Goal: Answer question/provide support: Share knowledge or assist other users

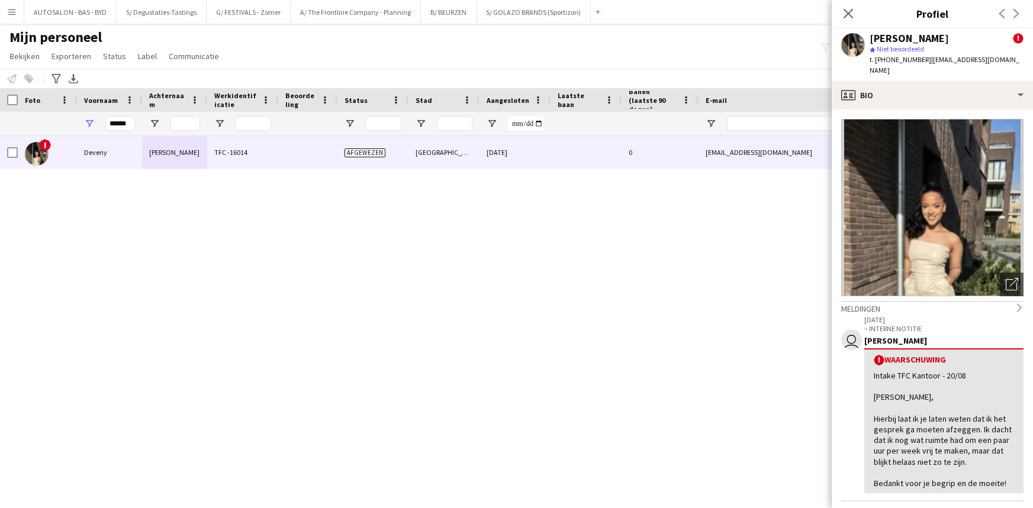
click at [847, 12] on icon "Sluit pop-in" at bounding box center [847, 13] width 9 height 9
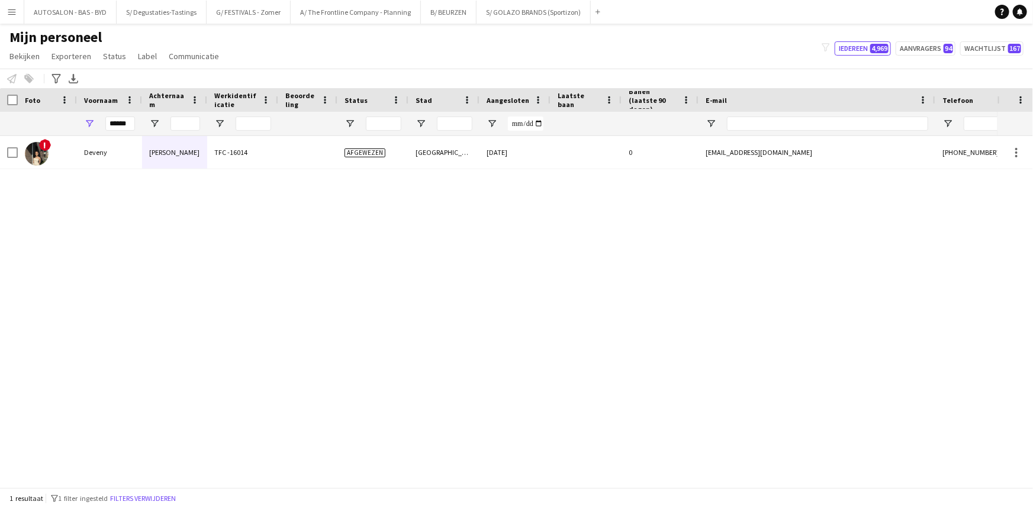
drag, startPoint x: 866, startPoint y: 217, endPoint x: 865, endPoint y: 196, distance: 20.8
click at [865, 212] on div "! [PERSON_NAME] TFC -16014 Afgewezen [GEOGRAPHIC_DATA] [DATE] 0 [EMAIL_ADDRESS]…" at bounding box center [498, 307] width 997 height 343
click at [922, 51] on button "Aanvragers 94" at bounding box center [925, 48] width 60 height 14
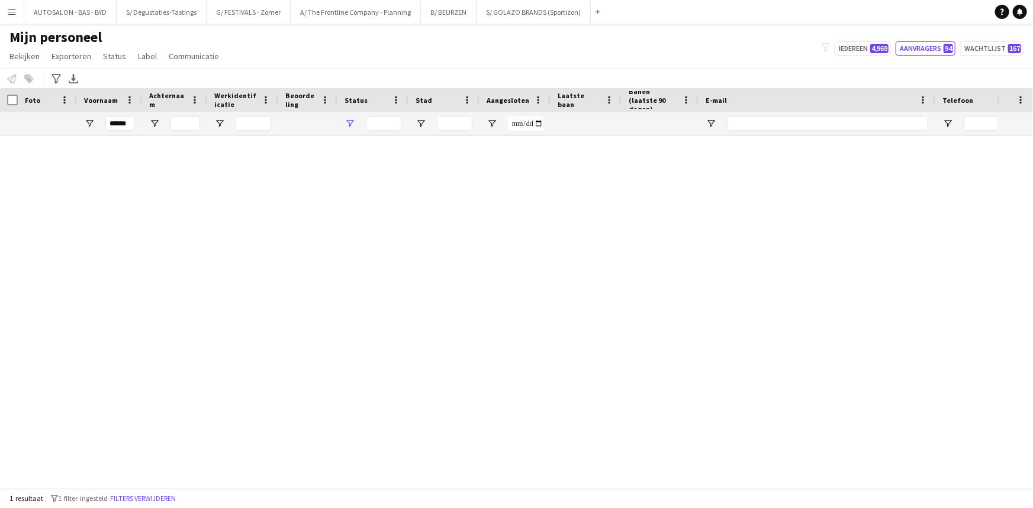
type input "**********"
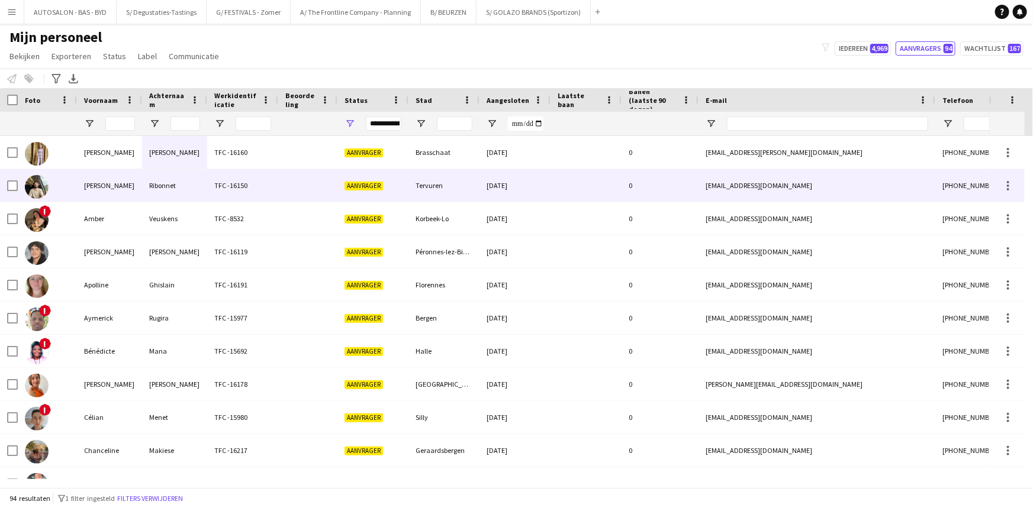
click at [201, 160] on div "[PERSON_NAME]" at bounding box center [174, 152] width 65 height 33
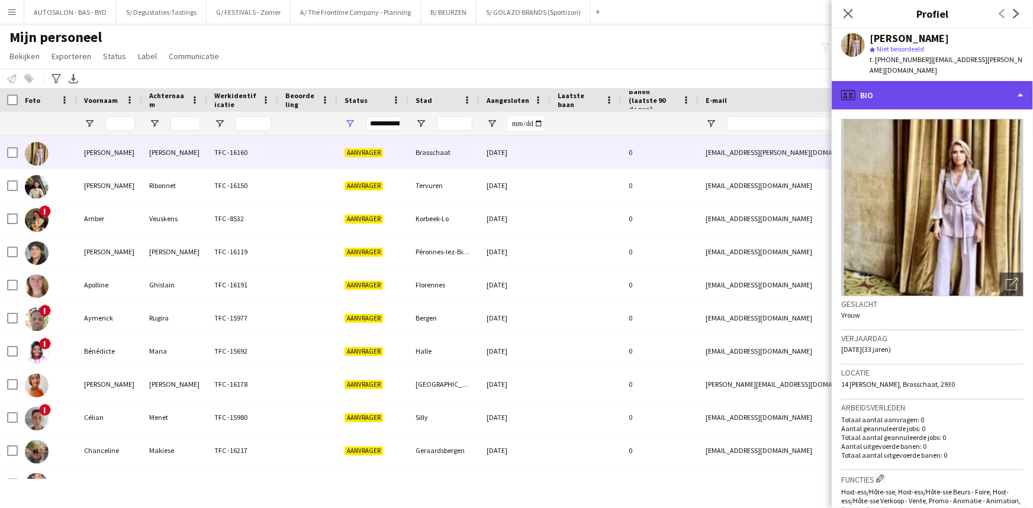
click at [911, 102] on div "profile Bio" at bounding box center [931, 95] width 201 height 28
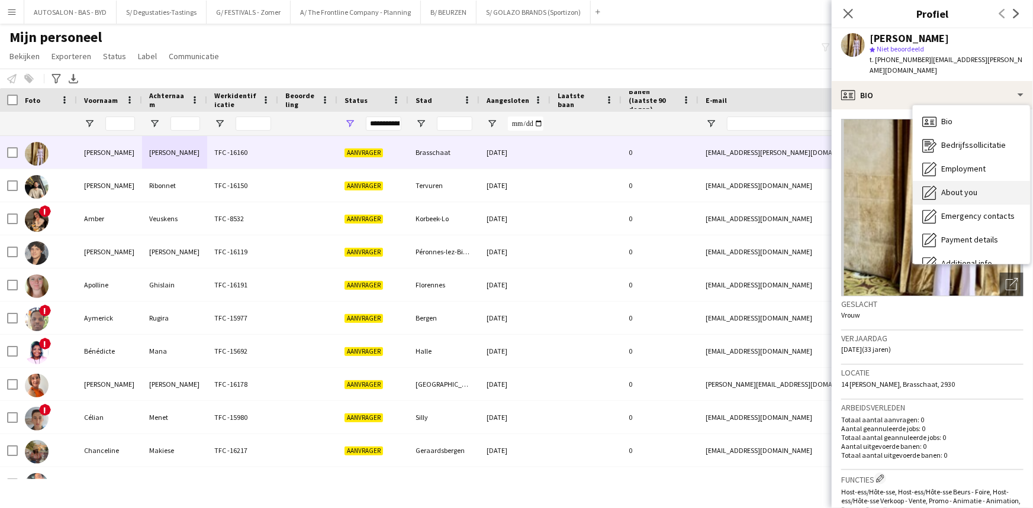
click at [971, 192] on span "About you" at bounding box center [959, 192] width 36 height 11
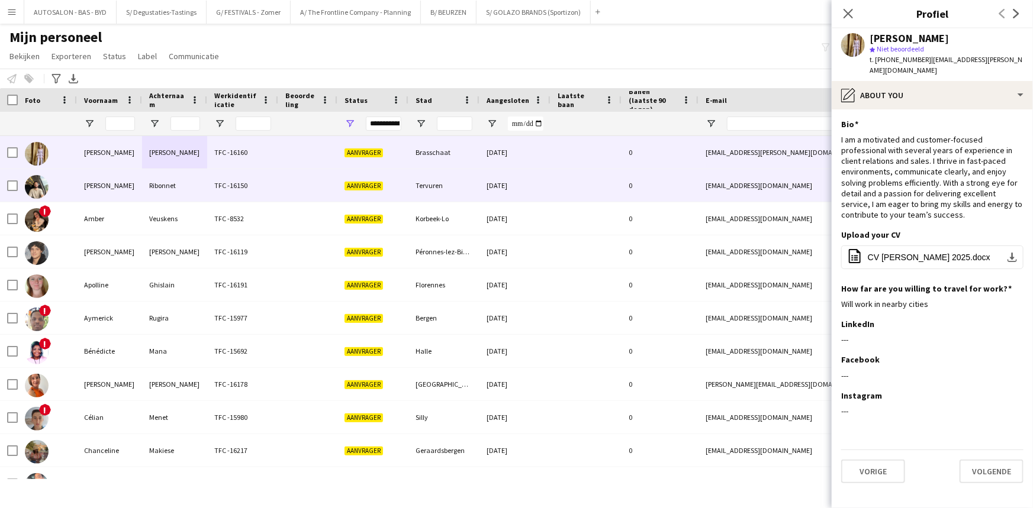
click at [201, 197] on div "Ribonnet" at bounding box center [174, 185] width 65 height 33
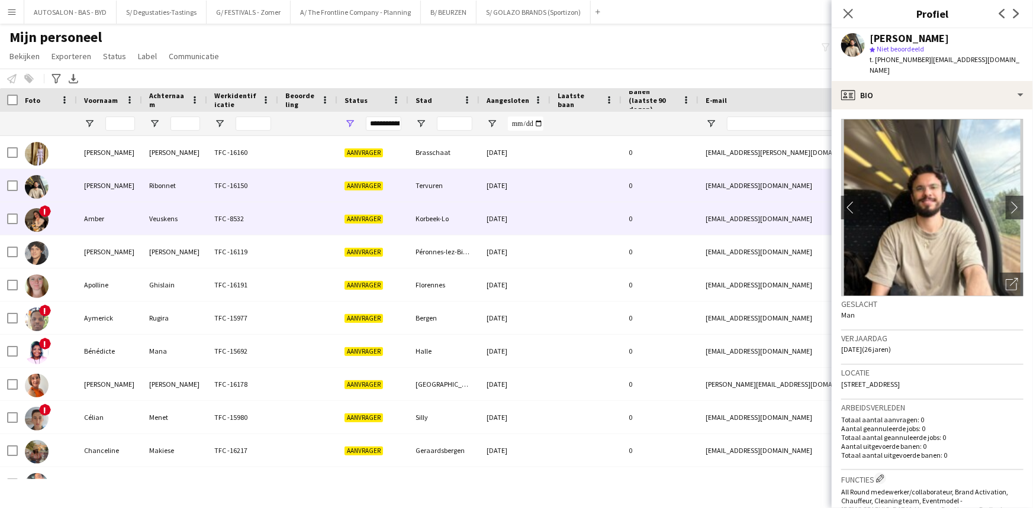
click at [178, 210] on div "Veuskens" at bounding box center [174, 218] width 65 height 33
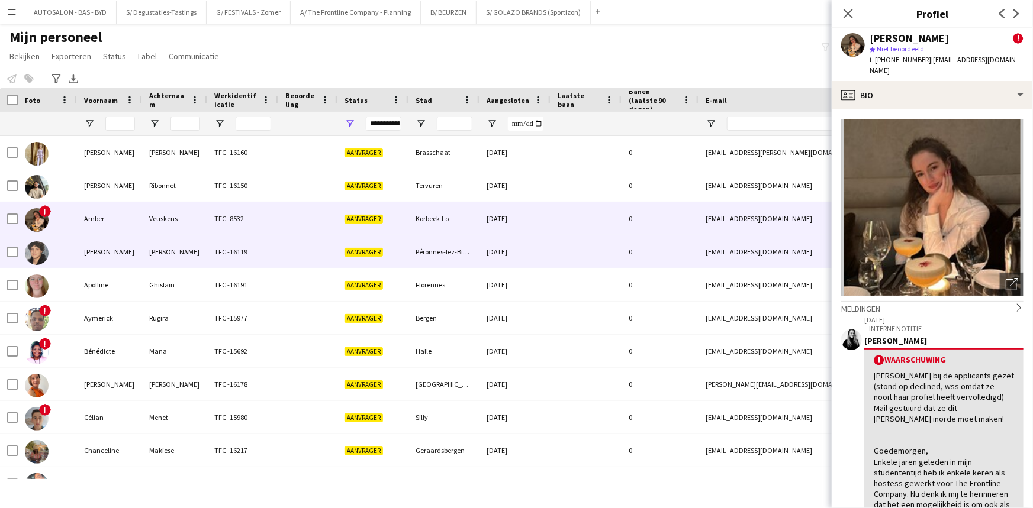
click at [183, 241] on div "[PERSON_NAME]" at bounding box center [174, 252] width 65 height 33
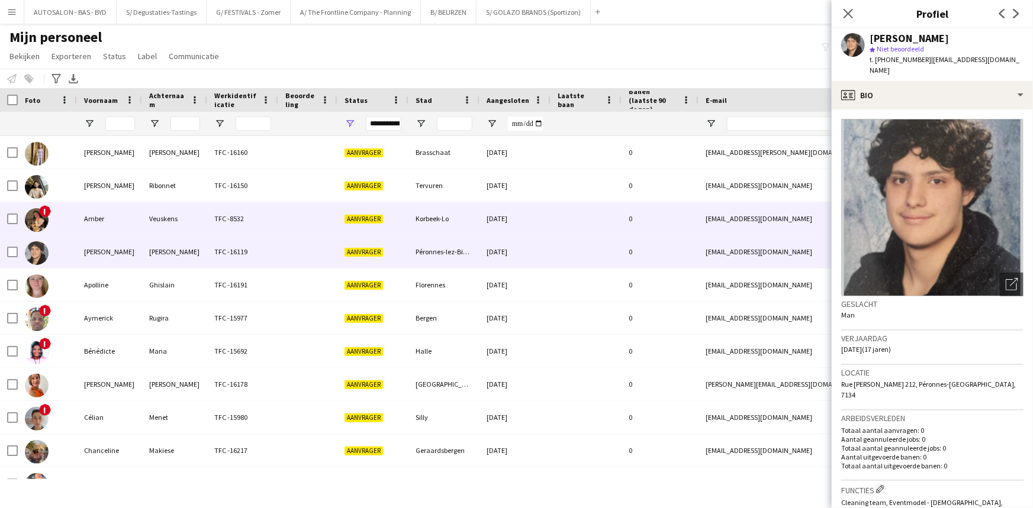
click at [188, 210] on div "Veuskens" at bounding box center [174, 218] width 65 height 33
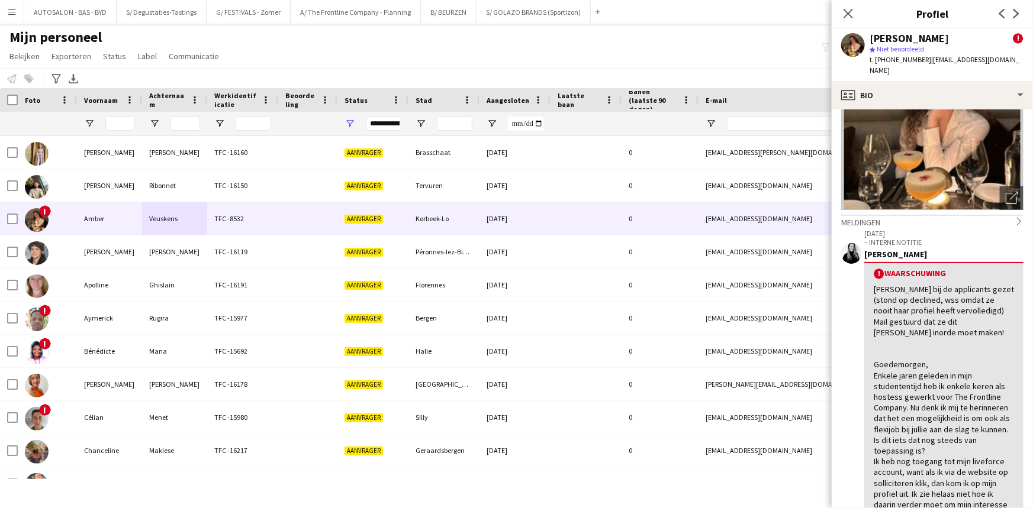
scroll to position [93, 0]
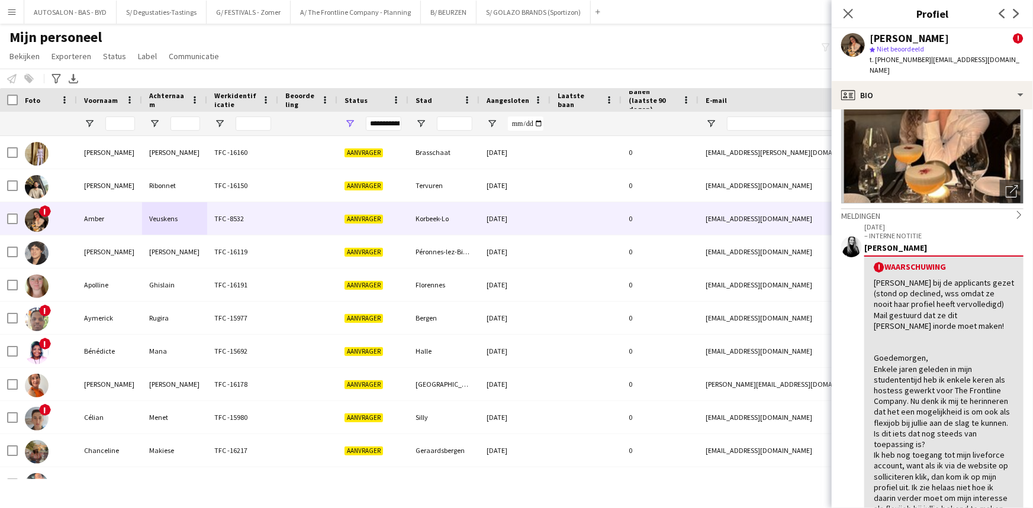
drag, startPoint x: 939, startPoint y: 380, endPoint x: 939, endPoint y: 398, distance: 17.8
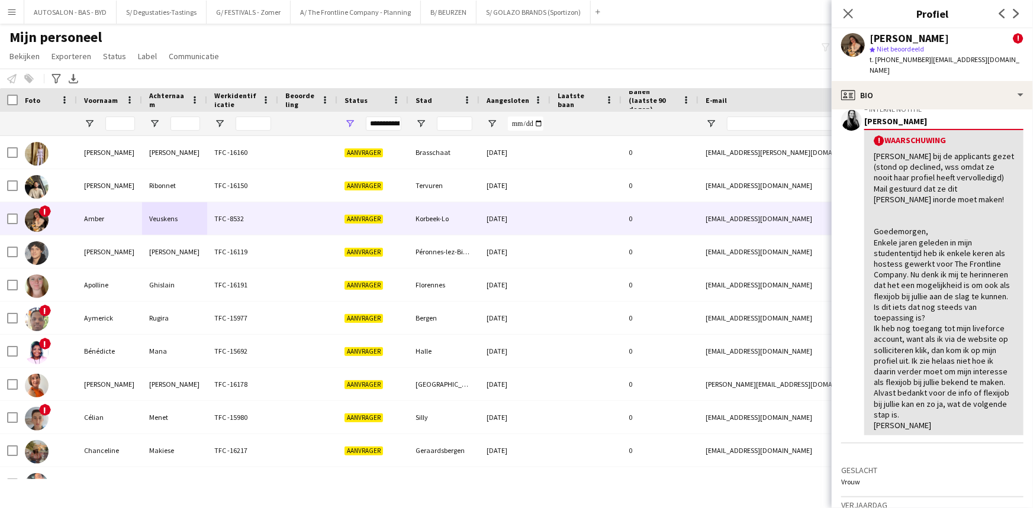
drag, startPoint x: 947, startPoint y: 313, endPoint x: 946, endPoint y: 349, distance: 36.1
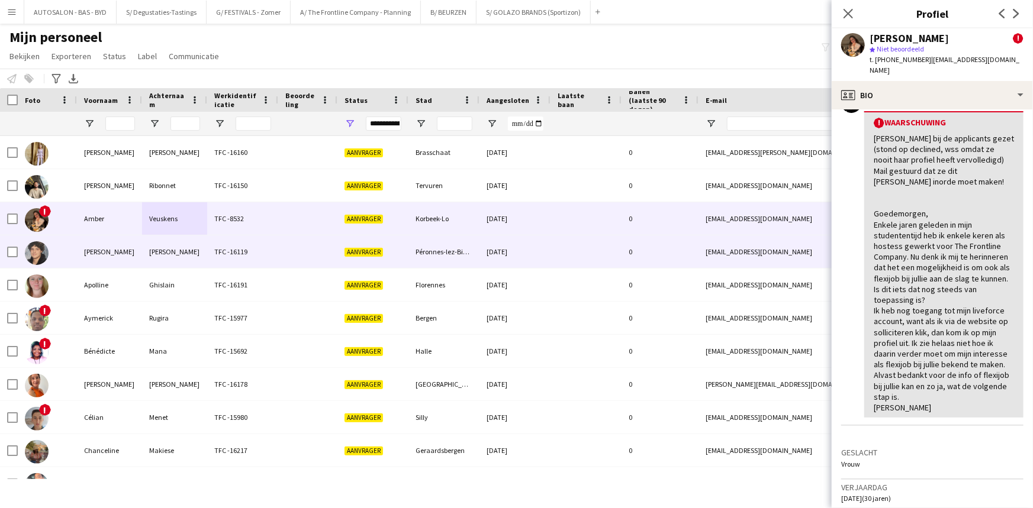
click at [249, 250] on div "TFC -16119" at bounding box center [242, 252] width 71 height 33
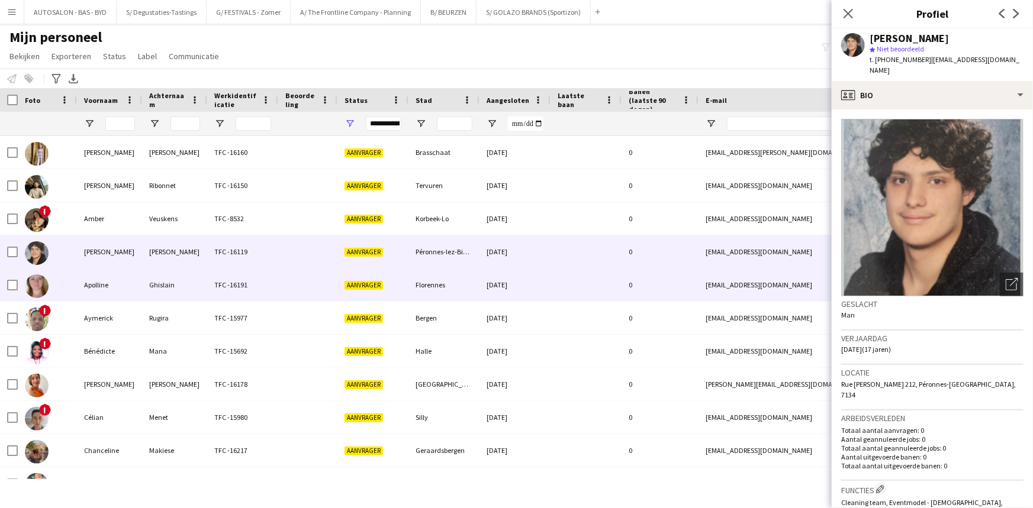
click at [254, 298] on div "TFC -16191" at bounding box center [242, 285] width 71 height 33
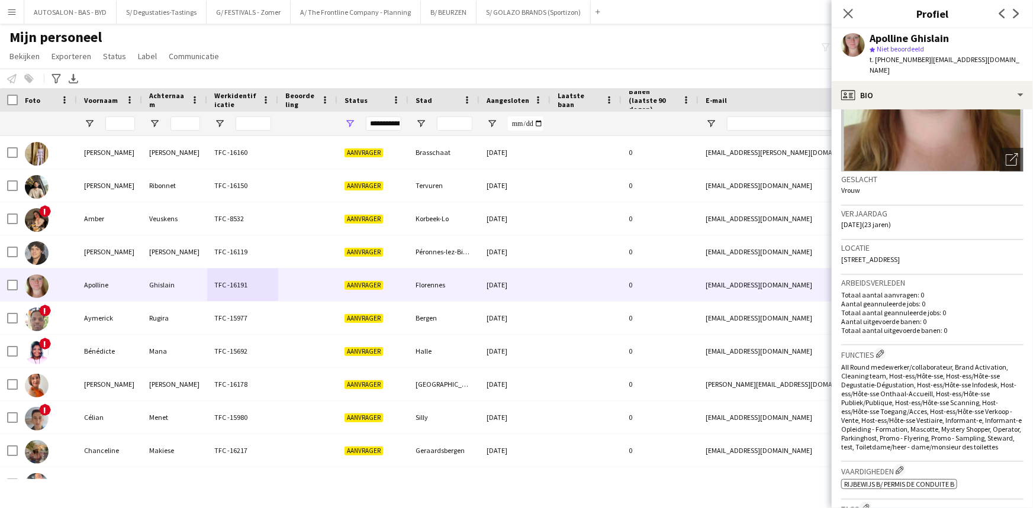
drag, startPoint x: 923, startPoint y: 328, endPoint x: 924, endPoint y: 379, distance: 50.9
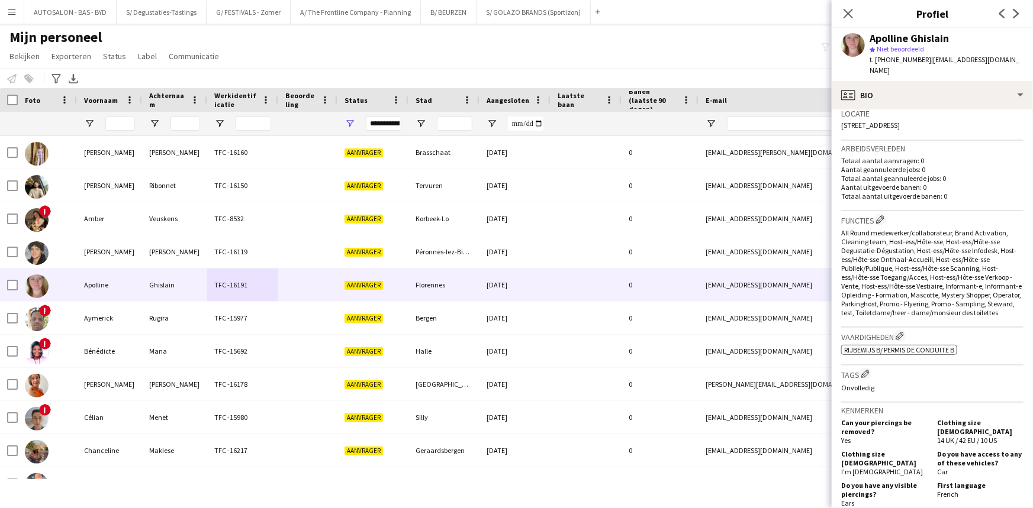
drag, startPoint x: 940, startPoint y: 331, endPoint x: 929, endPoint y: 382, distance: 52.0
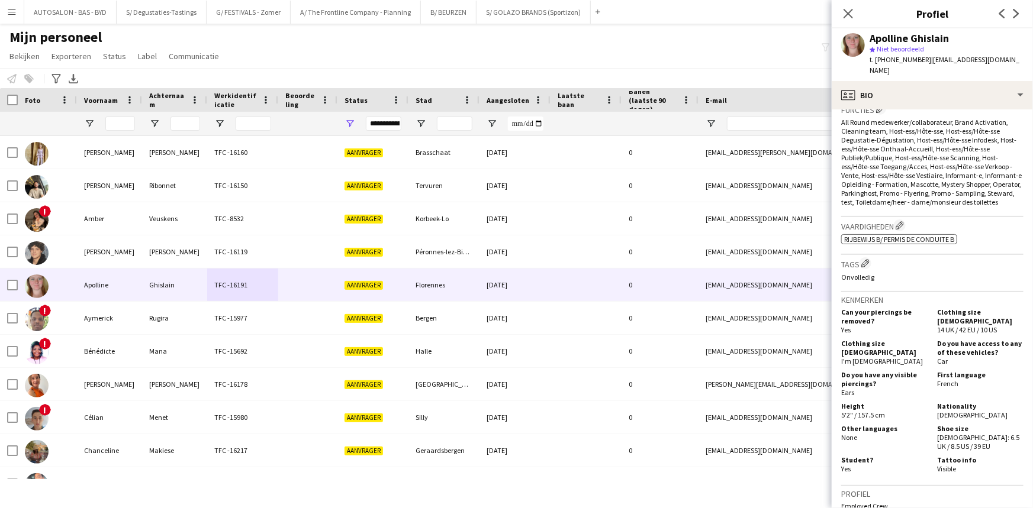
drag, startPoint x: 947, startPoint y: 326, endPoint x: 947, endPoint y: 371, distance: 45.0
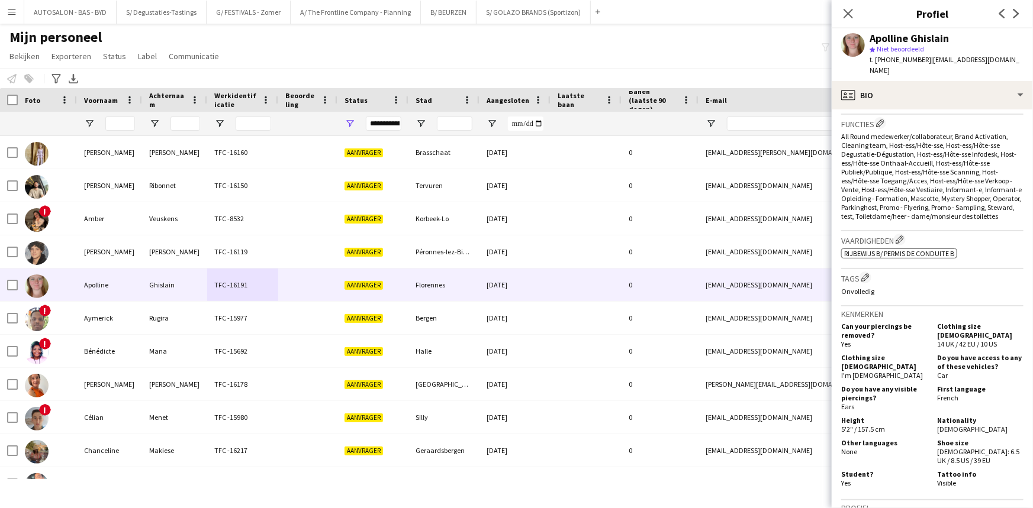
scroll to position [0, 0]
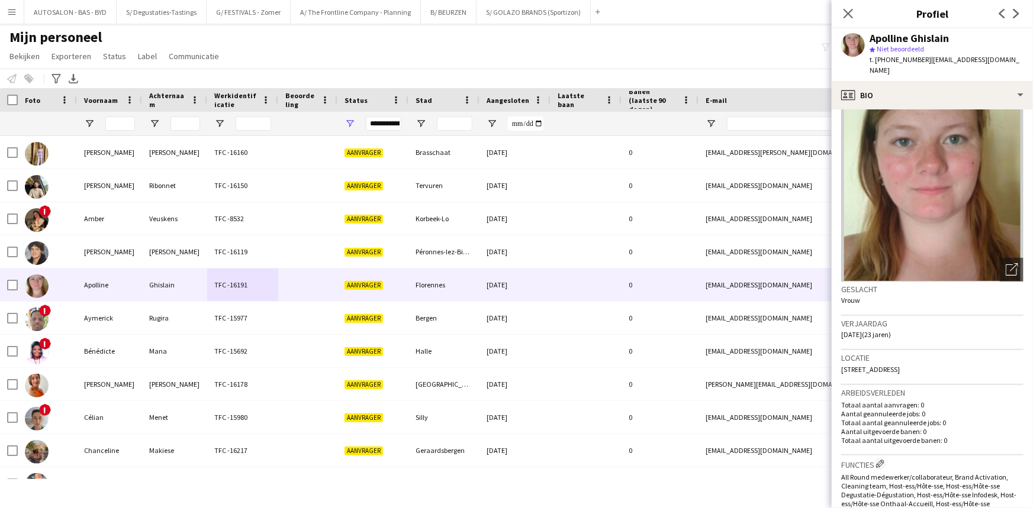
drag, startPoint x: 942, startPoint y: 388, endPoint x: 932, endPoint y: 199, distance: 188.4
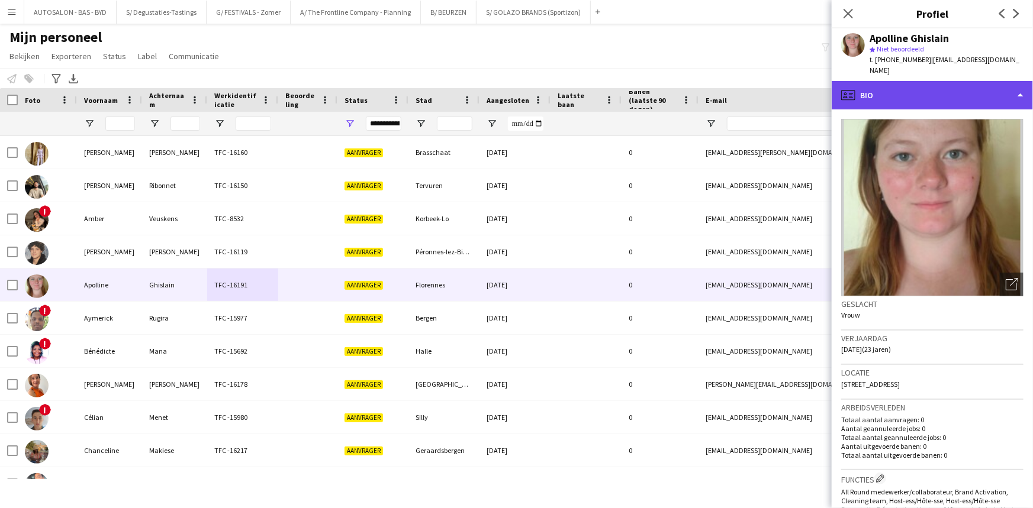
click at [922, 91] on div "profile Bio" at bounding box center [931, 95] width 201 height 28
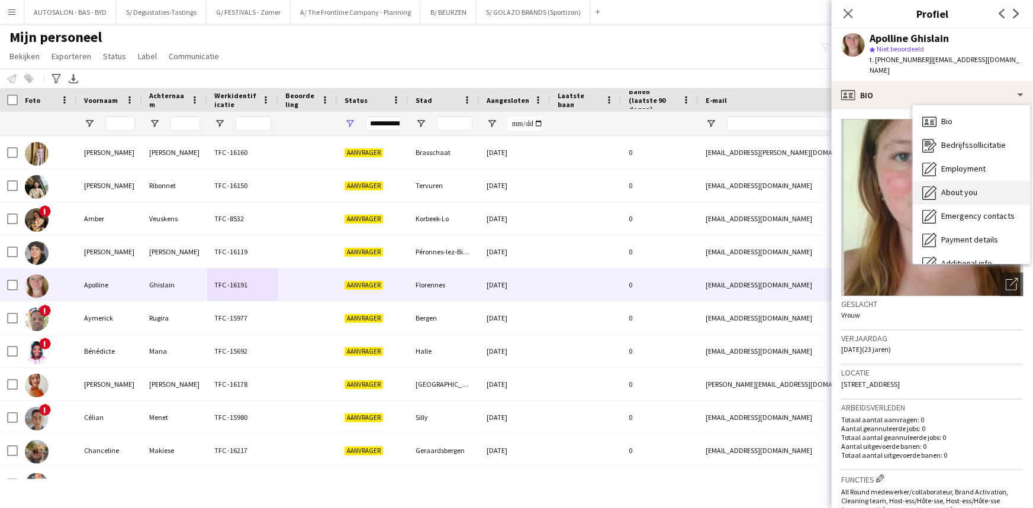
click at [963, 187] on span "About you" at bounding box center [959, 192] width 36 height 11
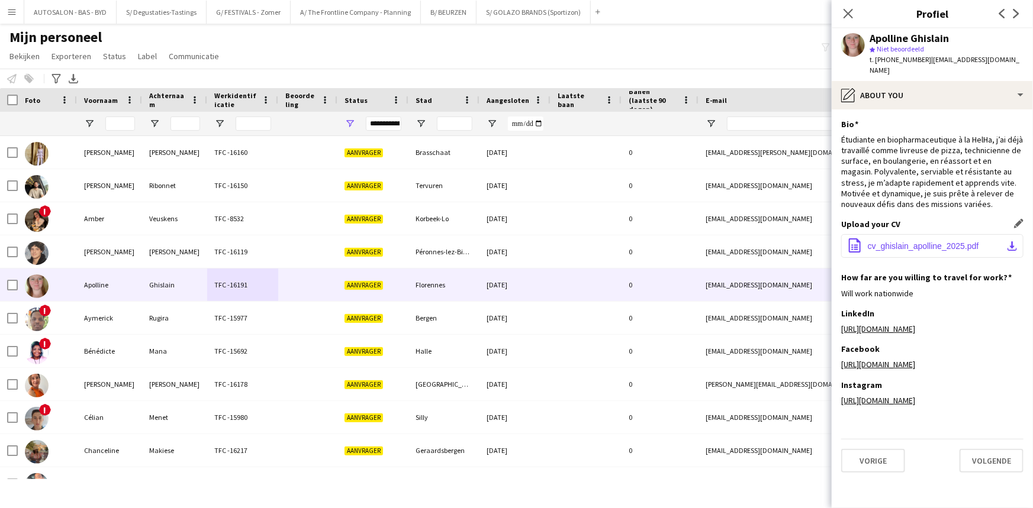
click at [928, 243] on button "office-file-sheet cv_ghislain_apolline_2025.pdf download-bottom" at bounding box center [932, 246] width 182 height 24
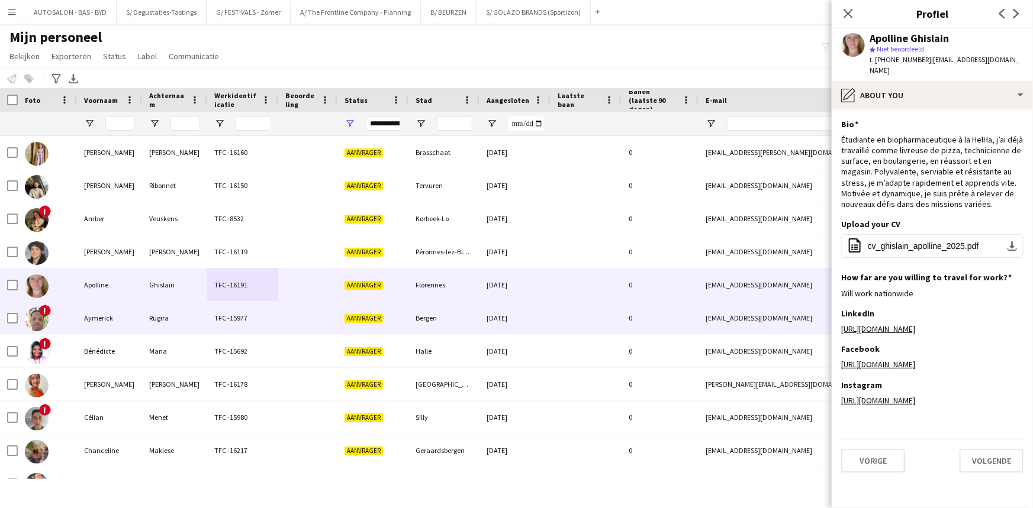
click at [188, 325] on div "Rugira" at bounding box center [174, 318] width 65 height 33
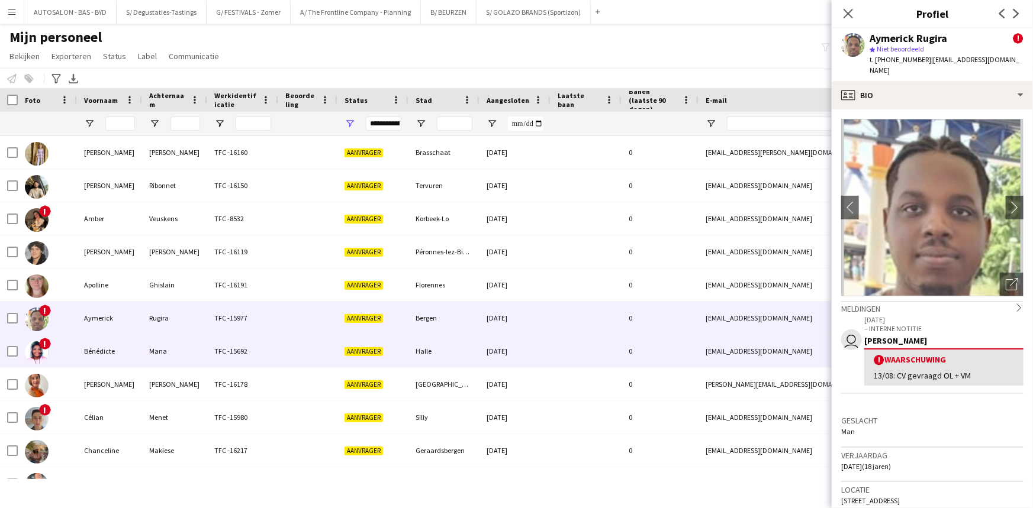
click at [192, 349] on div "Mana" at bounding box center [174, 351] width 65 height 33
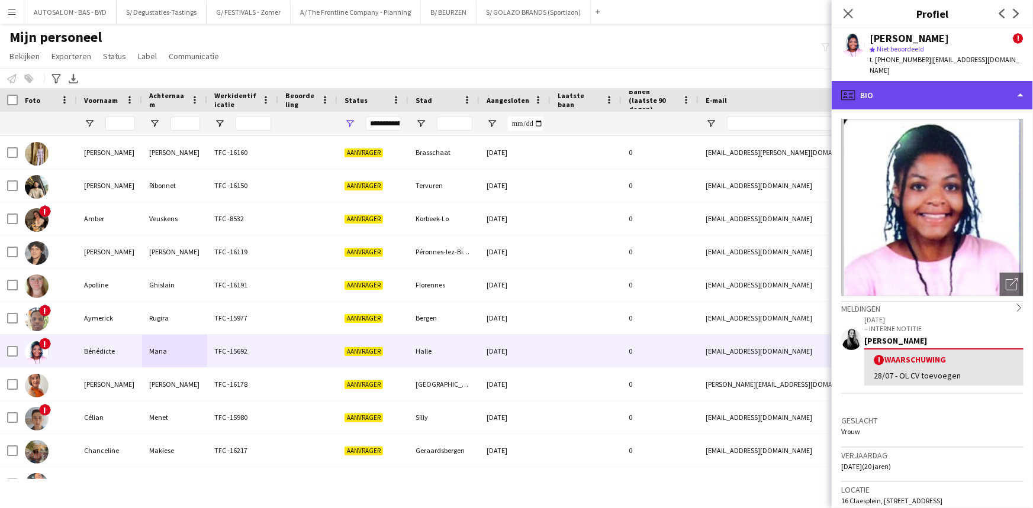
click at [965, 93] on div "profile Bio" at bounding box center [931, 95] width 201 height 28
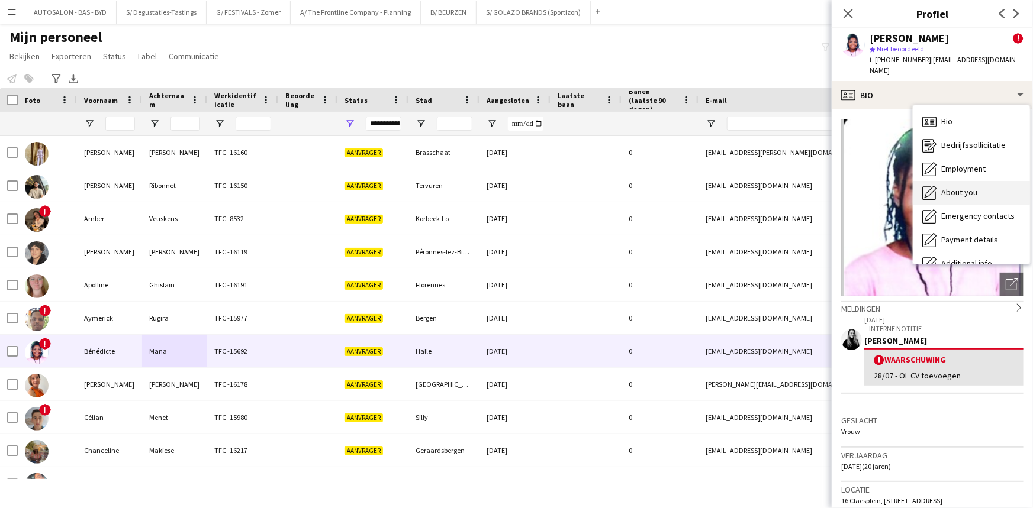
click at [958, 187] on span "About you" at bounding box center [959, 192] width 36 height 11
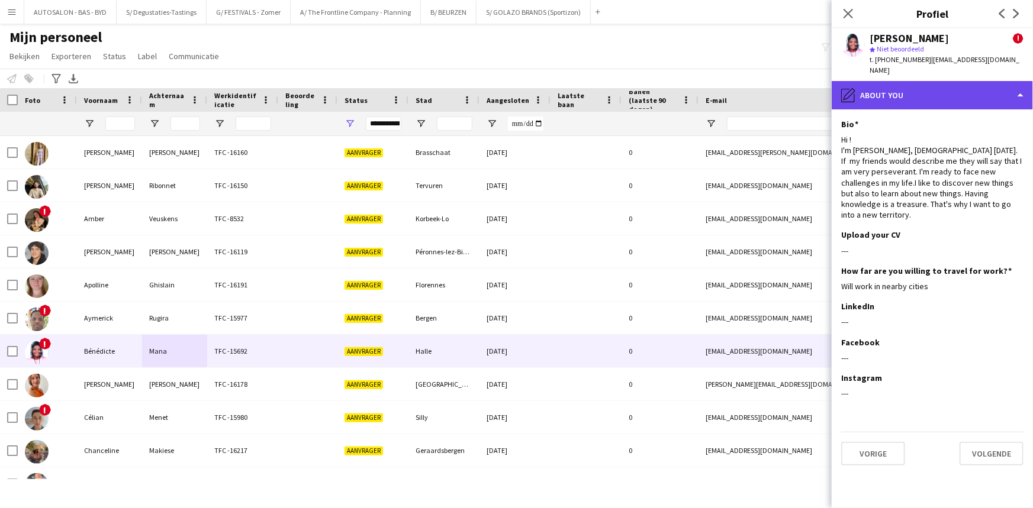
click at [917, 86] on div "pencil4 About you" at bounding box center [931, 95] width 201 height 28
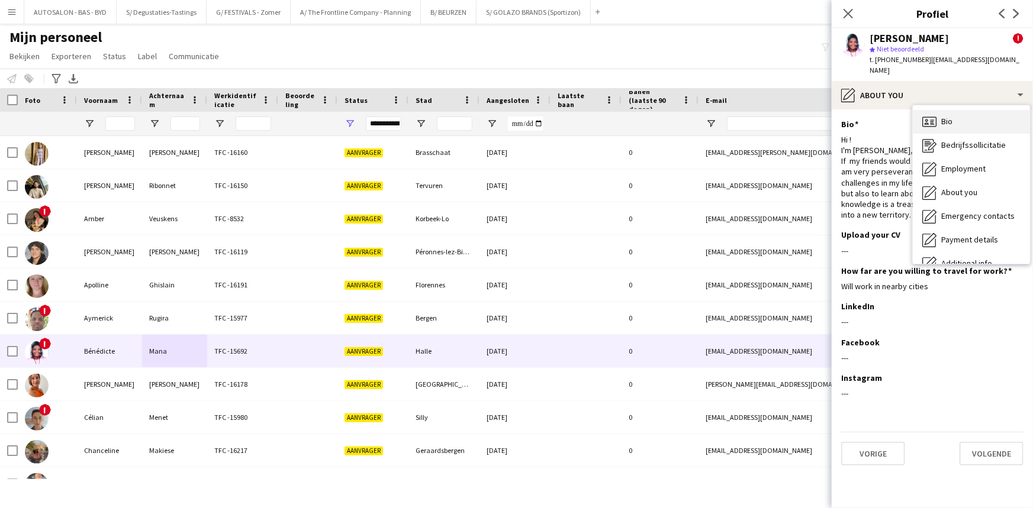
click at [947, 116] on span "Bio" at bounding box center [946, 121] width 11 height 11
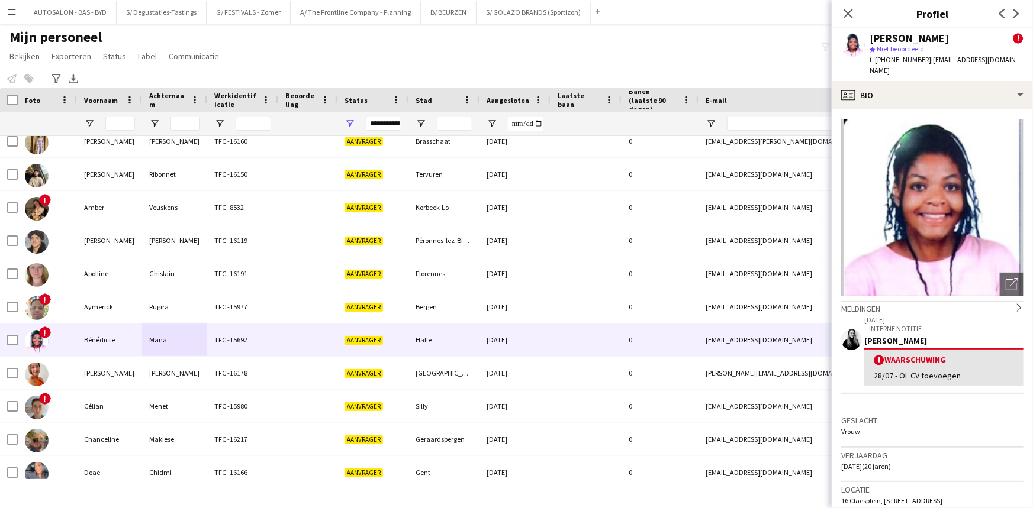
scroll to position [20, 0]
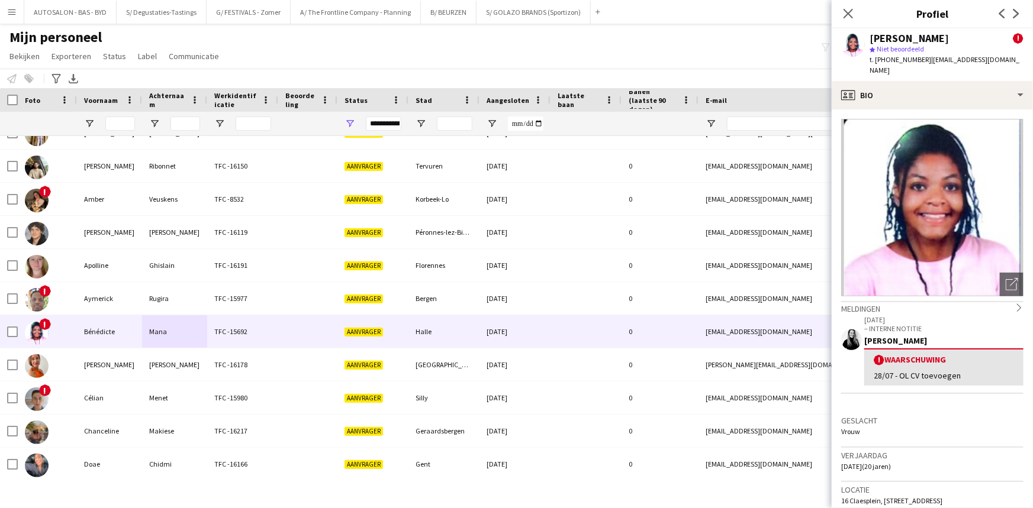
drag, startPoint x: 875, startPoint y: 418, endPoint x: 875, endPoint y: 441, distance: 23.1
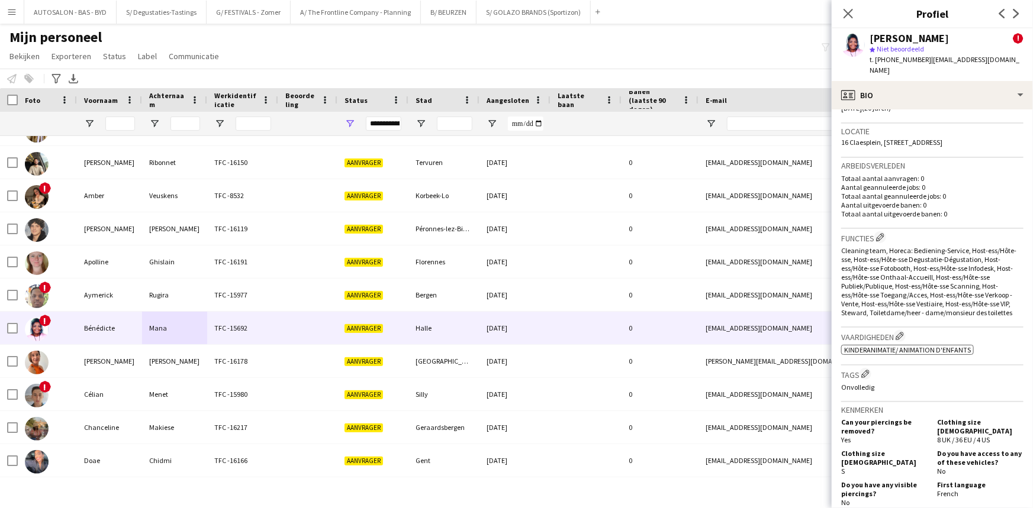
scroll to position [0, 0]
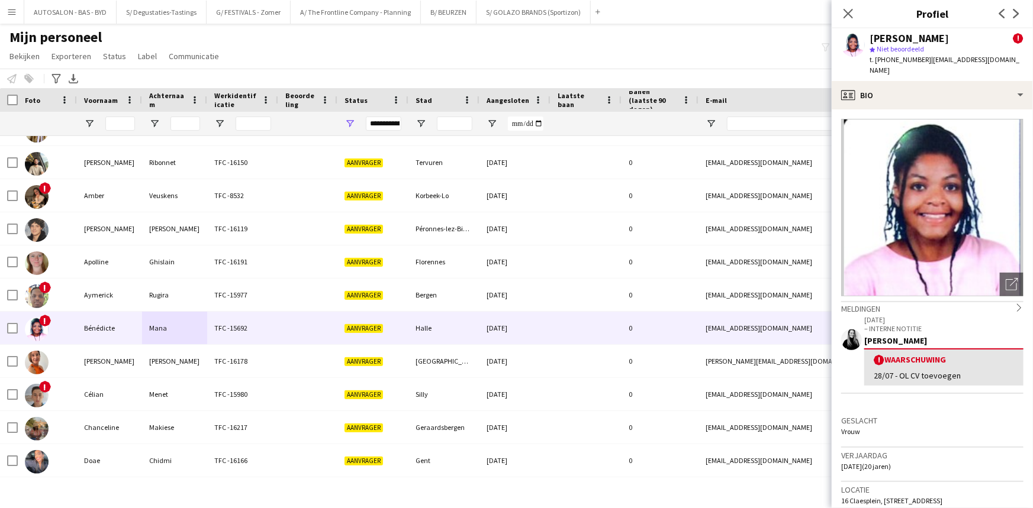
drag, startPoint x: 874, startPoint y: 366, endPoint x: 967, endPoint y: 363, distance: 93.0
click at [967, 370] on div "28/07 - OL CV toevoegen" at bounding box center [944, 375] width 140 height 11
click at [942, 370] on div "28/07 - OL CV toevoegen" at bounding box center [944, 375] width 140 height 11
drag, startPoint x: 894, startPoint y: 364, endPoint x: 874, endPoint y: 364, distance: 20.7
click at [874, 370] on div "28/07 - OL CV toevoegen" at bounding box center [944, 375] width 140 height 11
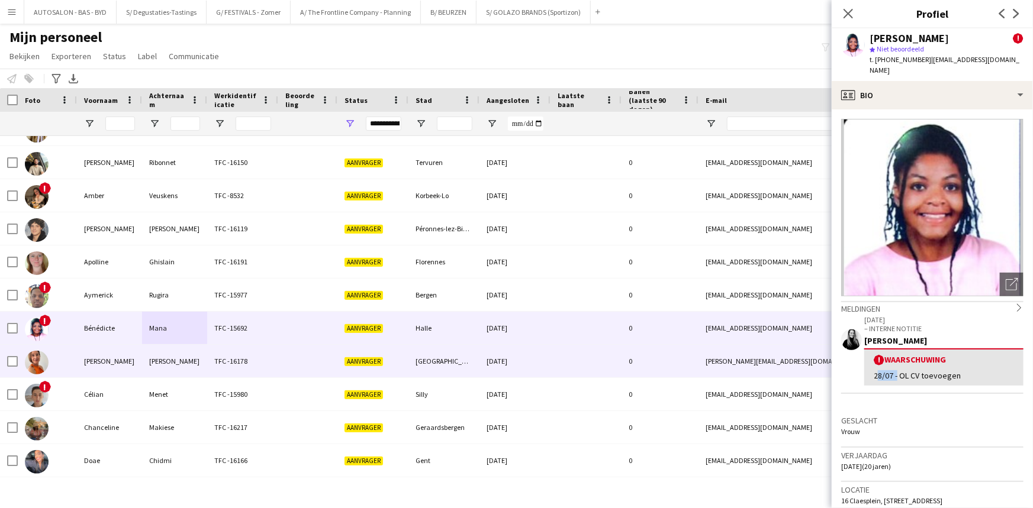
click at [234, 369] on div "TFC -16178" at bounding box center [242, 361] width 71 height 33
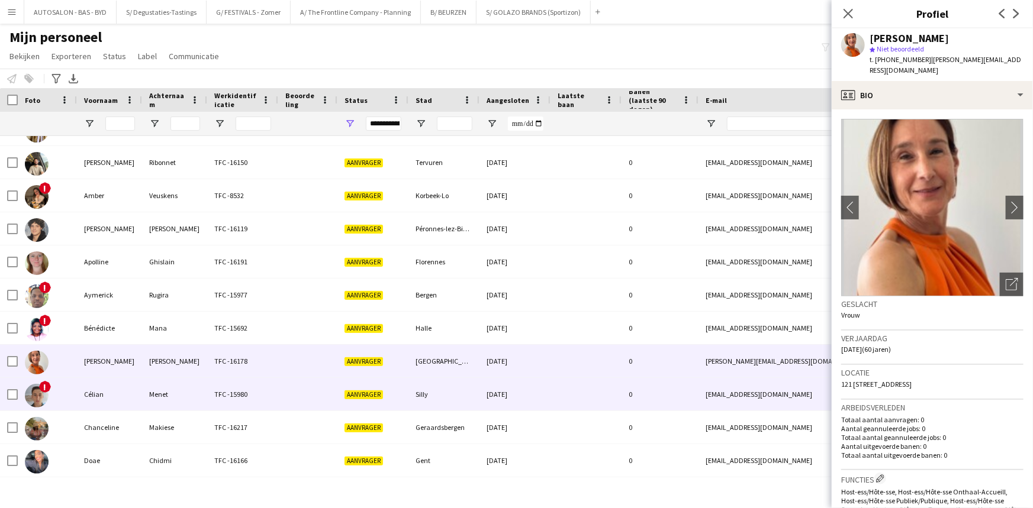
click at [234, 390] on div "TFC -15980" at bounding box center [242, 394] width 71 height 33
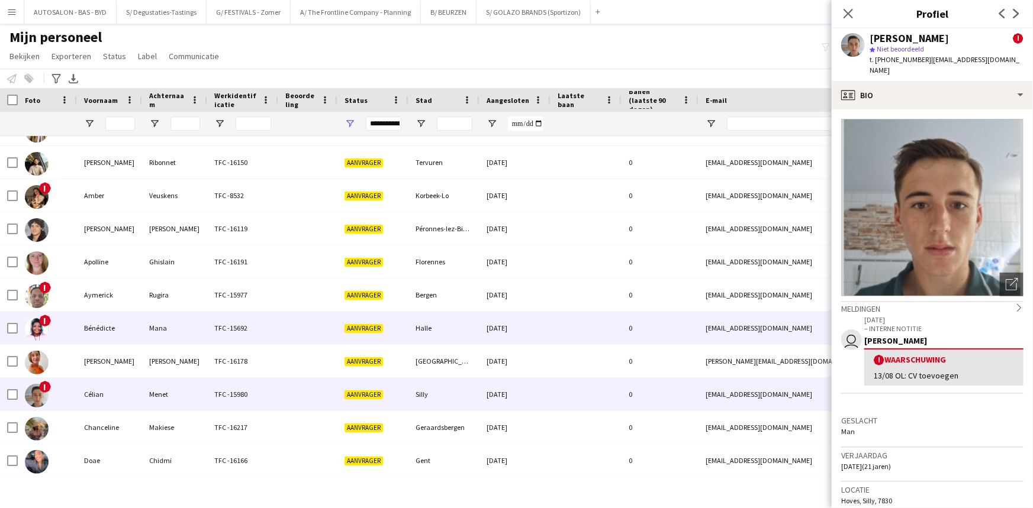
click at [220, 347] on div "TFC -16178" at bounding box center [242, 361] width 71 height 33
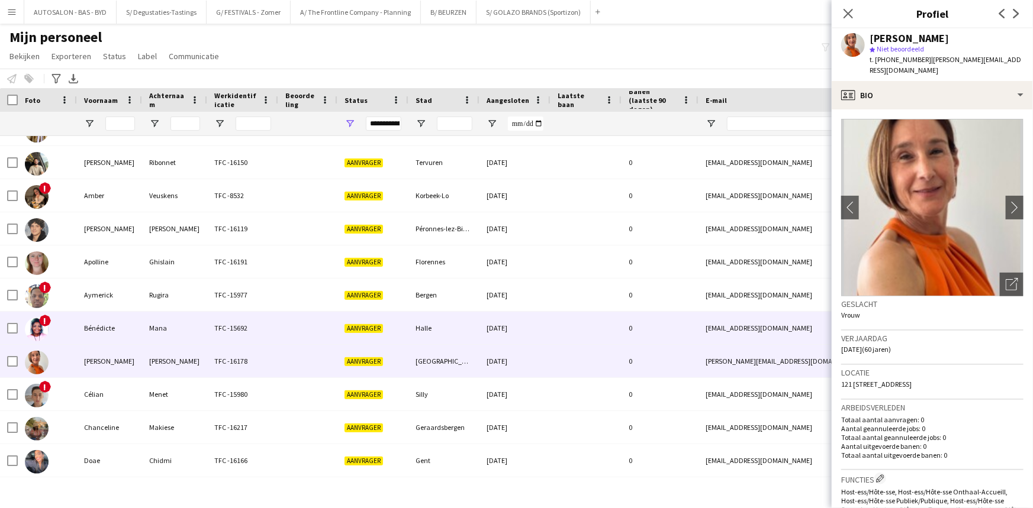
click at [213, 325] on div "TFC -15692" at bounding box center [242, 328] width 71 height 33
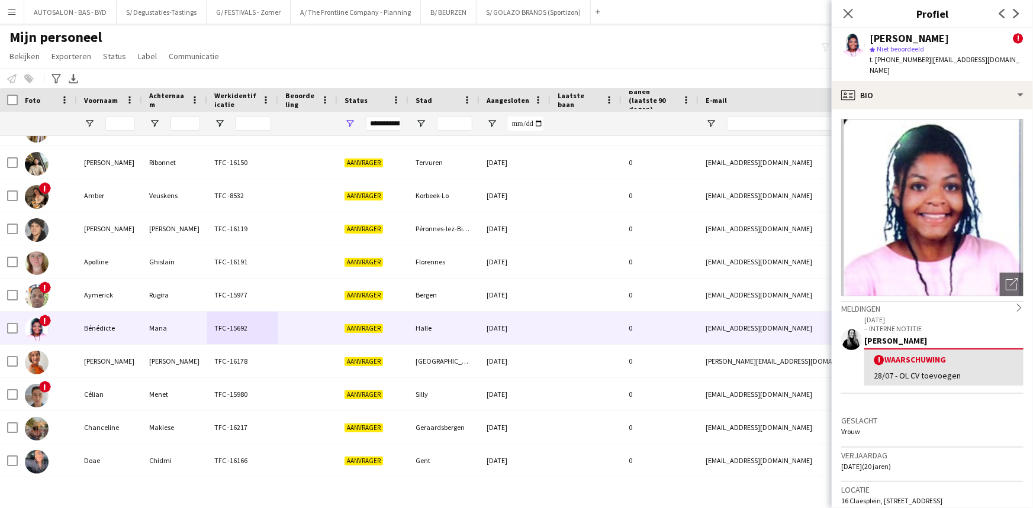
click at [965, 315] on p "[DATE]" at bounding box center [943, 319] width 159 height 9
click at [885, 60] on span "t. [PHONE_NUMBER]" at bounding box center [900, 59] width 62 height 9
drag, startPoint x: 897, startPoint y: 59, endPoint x: 874, endPoint y: 60, distance: 23.1
click at [874, 60] on span "t. [PHONE_NUMBER]" at bounding box center [900, 59] width 62 height 9
click at [939, 60] on span "| [EMAIL_ADDRESS][DOMAIN_NAME]" at bounding box center [944, 65] width 150 height 20
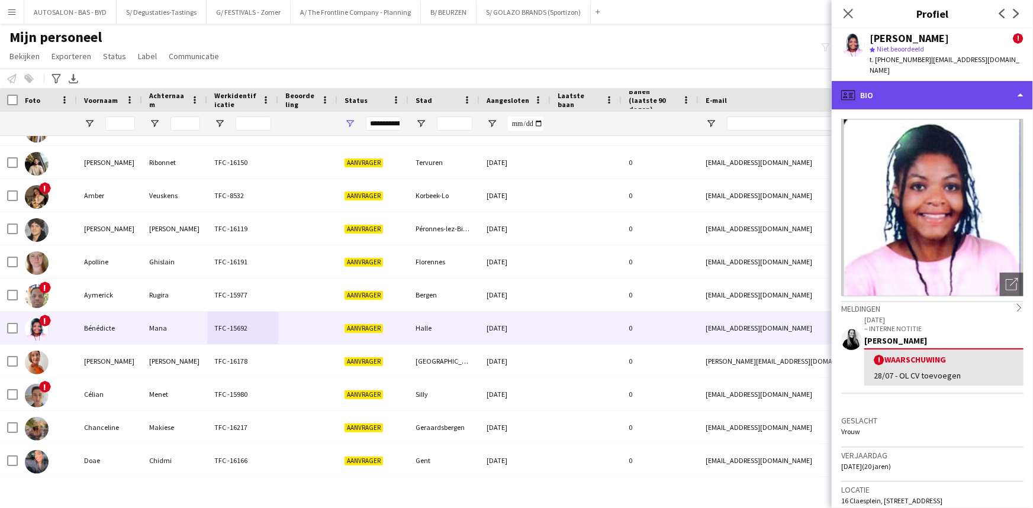
click at [935, 83] on div "profile Bio" at bounding box center [931, 95] width 201 height 28
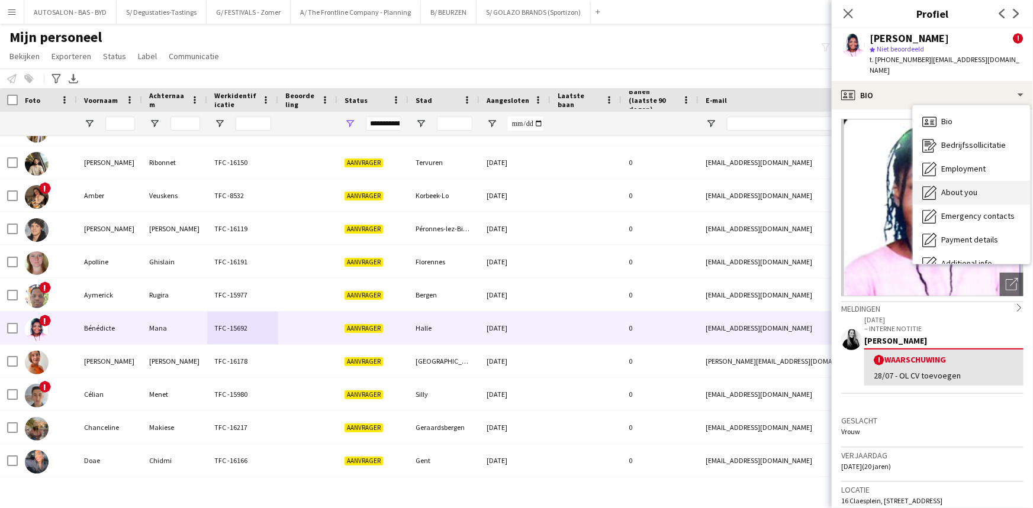
click at [959, 187] on span "About you" at bounding box center [959, 192] width 36 height 11
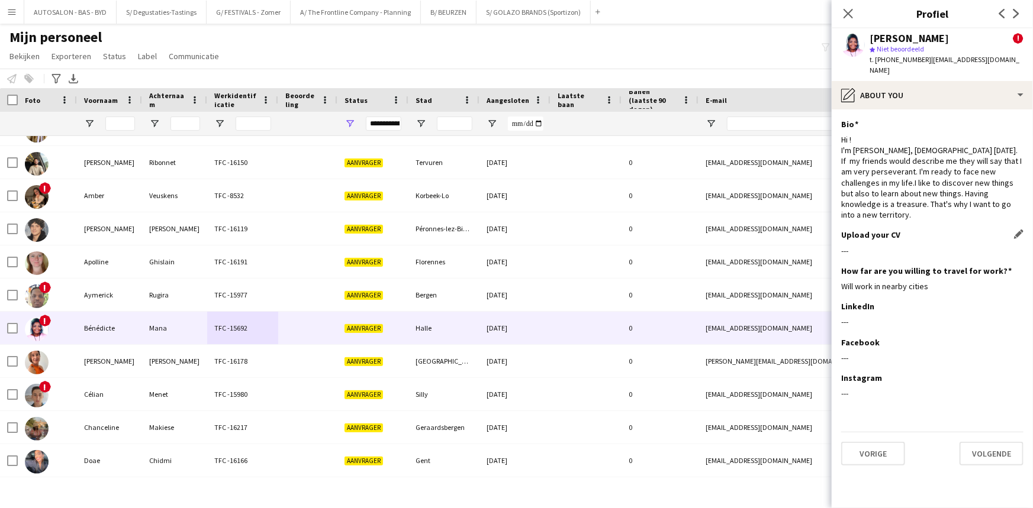
drag, startPoint x: 841, startPoint y: 228, endPoint x: 872, endPoint y: 228, distance: 31.4
click at [872, 246] on div "---" at bounding box center [932, 251] width 182 height 11
click at [873, 246] on div "---" at bounding box center [932, 251] width 182 height 11
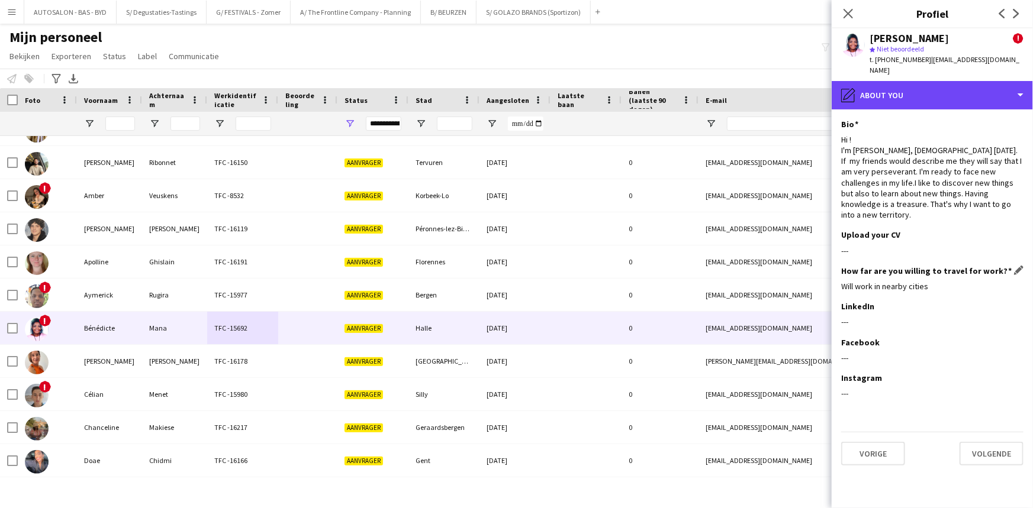
drag, startPoint x: 898, startPoint y: 92, endPoint x: 950, endPoint y: 267, distance: 183.5
click at [898, 92] on div "pencil4 About you" at bounding box center [931, 95] width 201 height 28
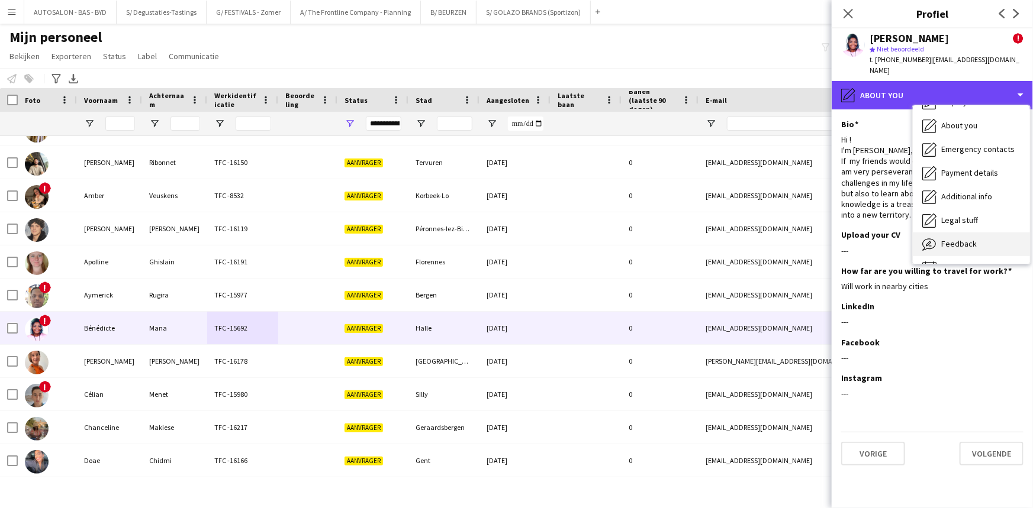
scroll to position [87, 0]
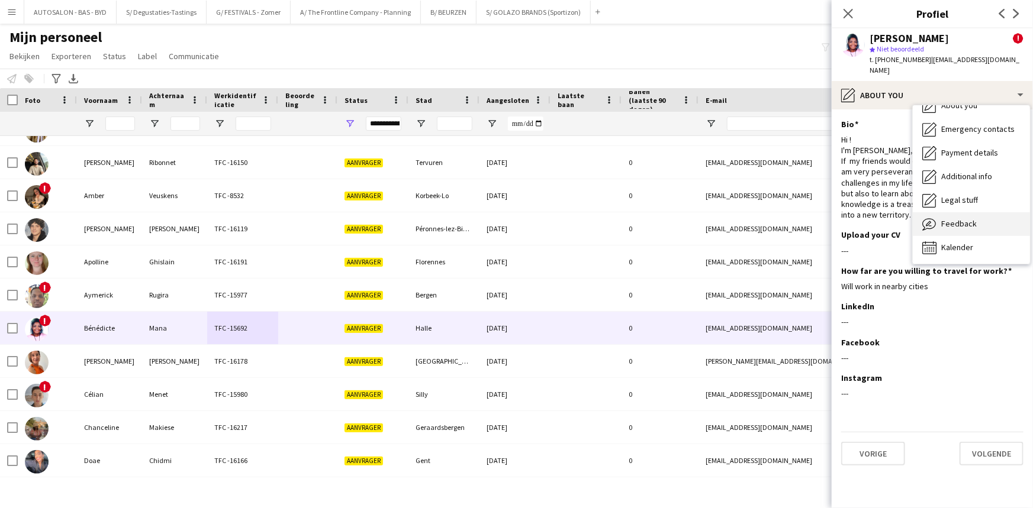
click at [947, 218] on span "Feedback" at bounding box center [959, 223] width 36 height 11
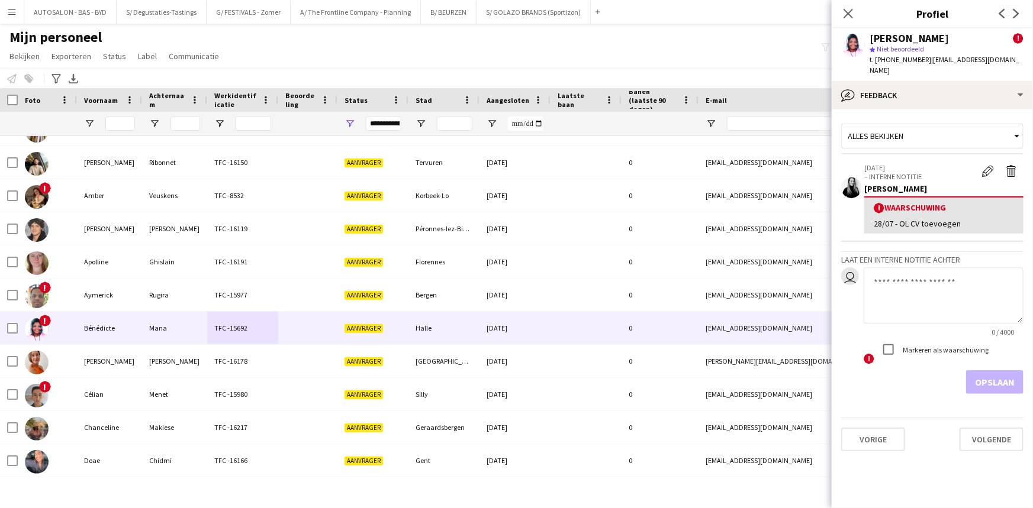
click at [900, 269] on textarea at bounding box center [943, 295] width 160 height 56
click at [900, 282] on textarea "**********" at bounding box center [943, 295] width 160 height 56
type textarea "**********"
click at [908, 346] on label "Markeren als waarschuwing" at bounding box center [944, 350] width 88 height 9
click at [982, 370] on button "Opslaan" at bounding box center [994, 382] width 57 height 24
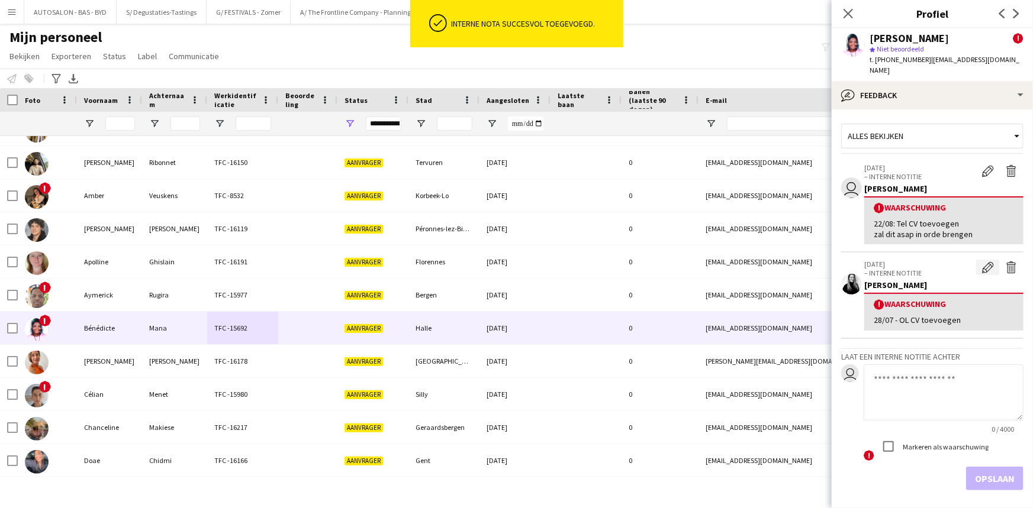
click at [982, 262] on app-icon "Waarschuwing bewerken" at bounding box center [988, 268] width 12 height 12
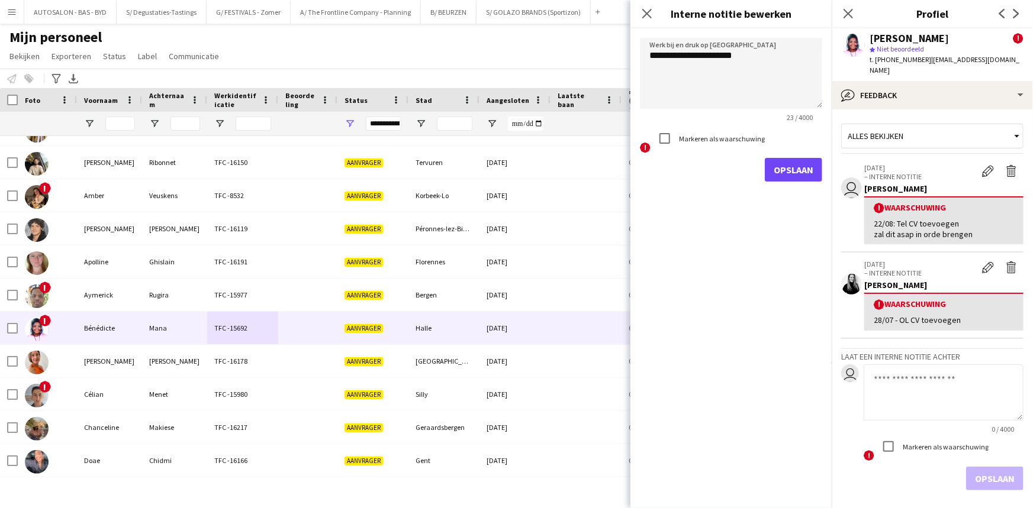
click at [926, 299] on div "! Waarschuwing" at bounding box center [944, 304] width 140 height 11
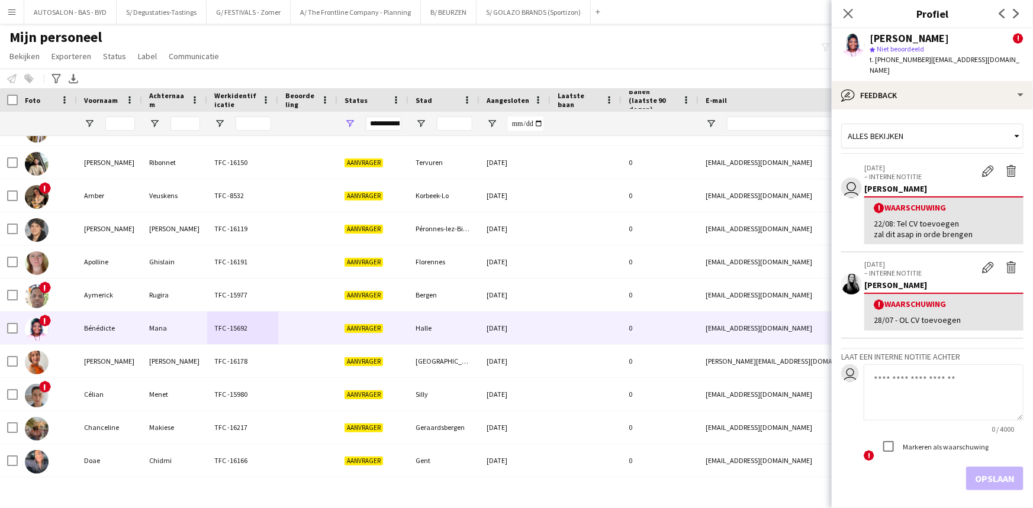
click at [914, 315] on div "28/07 - OL CV toevoegen" at bounding box center [944, 320] width 140 height 11
click at [982, 262] on app-icon "Waarschuwing bewerken" at bounding box center [988, 268] width 12 height 12
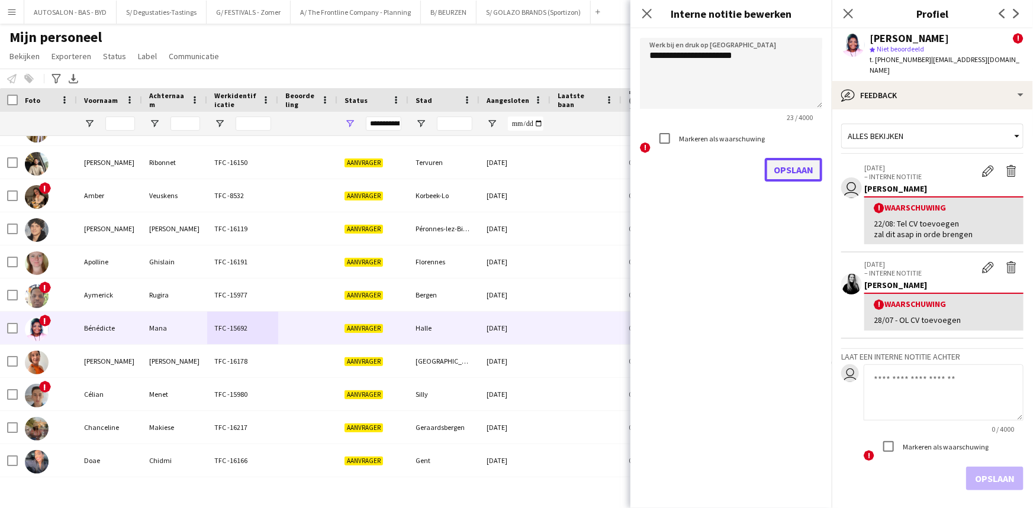
drag, startPoint x: 784, startPoint y: 170, endPoint x: 817, endPoint y: 211, distance: 52.1
click at [785, 170] on button "Opslaan" at bounding box center [793, 170] width 57 height 24
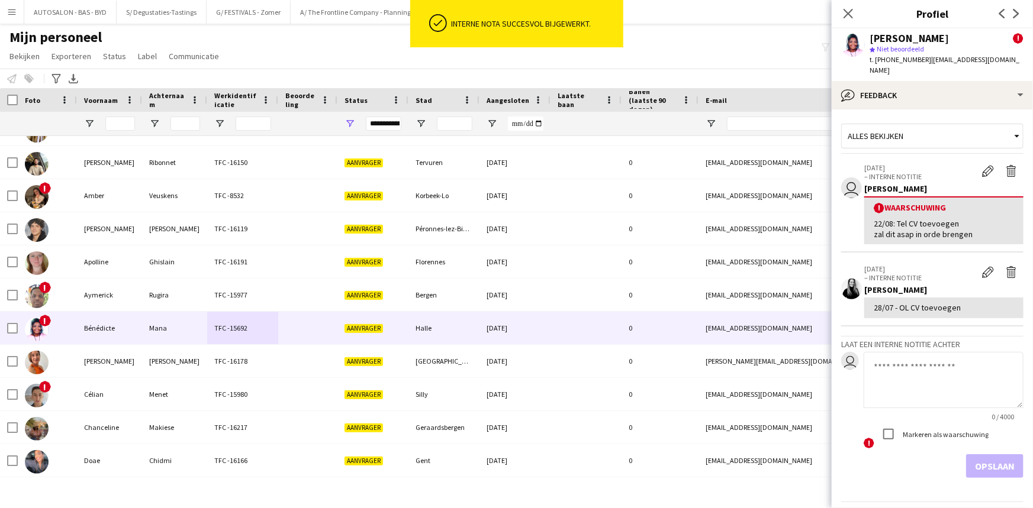
click at [916, 377] on textarea at bounding box center [943, 380] width 160 height 56
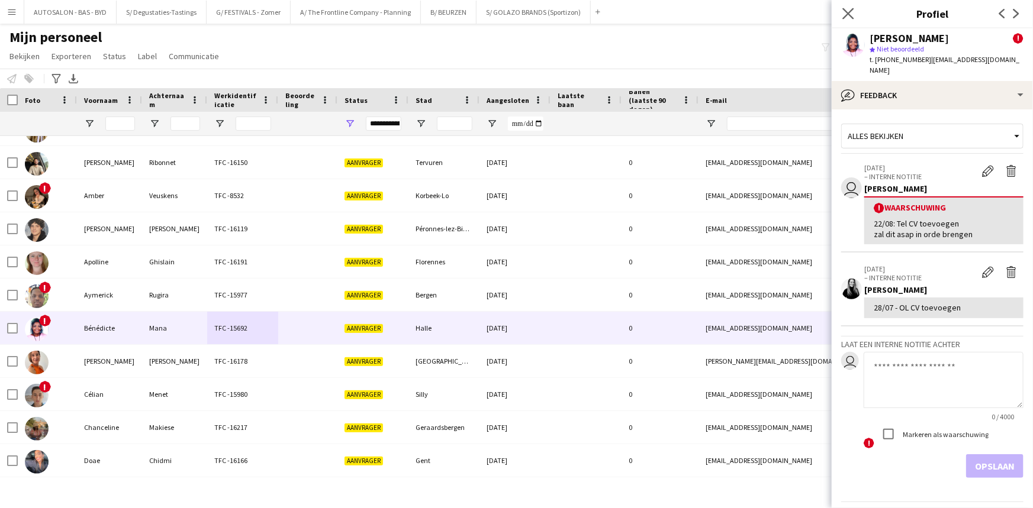
click at [854, 9] on app-icon "Sluit pop-in" at bounding box center [848, 13] width 17 height 17
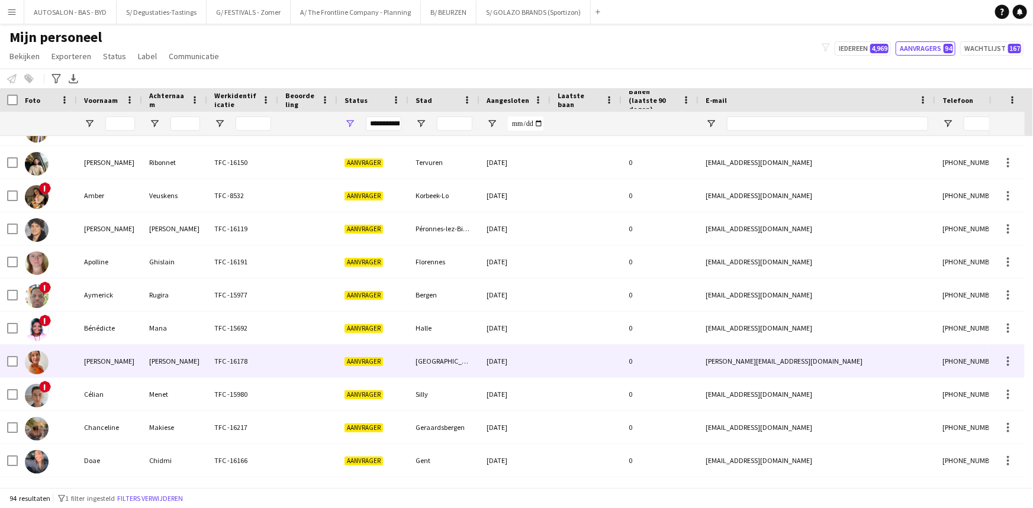
click at [144, 361] on div "[PERSON_NAME]" at bounding box center [174, 361] width 65 height 33
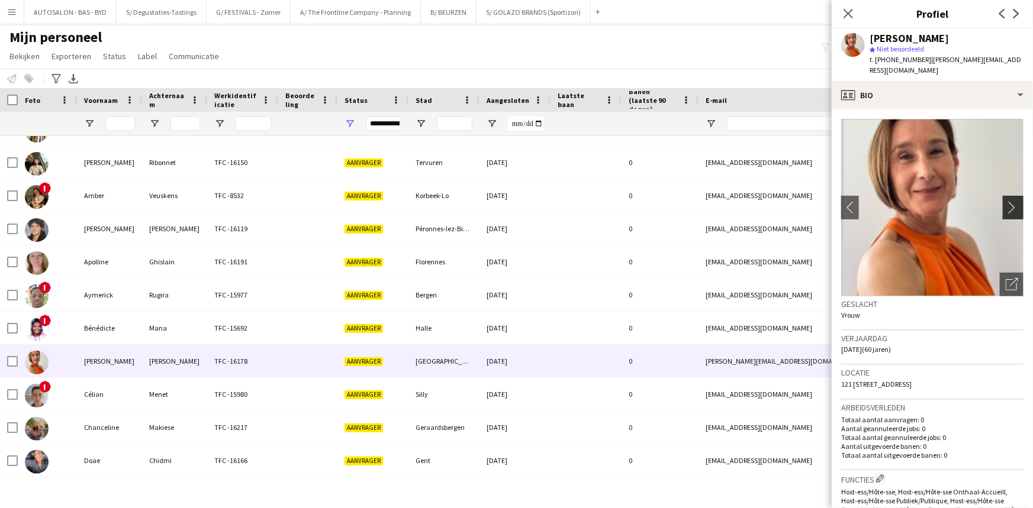
click at [1011, 201] on app-icon "chevron-right" at bounding box center [1014, 207] width 18 height 12
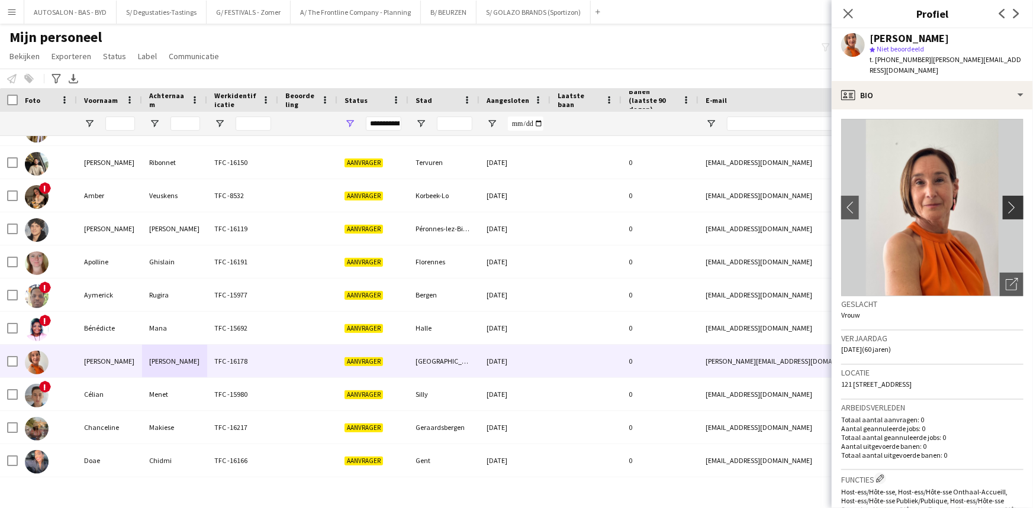
click at [1010, 201] on app-icon "chevron-right" at bounding box center [1014, 207] width 18 height 12
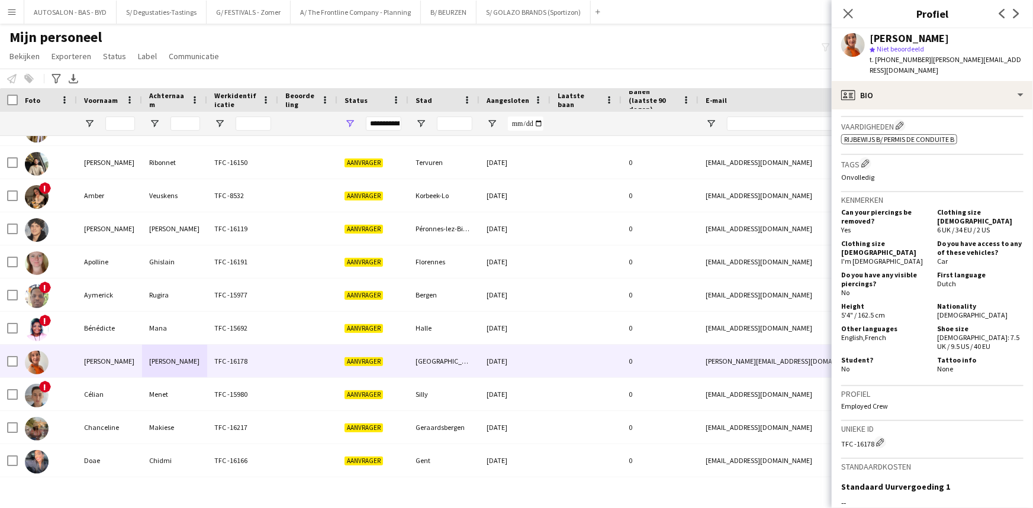
scroll to position [125, 0]
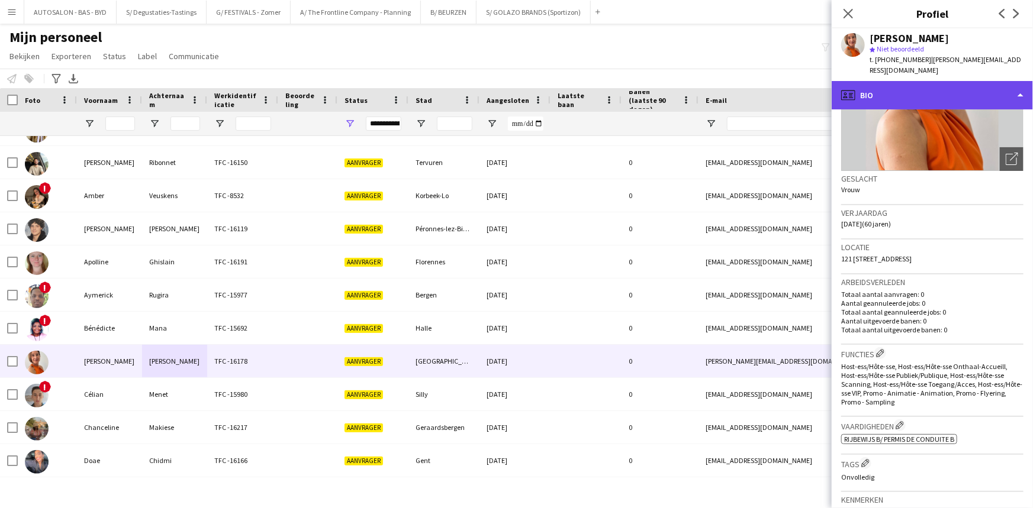
click at [908, 87] on div "profile Bio" at bounding box center [931, 95] width 201 height 28
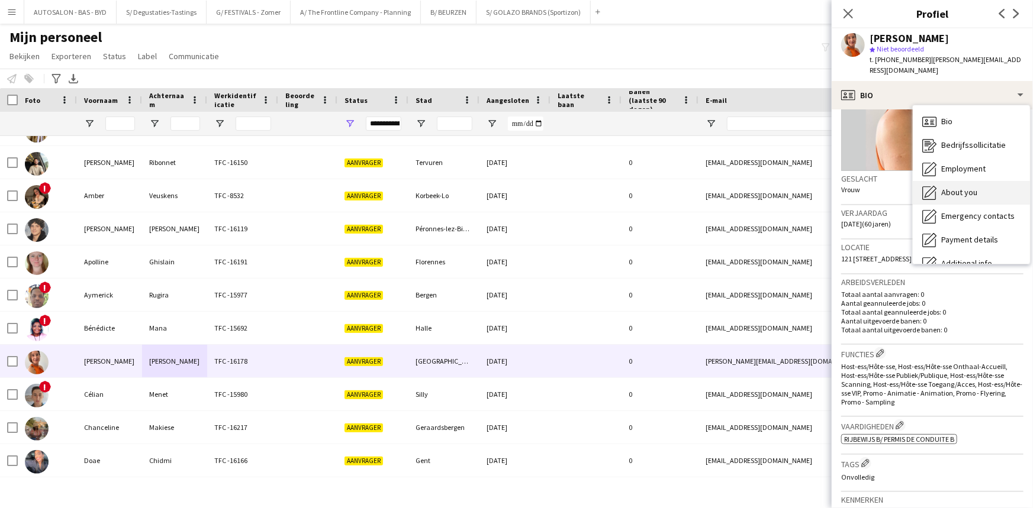
click at [963, 187] on span "About you" at bounding box center [959, 192] width 36 height 11
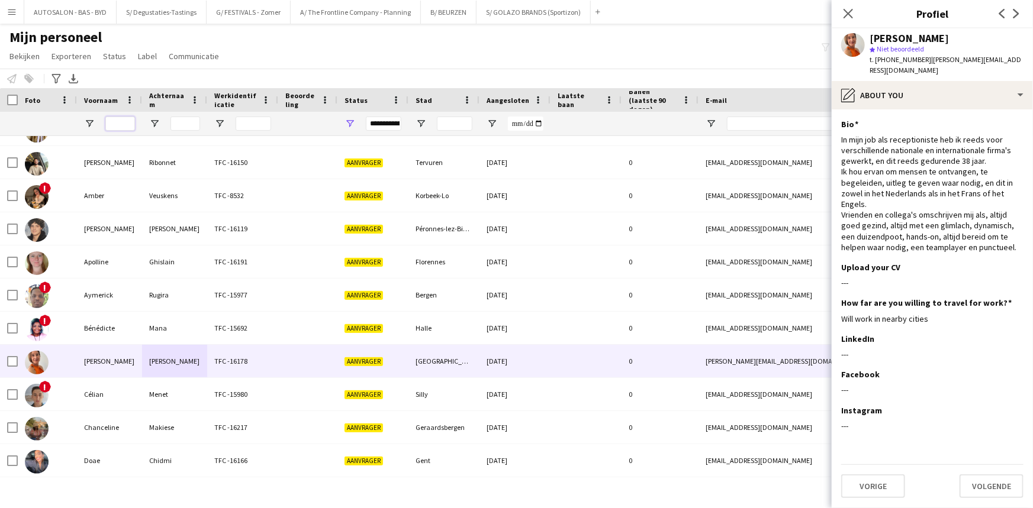
click at [128, 121] on input "Voornaam Filter Invoer" at bounding box center [120, 124] width 30 height 14
paste input "**********"
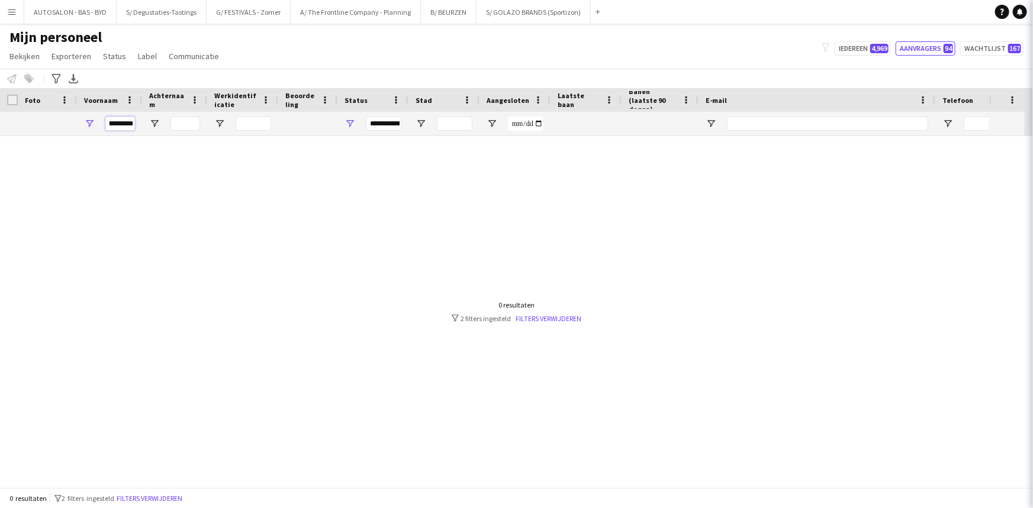
scroll to position [0, 0]
drag, startPoint x: 112, startPoint y: 125, endPoint x: 94, endPoint y: 125, distance: 17.8
click at [94, 125] on div "**********" at bounding box center [109, 124] width 65 height 24
click at [117, 125] on input "**********" at bounding box center [120, 124] width 30 height 14
drag, startPoint x: 131, startPoint y: 124, endPoint x: 224, endPoint y: 135, distance: 94.1
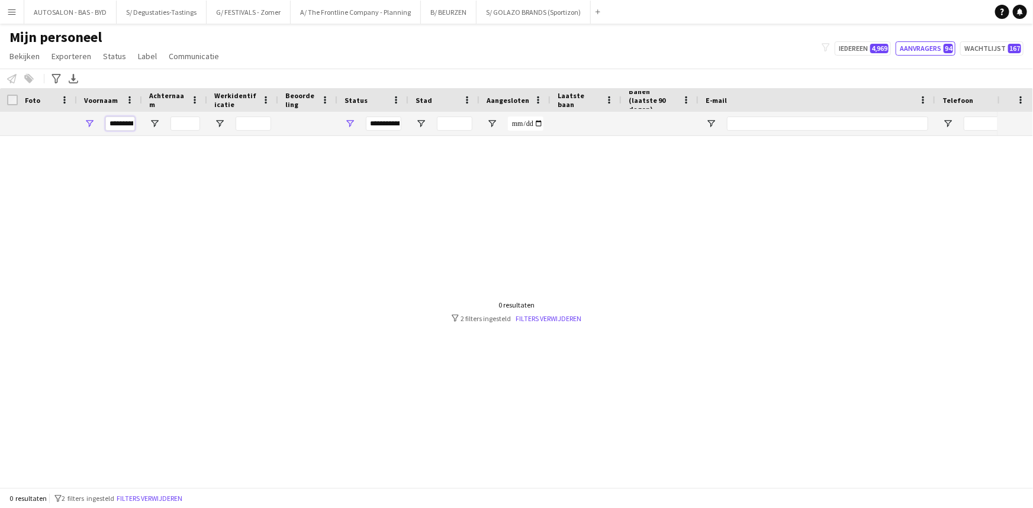
click at [224, 135] on div "**********" at bounding box center [641, 124] width 1283 height 24
type input "*"
click at [124, 123] on input "Voornaam Filter Invoer" at bounding box center [120, 124] width 30 height 14
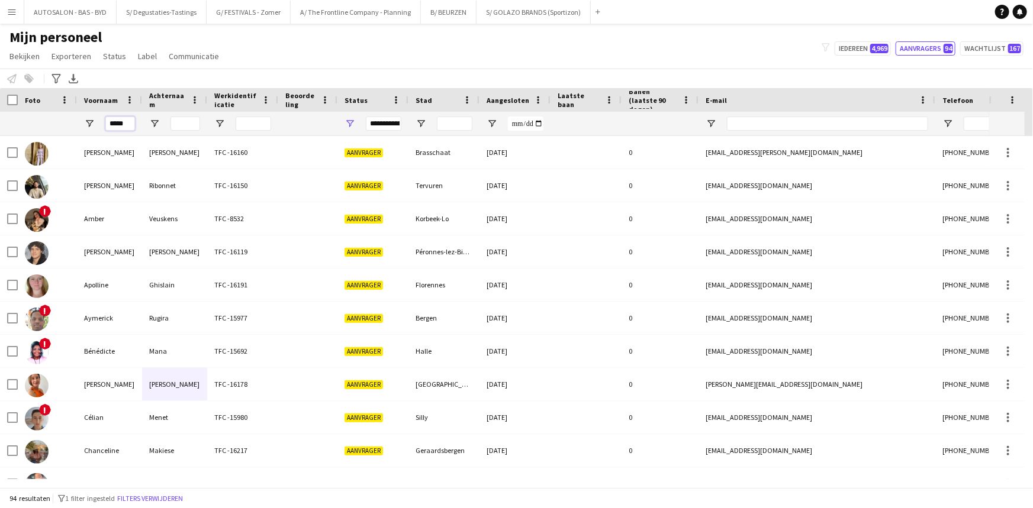
type input "******"
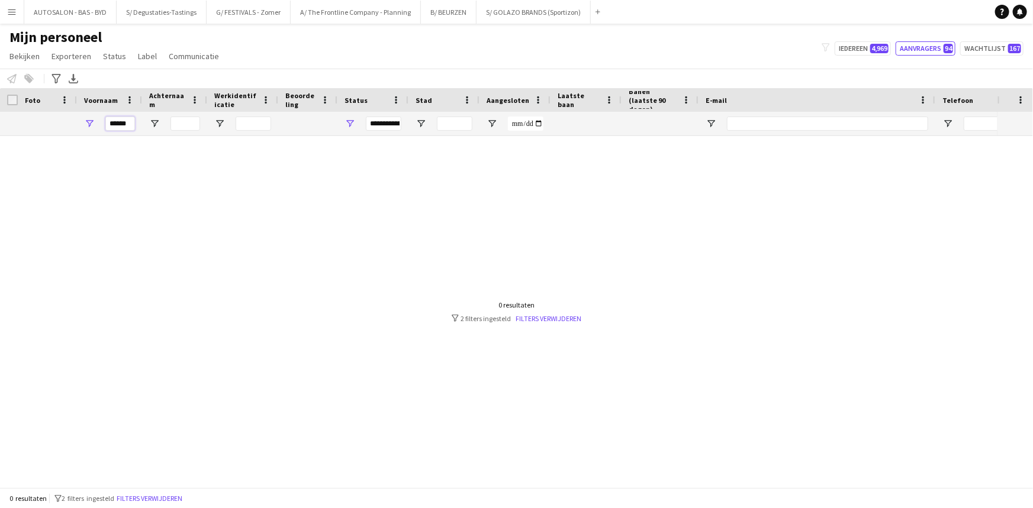
click at [120, 128] on input "******" at bounding box center [120, 124] width 30 height 14
click at [119, 128] on input "******" at bounding box center [120, 124] width 30 height 14
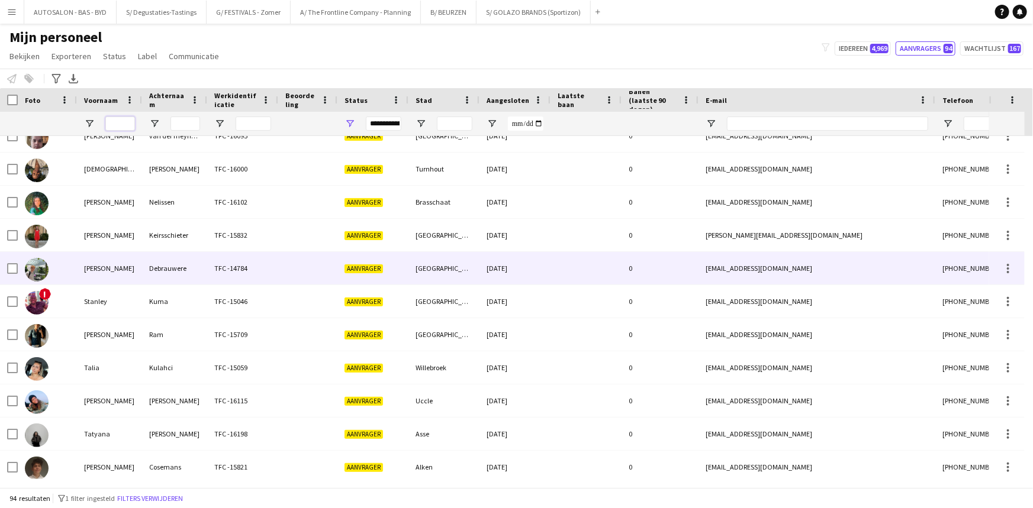
scroll to position [2771, 0]
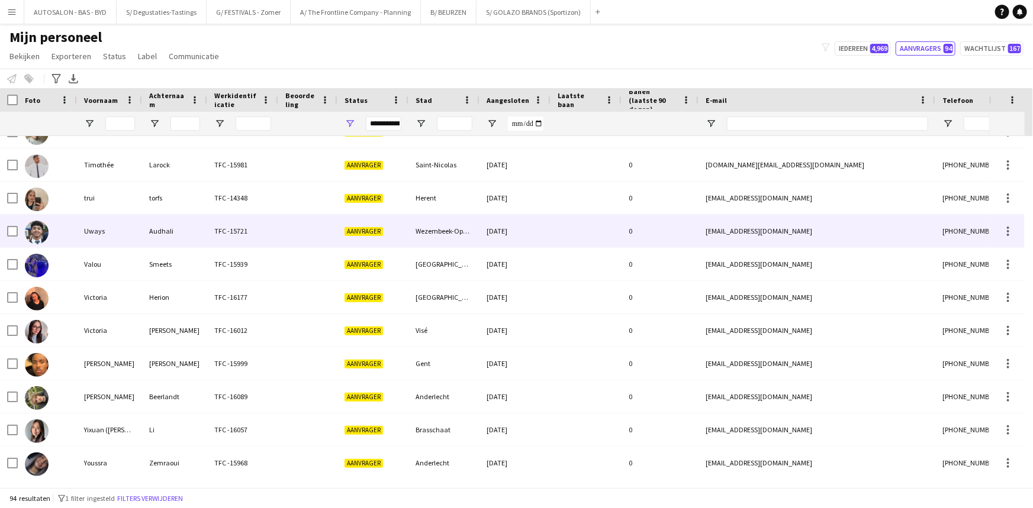
click at [131, 233] on div "Uways" at bounding box center [109, 231] width 65 height 33
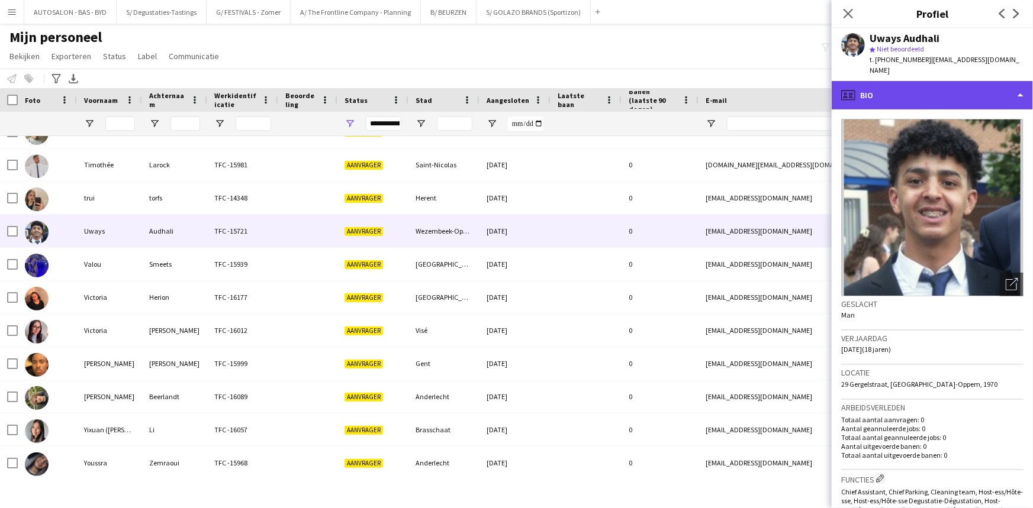
click at [932, 87] on div "profile Bio" at bounding box center [931, 95] width 201 height 28
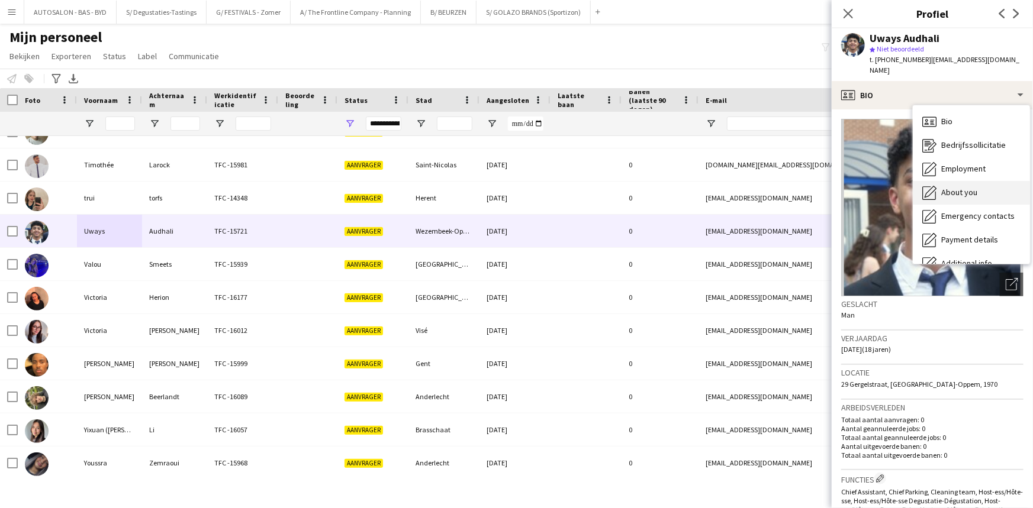
click at [976, 181] on div "About you About you" at bounding box center [971, 193] width 117 height 24
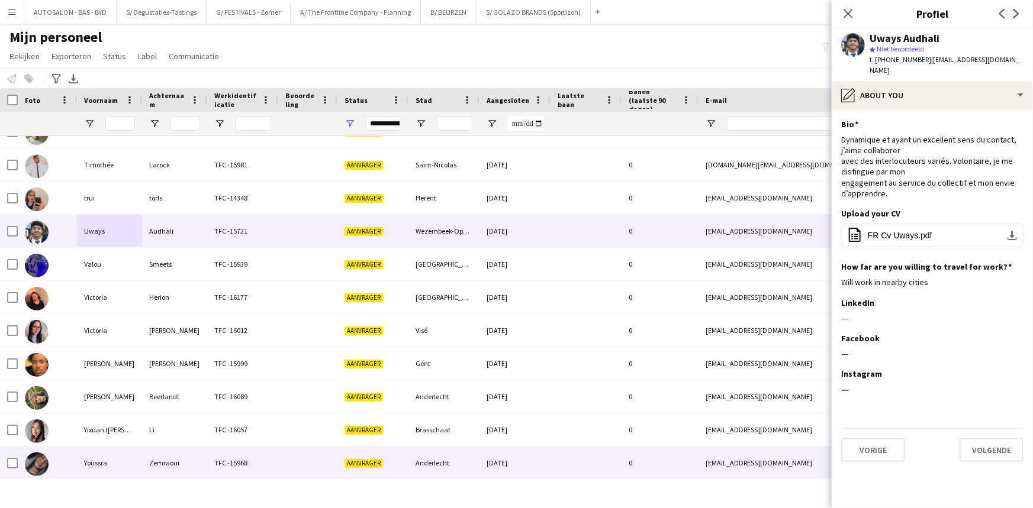
click at [110, 454] on div "Youssra" at bounding box center [109, 463] width 65 height 33
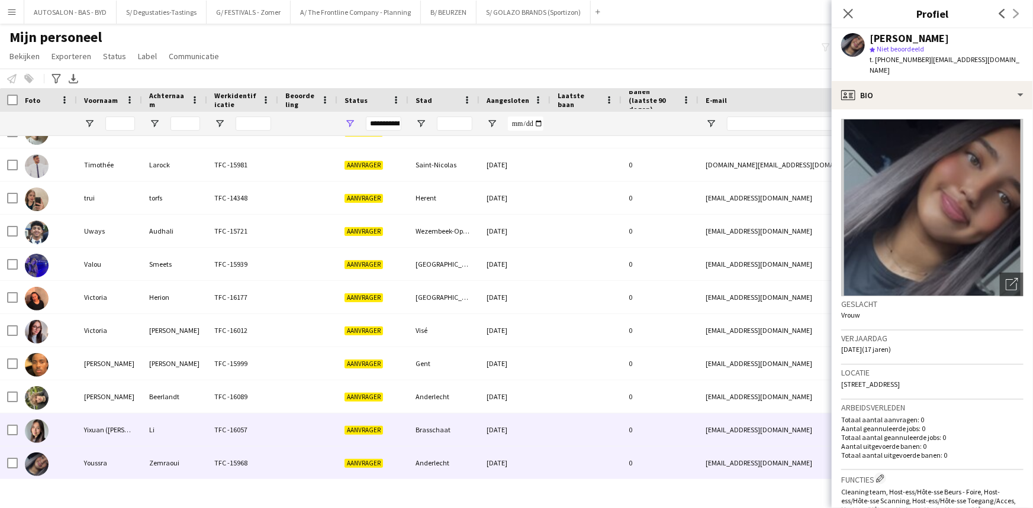
click at [108, 436] on div "Yixuan ([PERSON_NAME])" at bounding box center [109, 430] width 65 height 33
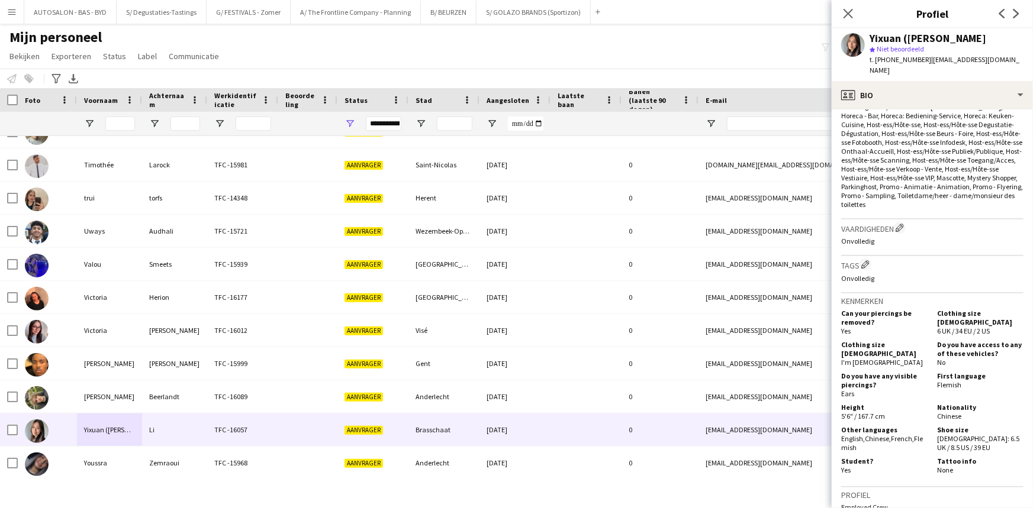
scroll to position [469, 0]
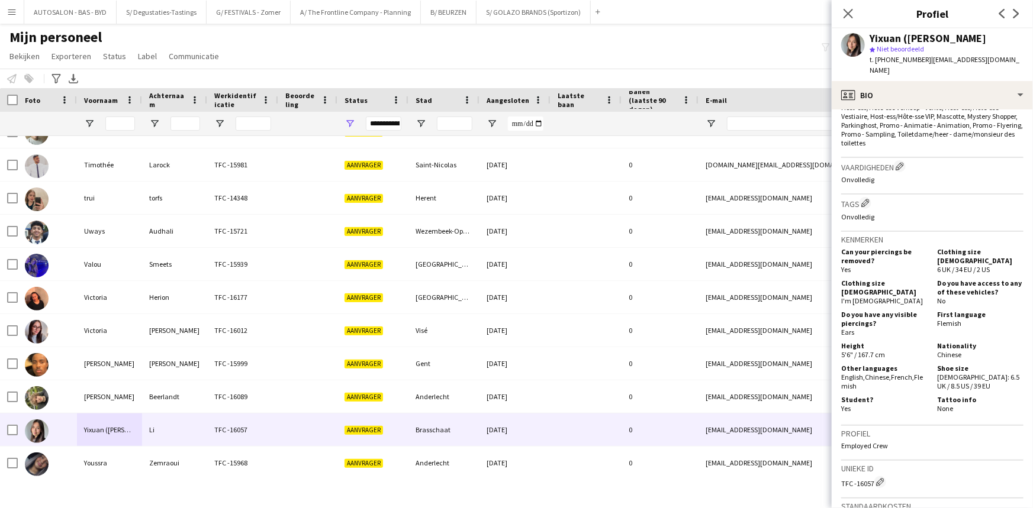
drag, startPoint x: 934, startPoint y: 354, endPoint x: 933, endPoint y: 407, distance: 52.1
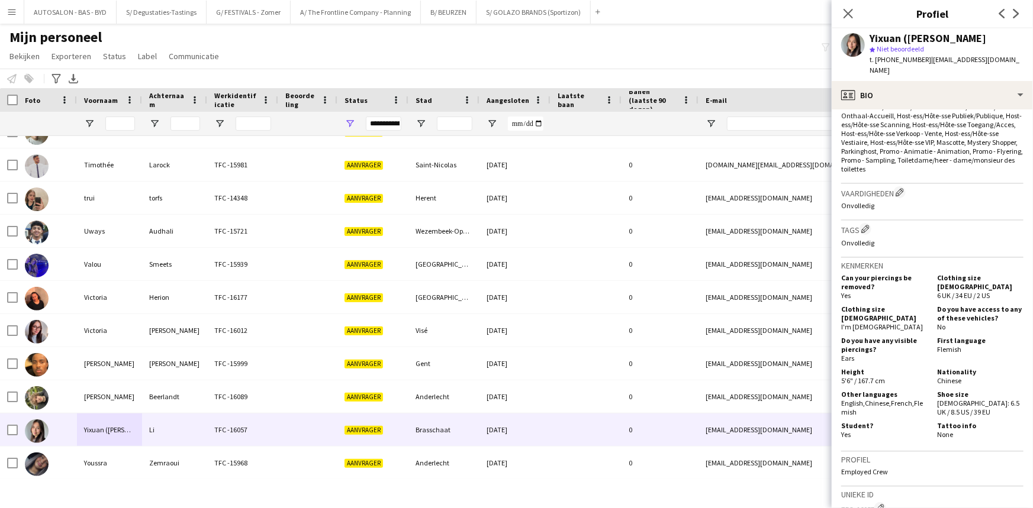
scroll to position [0, 0]
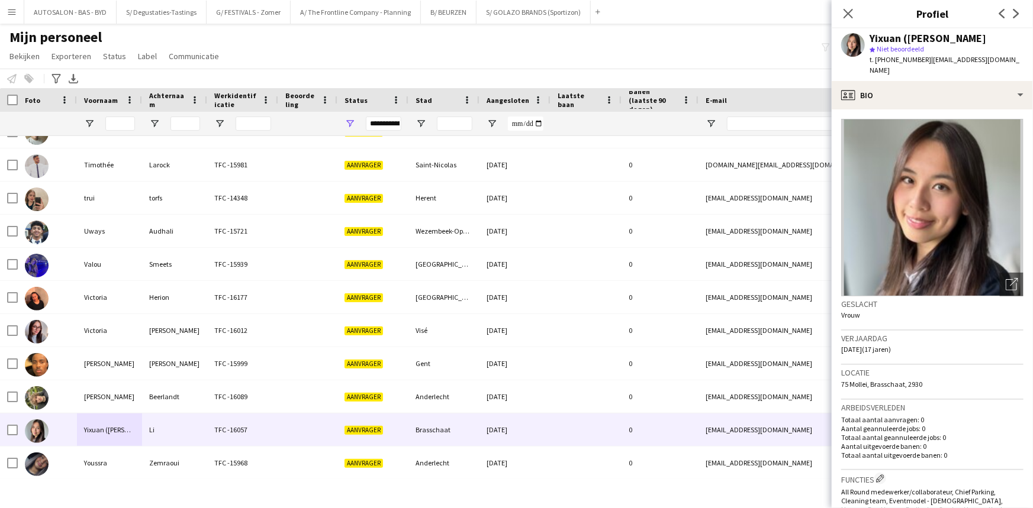
drag, startPoint x: 913, startPoint y: 327, endPoint x: 922, endPoint y: 154, distance: 173.0
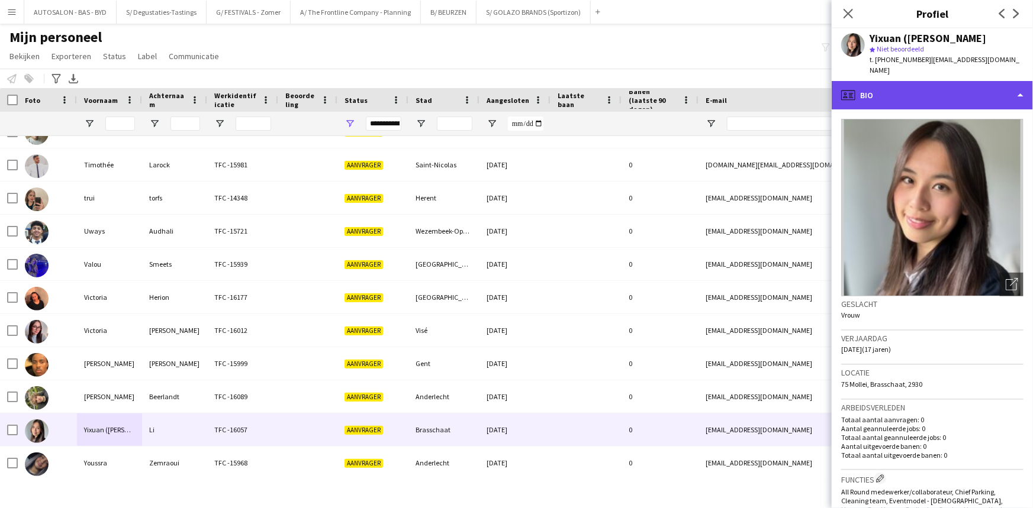
click at [926, 84] on div "profile Bio" at bounding box center [931, 95] width 201 height 28
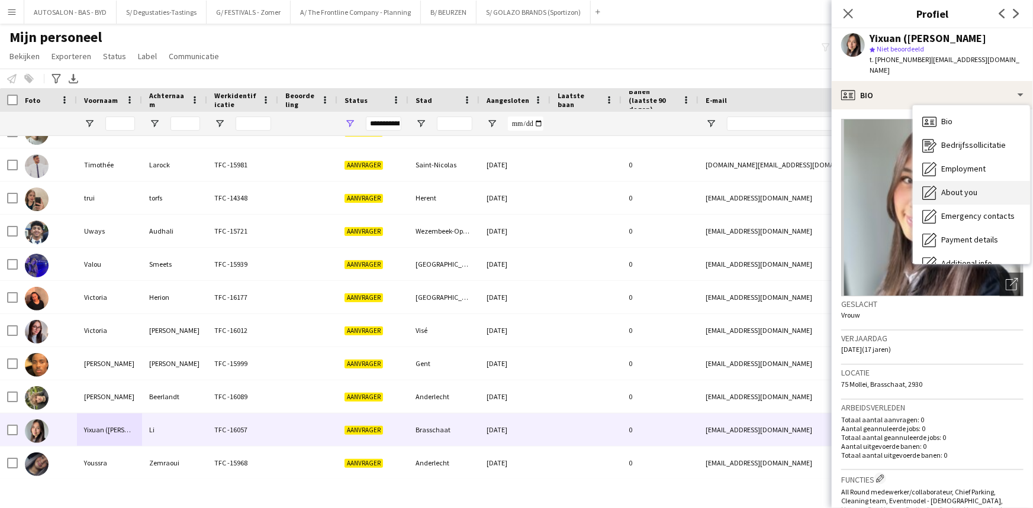
click at [971, 187] on span "About you" at bounding box center [959, 192] width 36 height 11
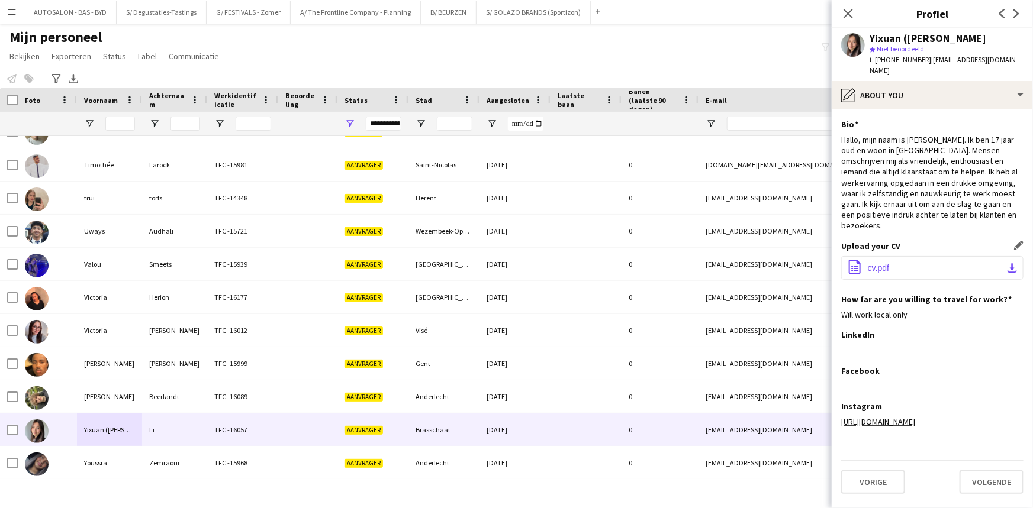
click at [894, 260] on button "office-file-sheet cv.pdf download-bottom" at bounding box center [932, 268] width 182 height 24
drag, startPoint x: 981, startPoint y: 214, endPoint x: 962, endPoint y: 212, distance: 18.4
click at [981, 214] on div "Hallo, mijn naam is [PERSON_NAME]. Ik ben 17 jaar oud en woon in [GEOGRAPHIC_DA…" at bounding box center [932, 182] width 182 height 97
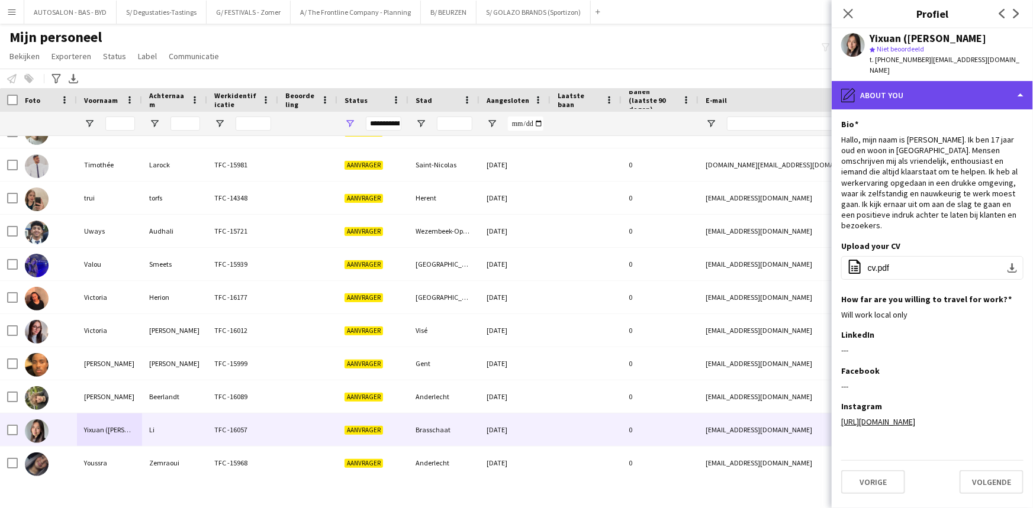
click at [926, 92] on div "pencil4 About you" at bounding box center [931, 95] width 201 height 28
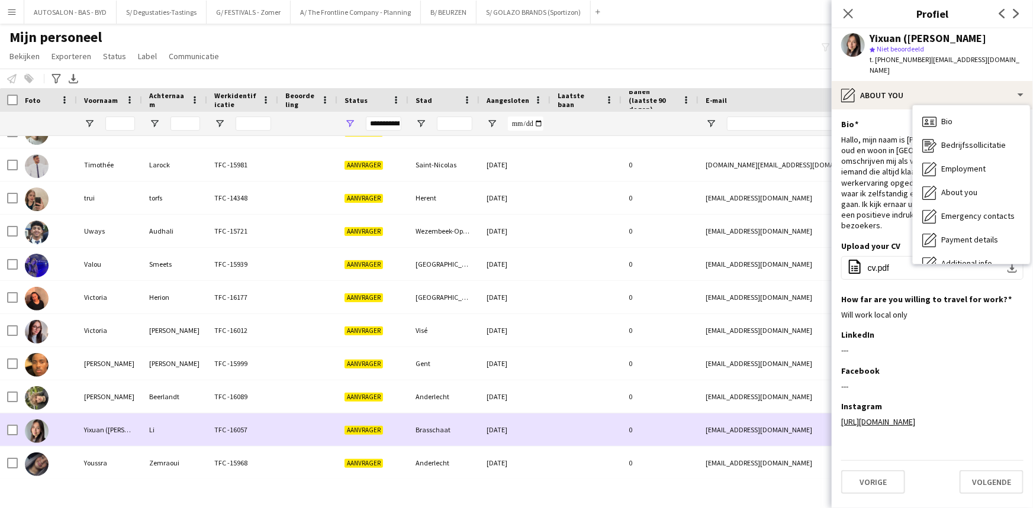
click at [406, 435] on div "Aanvrager" at bounding box center [372, 430] width 71 height 33
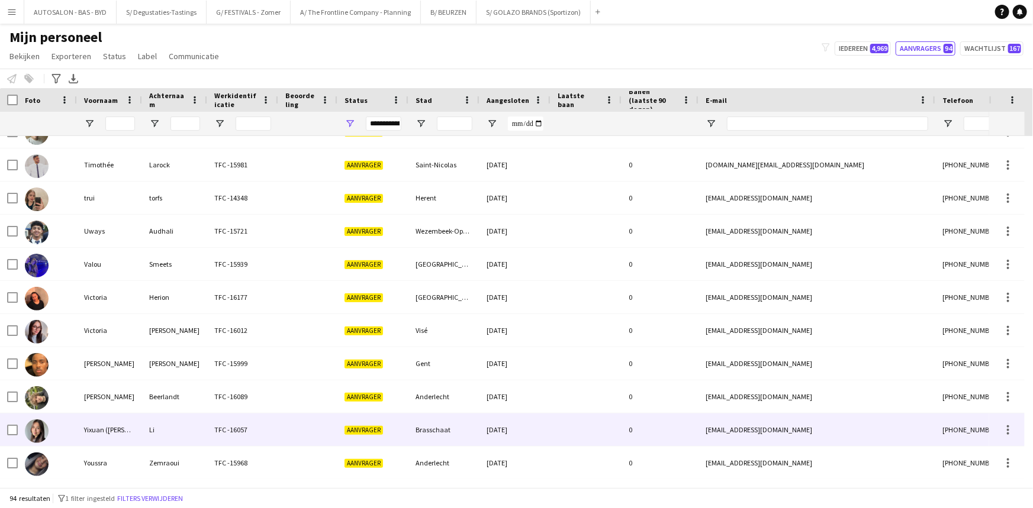
click at [399, 431] on div "Aanvrager" at bounding box center [372, 430] width 71 height 33
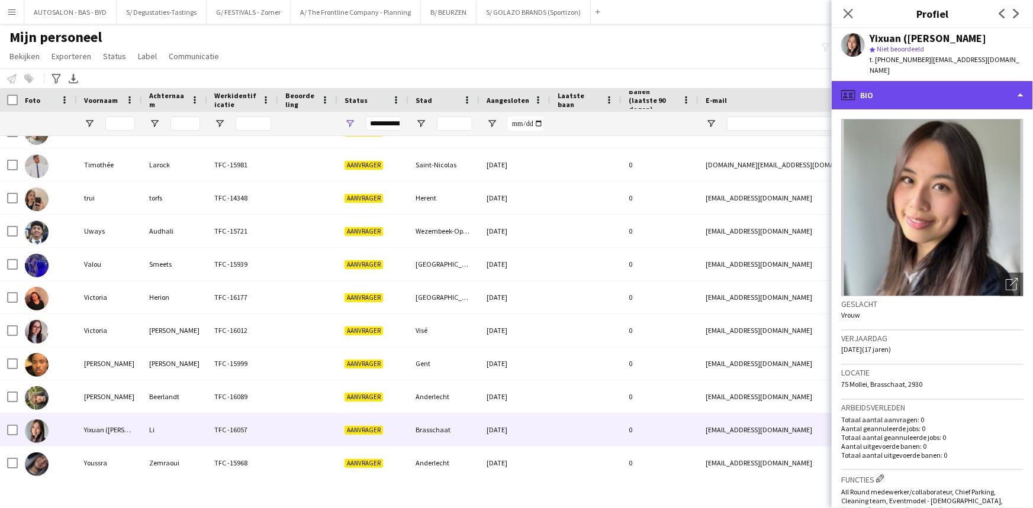
click at [954, 81] on div "profile Bio" at bounding box center [931, 95] width 201 height 28
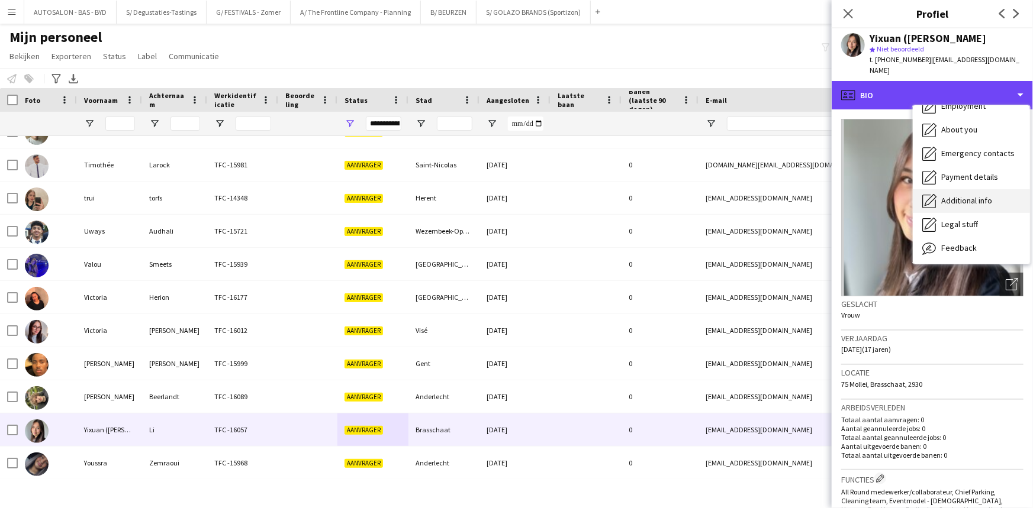
scroll to position [87, 0]
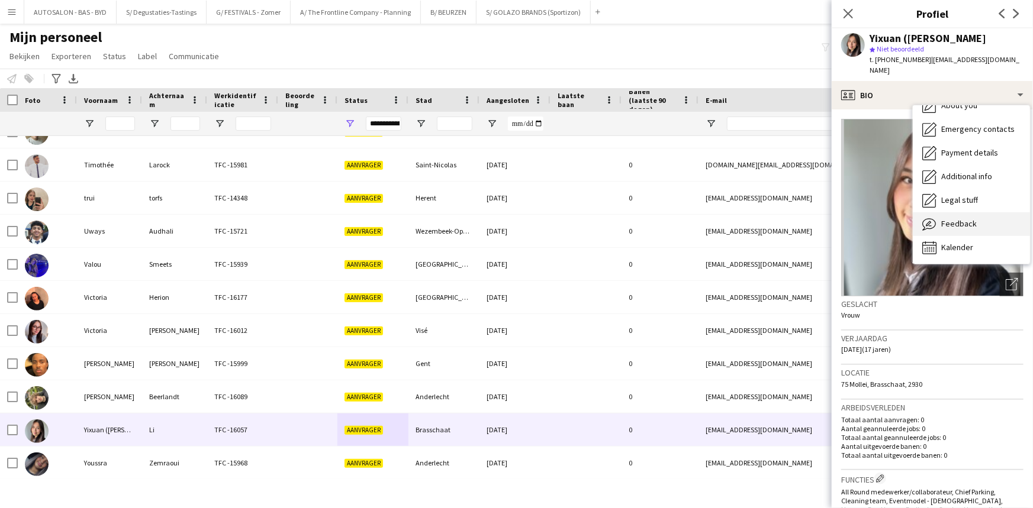
click at [965, 218] on span "Feedback" at bounding box center [959, 223] width 36 height 11
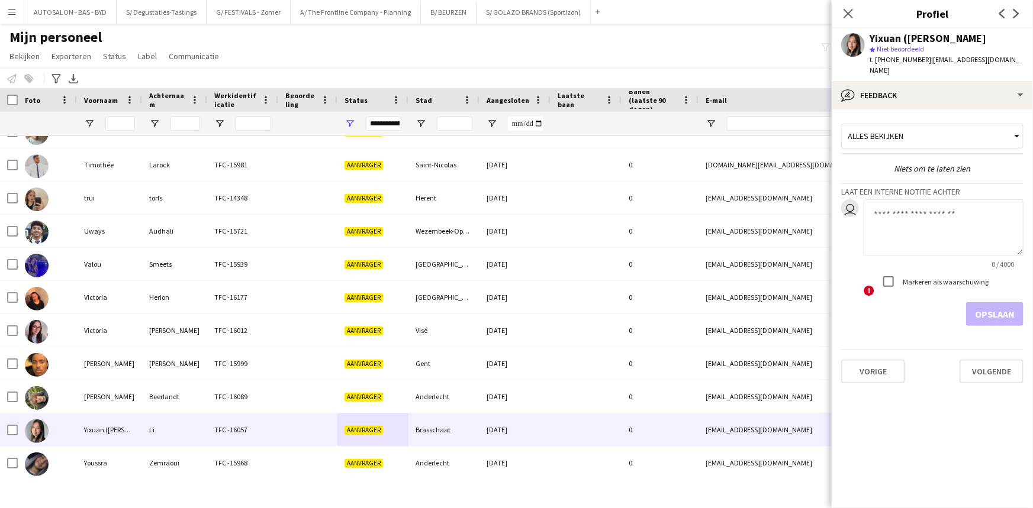
click at [900, 206] on textarea at bounding box center [943, 227] width 160 height 56
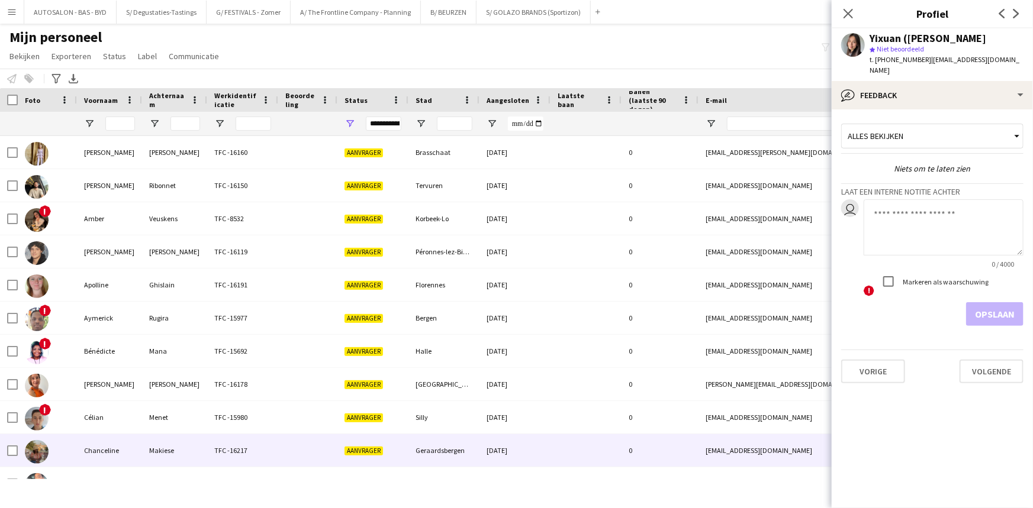
scroll to position [300, 0]
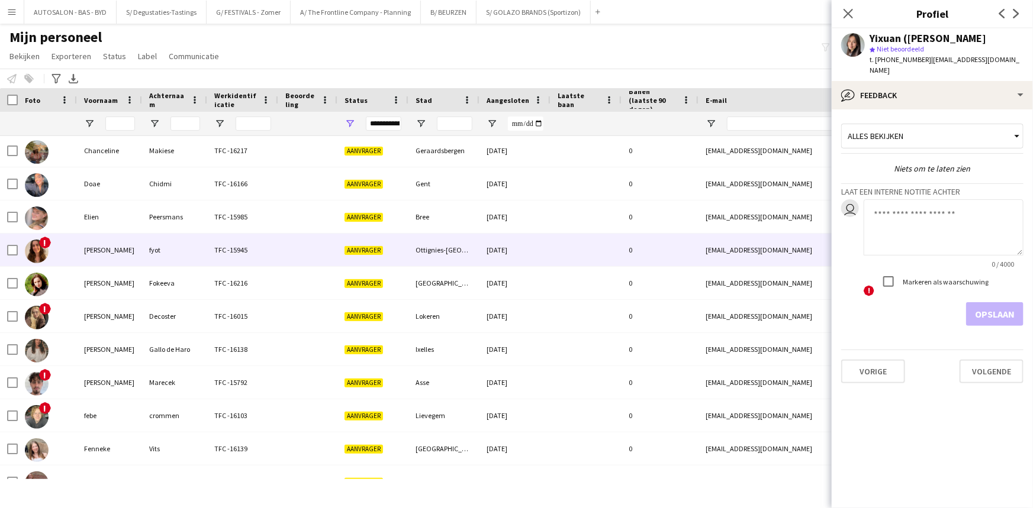
click at [382, 250] on div "Aanvrager" at bounding box center [372, 250] width 71 height 33
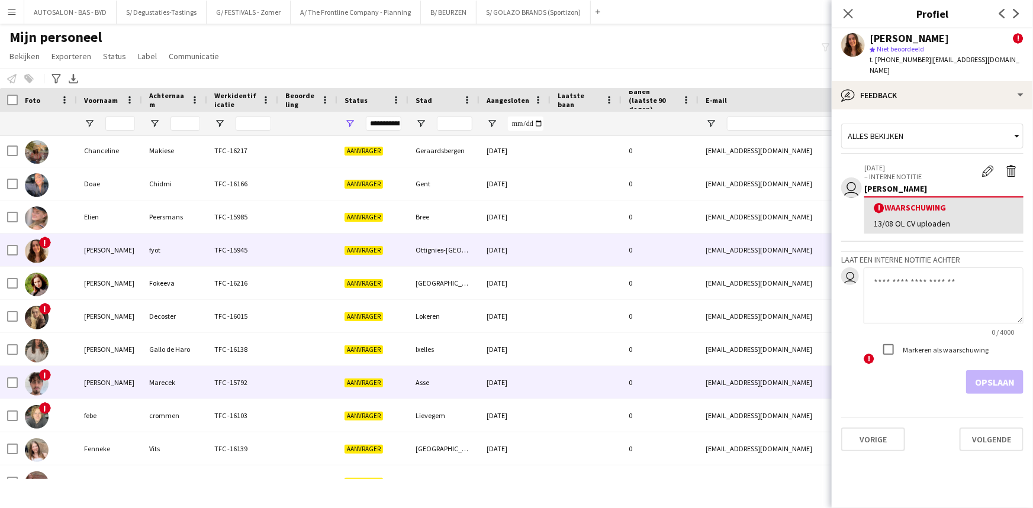
click at [294, 384] on div at bounding box center [307, 382] width 59 height 33
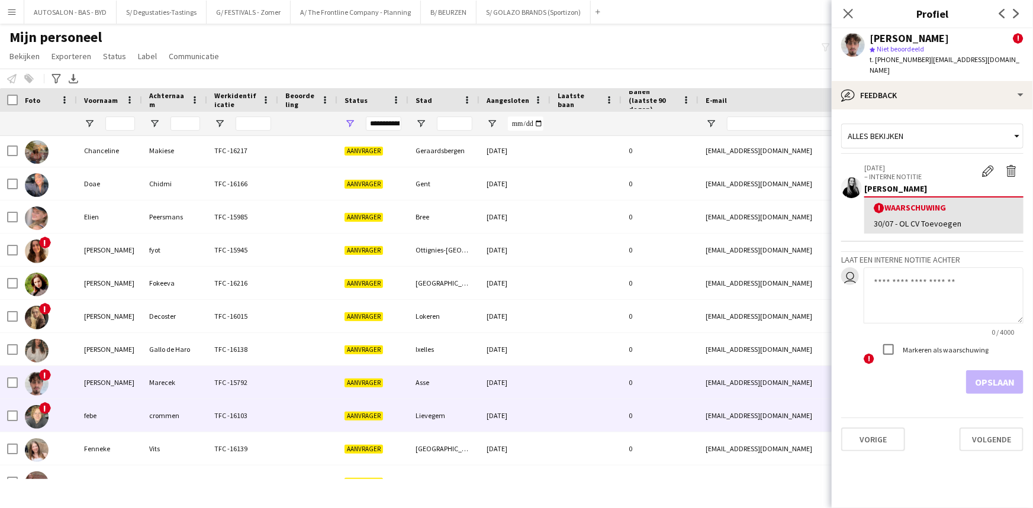
click at [283, 412] on div at bounding box center [307, 415] width 59 height 33
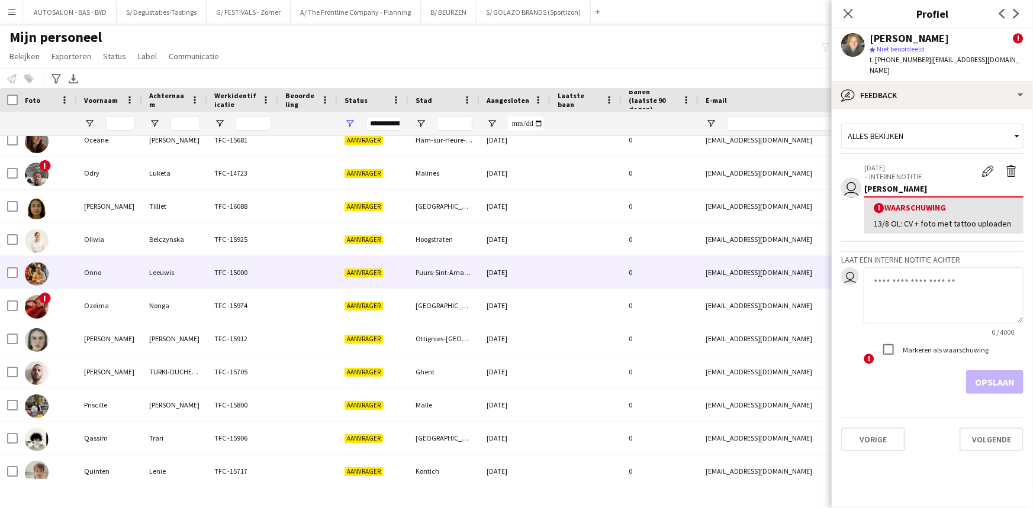
scroll to position [0, 0]
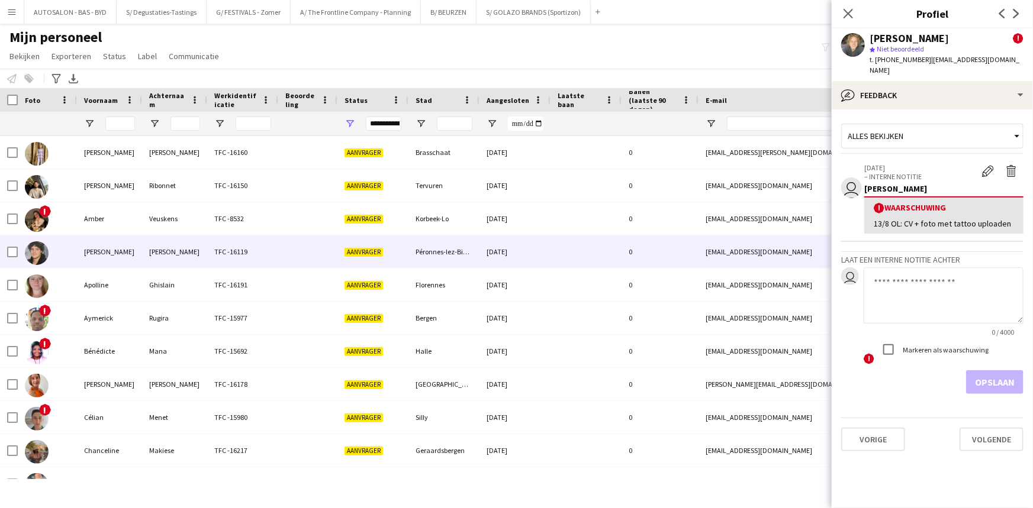
click at [225, 232] on div "TFC -8532" at bounding box center [242, 218] width 71 height 33
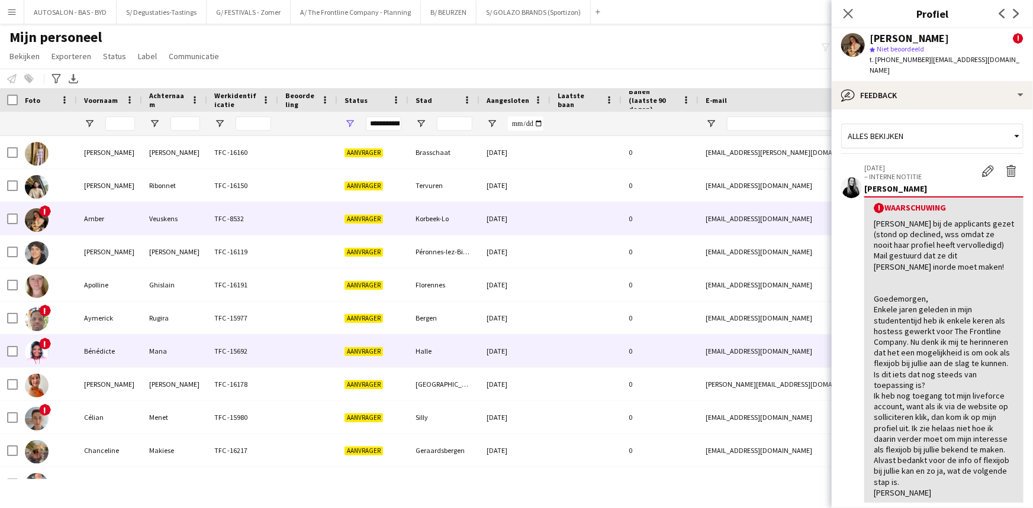
click at [222, 321] on div "TFC -15977" at bounding box center [242, 318] width 71 height 33
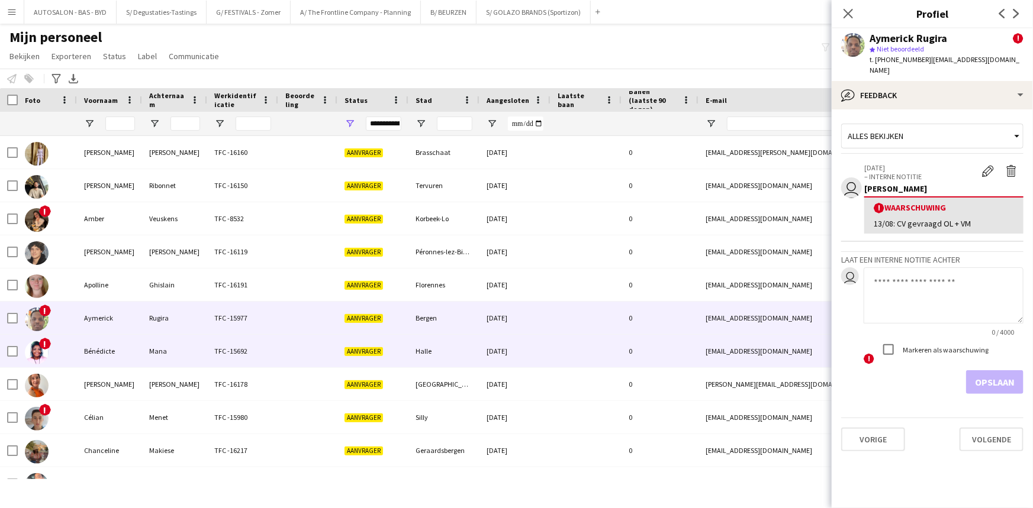
click at [218, 349] on div "TFC -15692" at bounding box center [242, 351] width 71 height 33
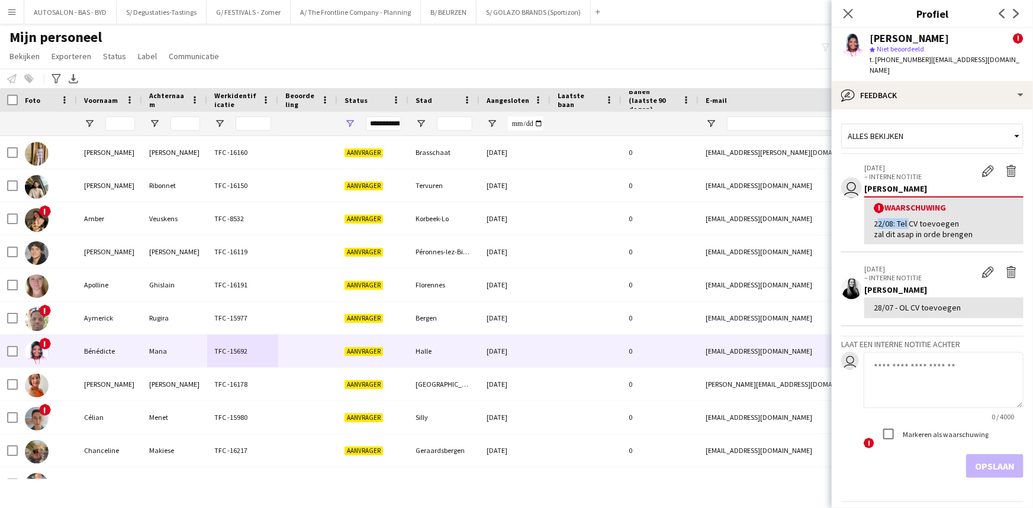
drag, startPoint x: 868, startPoint y: 212, endPoint x: 905, endPoint y: 213, distance: 37.3
click at [905, 213] on div "! Waarschuwing 22/08: Tel CV toevoegen zal dit asap in orde brengen" at bounding box center [943, 220] width 159 height 48
copy div "22/08: Tel"
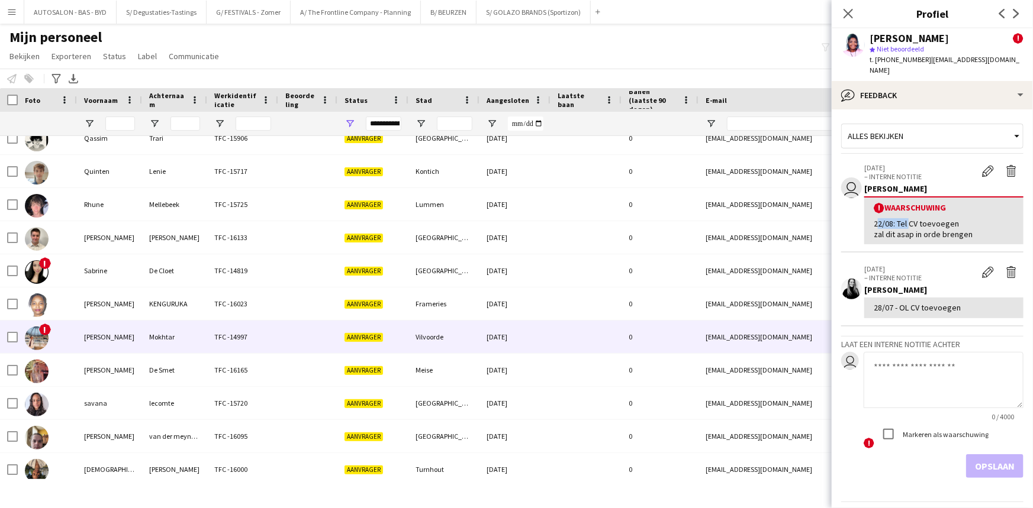
scroll to position [2771, 0]
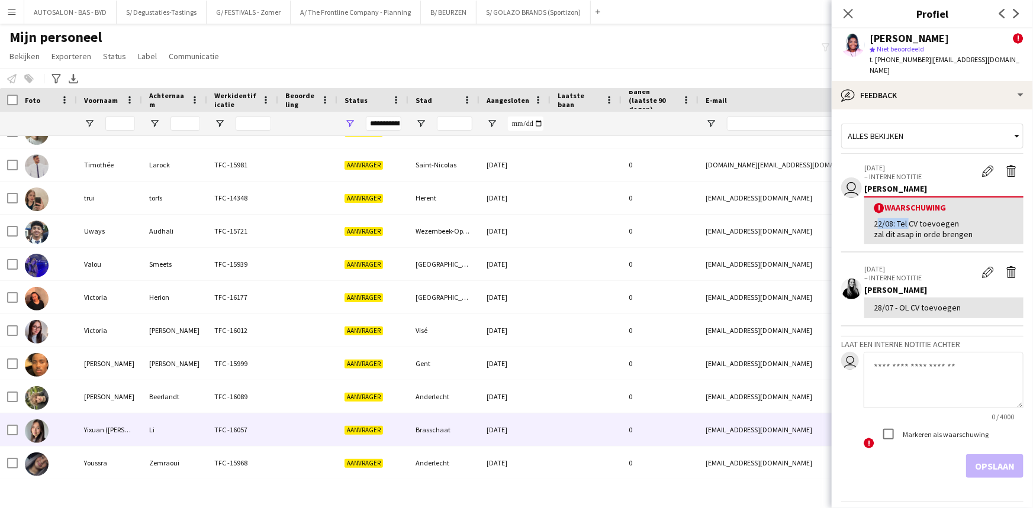
click at [133, 432] on div "Yixuan ([PERSON_NAME])" at bounding box center [109, 430] width 65 height 33
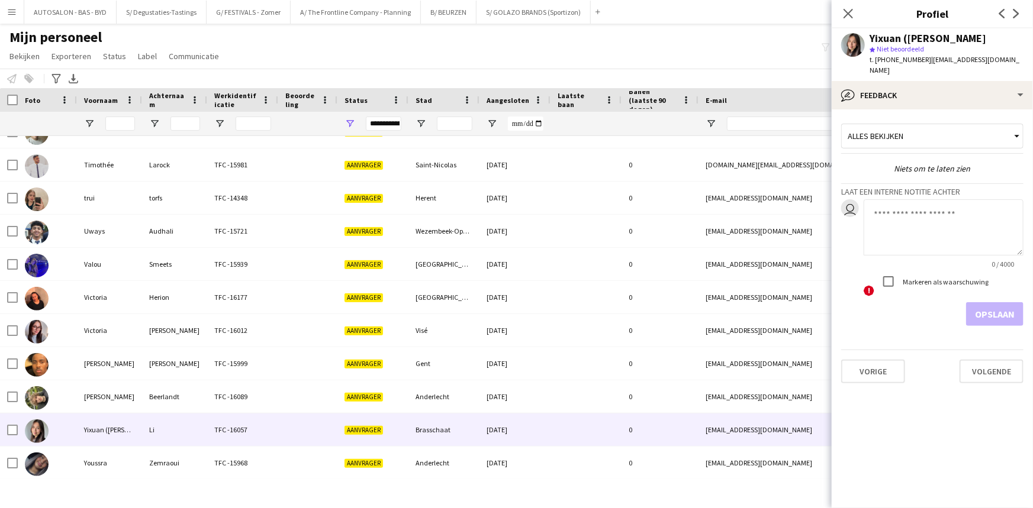
click at [913, 221] on textarea at bounding box center [943, 227] width 160 height 56
paste textarea "**********"
drag, startPoint x: 912, startPoint y: 204, endPoint x: 924, endPoint y: 207, distance: 12.9
click at [913, 204] on textarea "**********" at bounding box center [943, 227] width 160 height 56
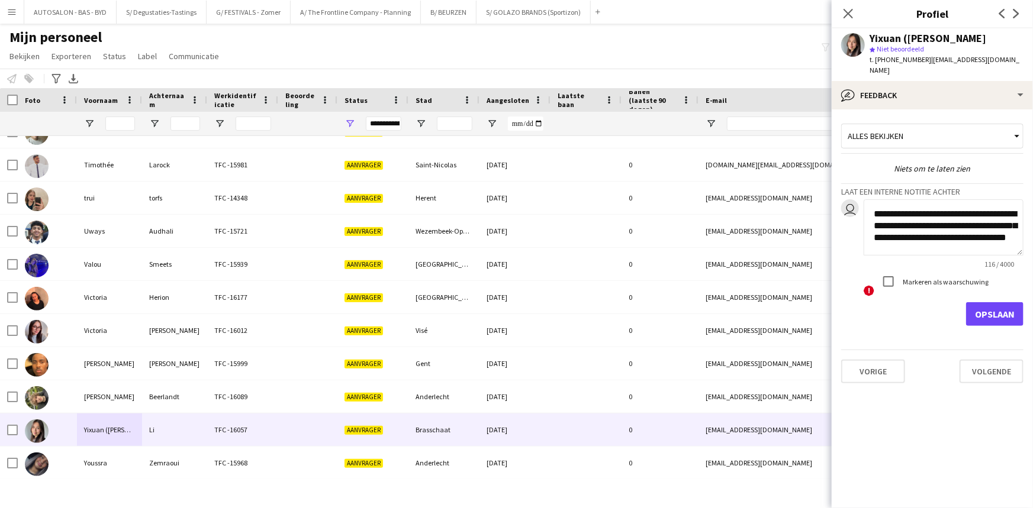
scroll to position [12, 0]
type textarea "**********"
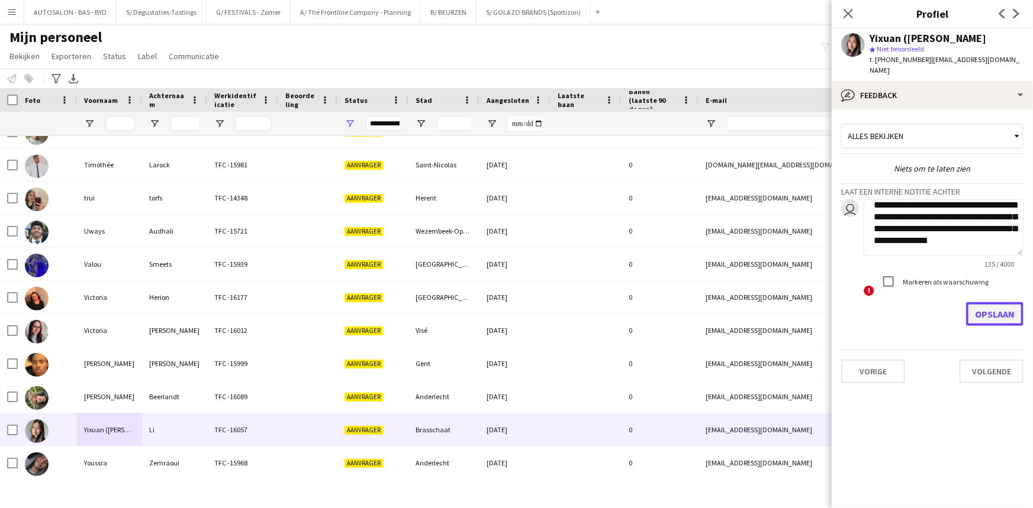
click at [995, 302] on button "Opslaan" at bounding box center [994, 314] width 57 height 24
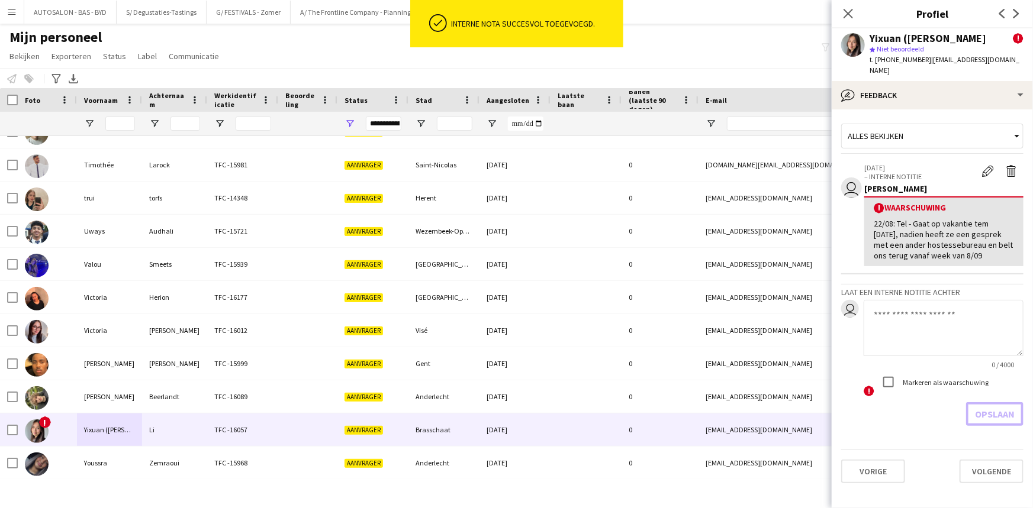
scroll to position [0, 0]
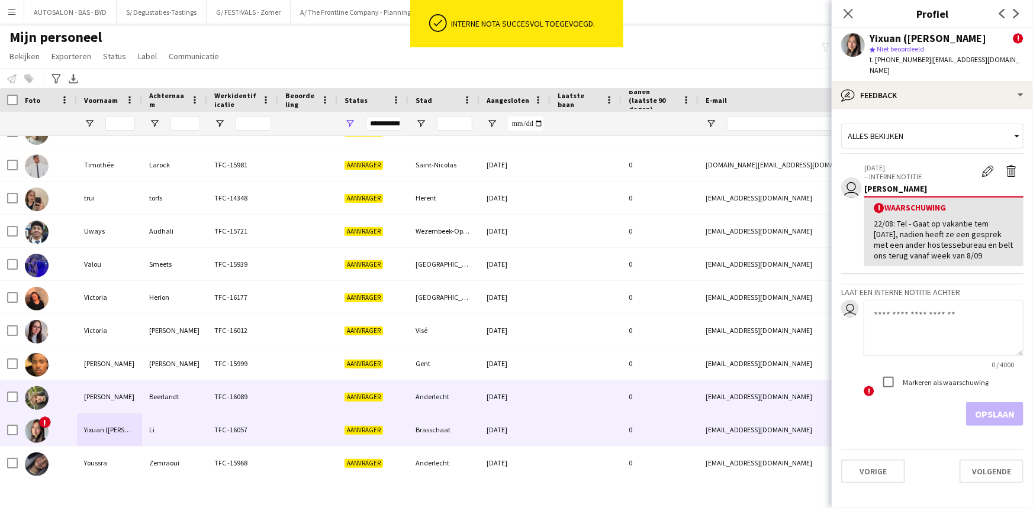
click at [83, 394] on div "[PERSON_NAME]" at bounding box center [109, 397] width 65 height 33
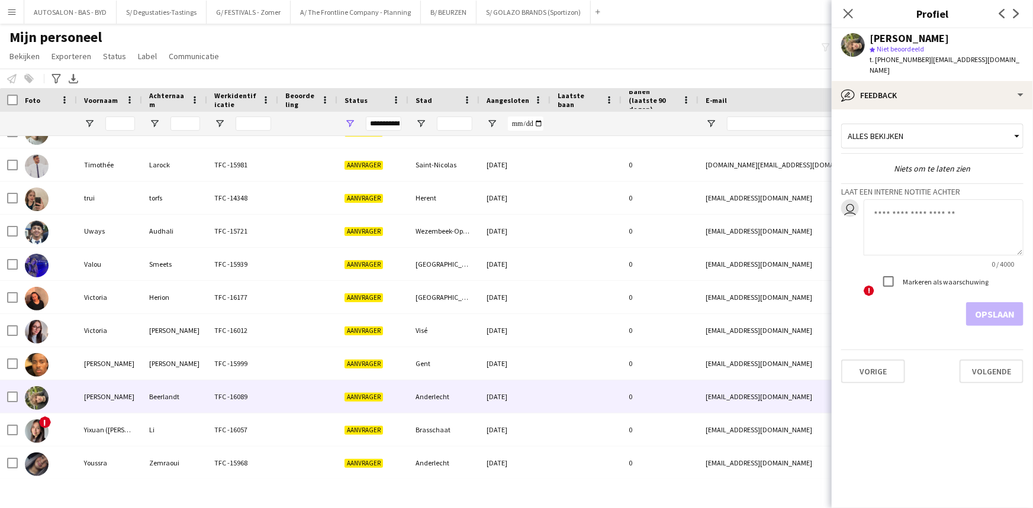
click at [846, 21] on div "Sluit pop-in" at bounding box center [847, 13] width 33 height 27
click at [844, 16] on icon "Sluit pop-in" at bounding box center [847, 13] width 11 height 11
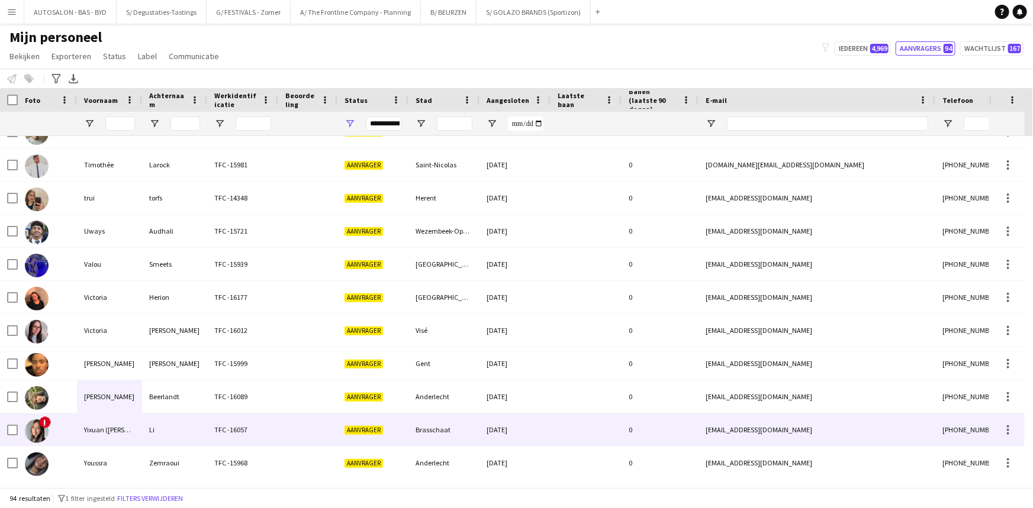
click at [114, 404] on div "[PERSON_NAME]" at bounding box center [109, 397] width 65 height 33
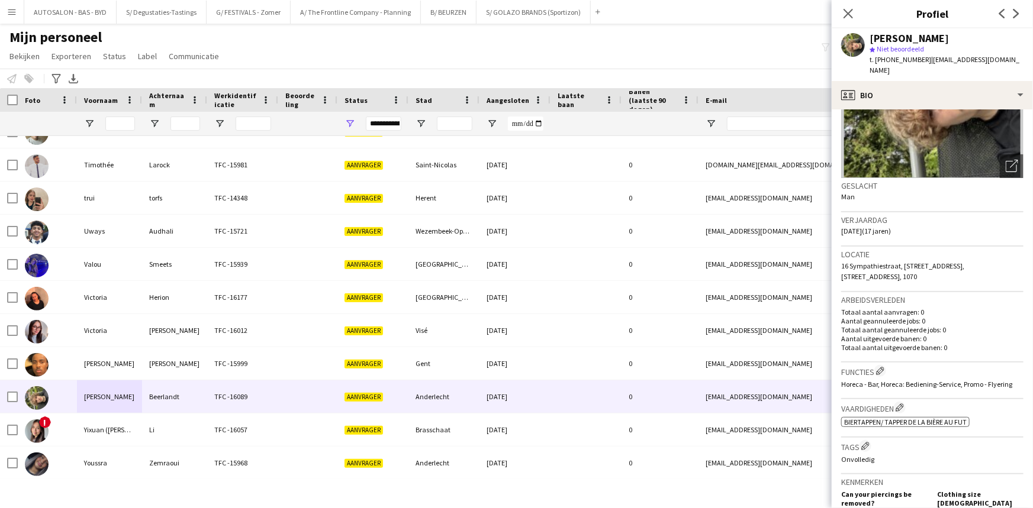
scroll to position [202, 0]
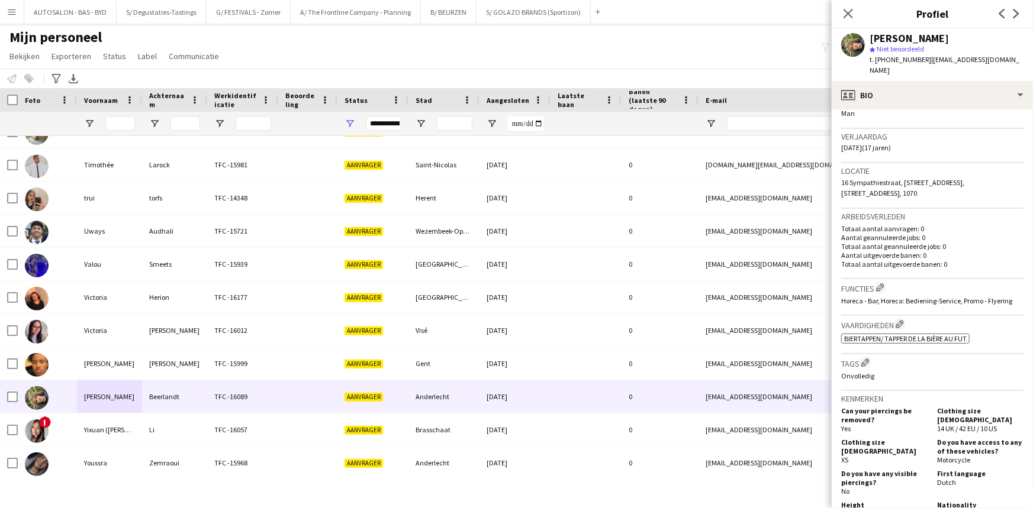
drag, startPoint x: 939, startPoint y: 374, endPoint x: 929, endPoint y: 424, distance: 51.4
drag, startPoint x: 915, startPoint y: 437, endPoint x: 911, endPoint y: 476, distance: 39.3
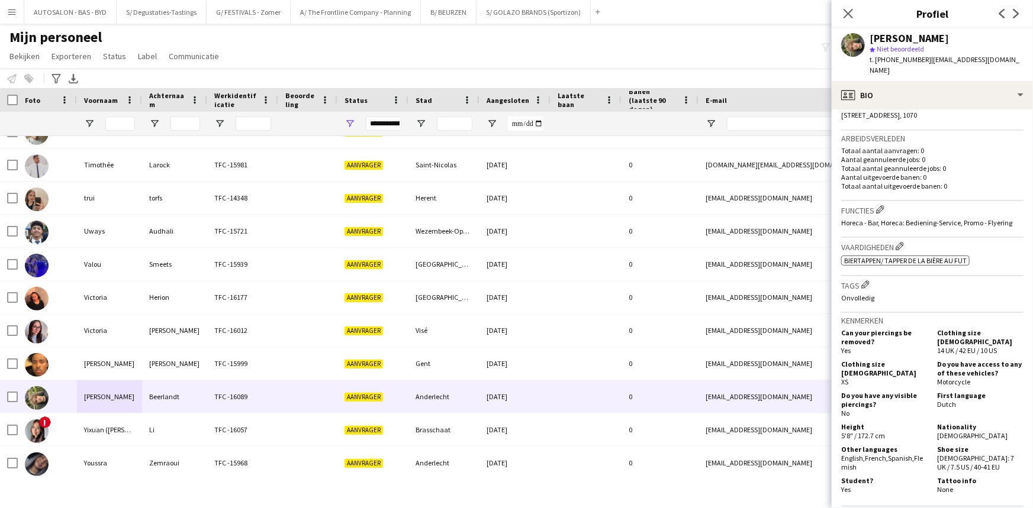
scroll to position [0, 0]
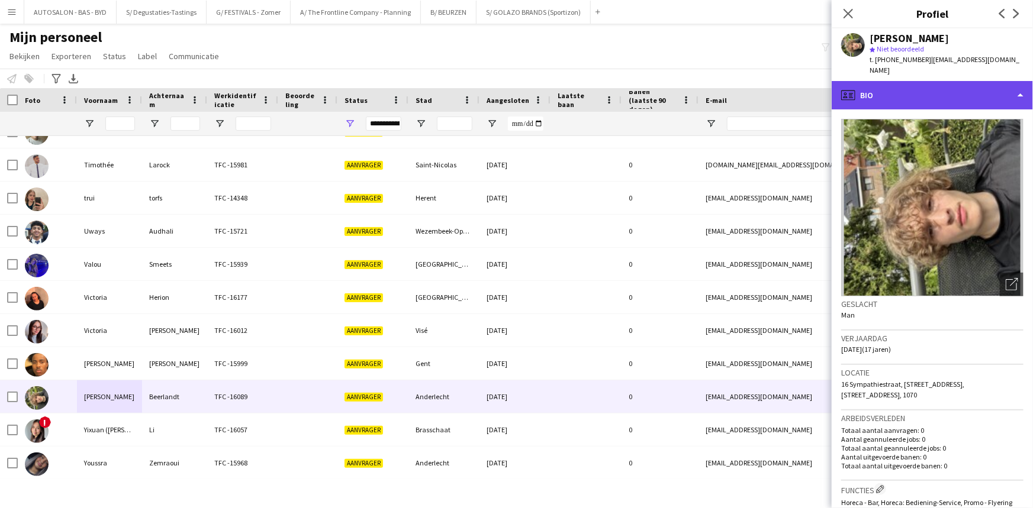
click at [913, 84] on div "profile Bio" at bounding box center [931, 95] width 201 height 28
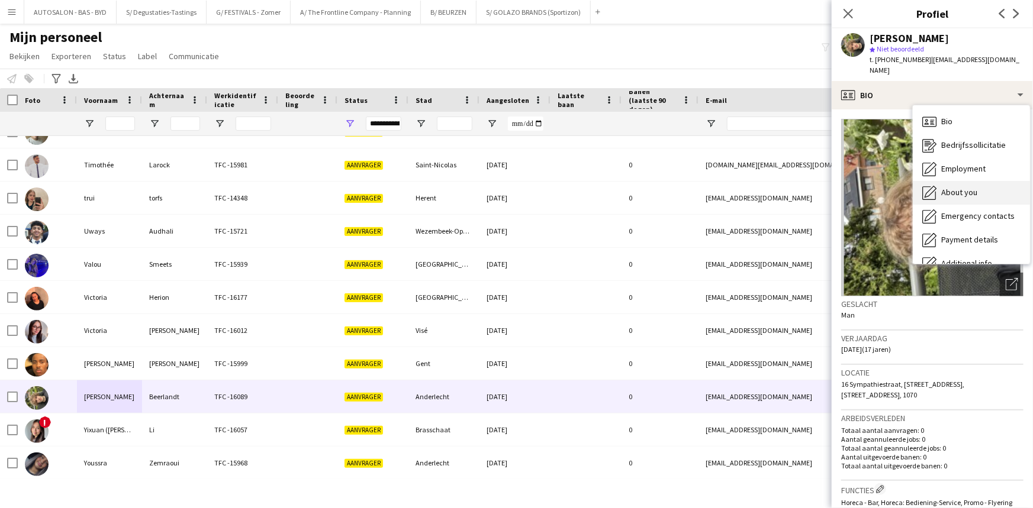
click at [949, 187] on span "About you" at bounding box center [959, 192] width 36 height 11
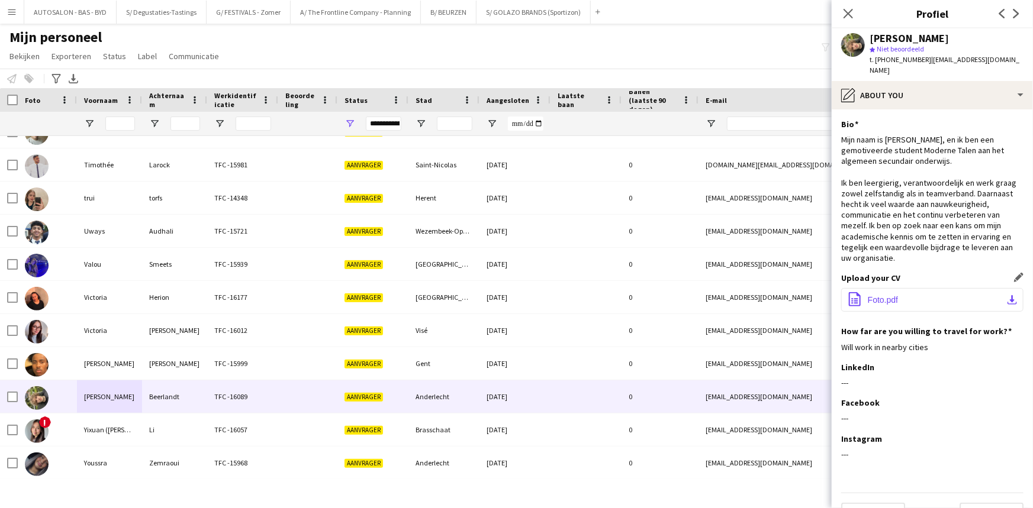
click at [891, 295] on span "Foto.pdf" at bounding box center [883, 299] width 30 height 9
drag, startPoint x: 941, startPoint y: 216, endPoint x: 928, endPoint y: 201, distance: 19.7
click at [941, 216] on div "Mijn naam is [PERSON_NAME], en ik ben een gemotiveerde student Moderne Talen aa…" at bounding box center [932, 198] width 182 height 129
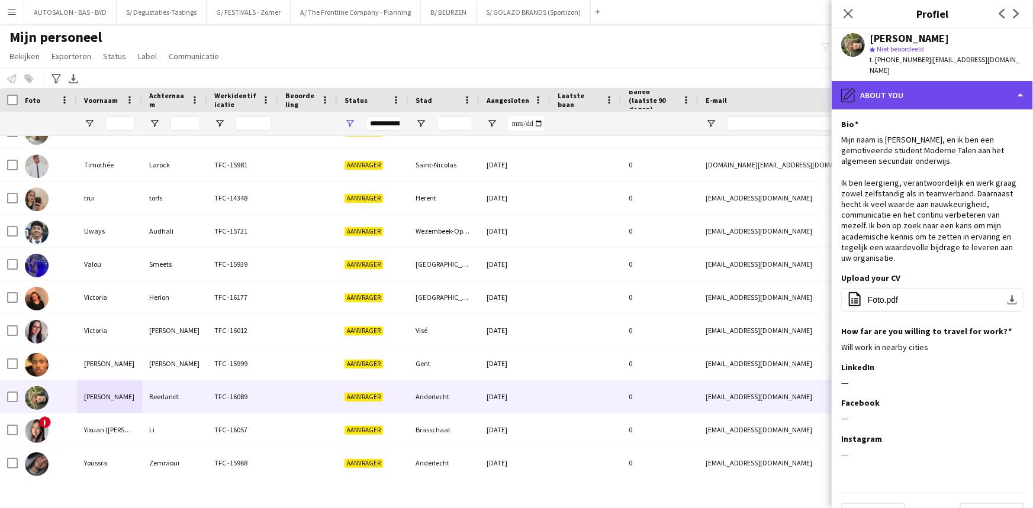
click at [891, 91] on div "pencil4 About you" at bounding box center [931, 95] width 201 height 28
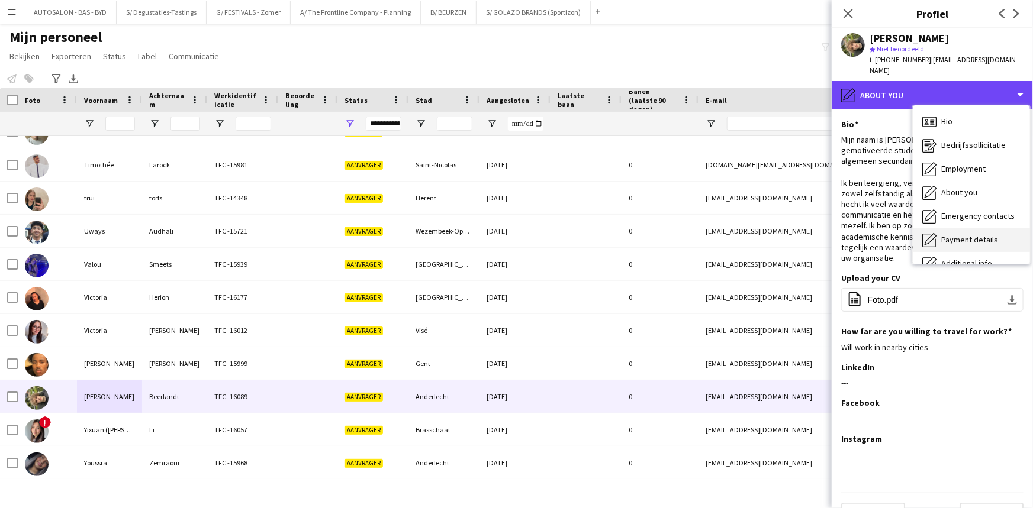
scroll to position [87, 0]
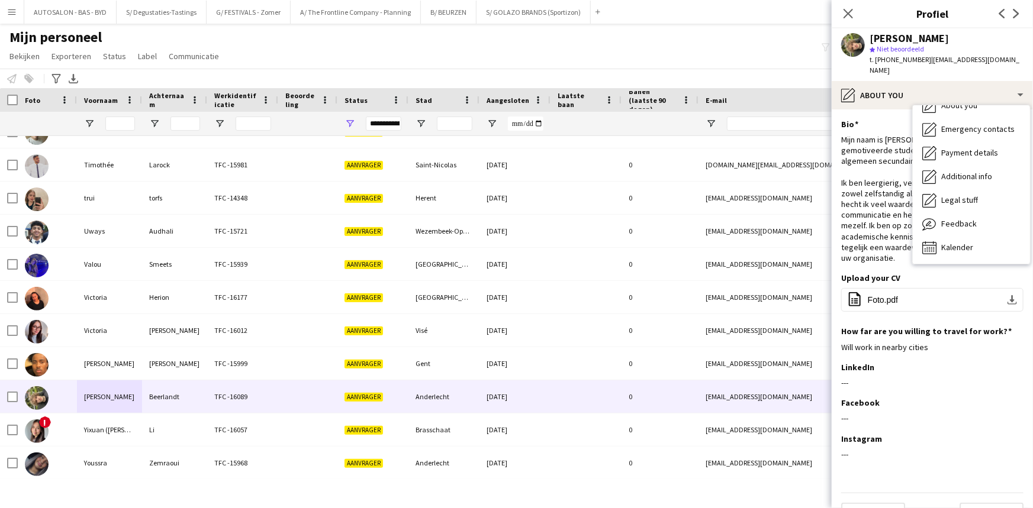
click at [926, 57] on span "| [EMAIL_ADDRESS][DOMAIN_NAME]" at bounding box center [944, 65] width 150 height 20
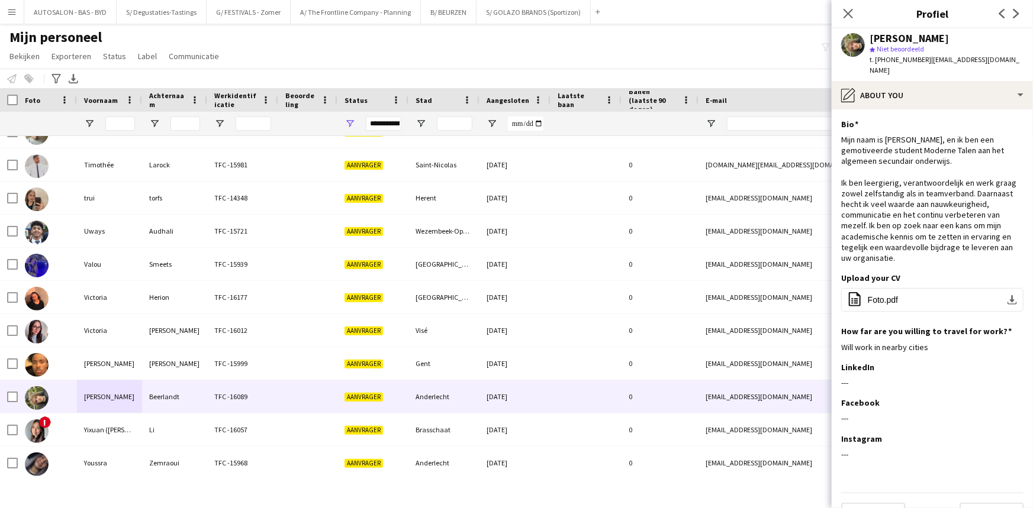
drag, startPoint x: 923, startPoint y: 57, endPoint x: 1028, endPoint y: 60, distance: 104.8
click at [1028, 60] on div "[PERSON_NAME] star Niet beoordeeld t. [PHONE_NUMBER] | [EMAIL_ADDRESS][DOMAIN_N…" at bounding box center [931, 54] width 201 height 53
copy span "[EMAIL_ADDRESS][DOMAIN_NAME]"
drag, startPoint x: 884, startPoint y: 440, endPoint x: 573, endPoint y: 201, distance: 391.7
click at [884, 449] on div "---" at bounding box center [932, 454] width 182 height 11
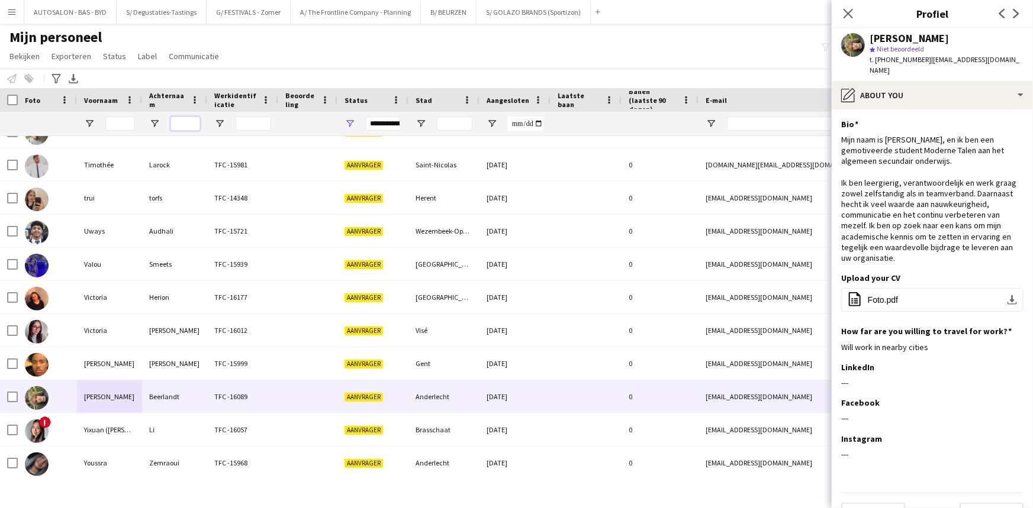
click at [177, 122] on input "Achternaam Filter Invoer" at bounding box center [185, 124] width 30 height 14
paste input "**********"
type input "**********"
click at [181, 126] on input "**********" at bounding box center [185, 124] width 30 height 14
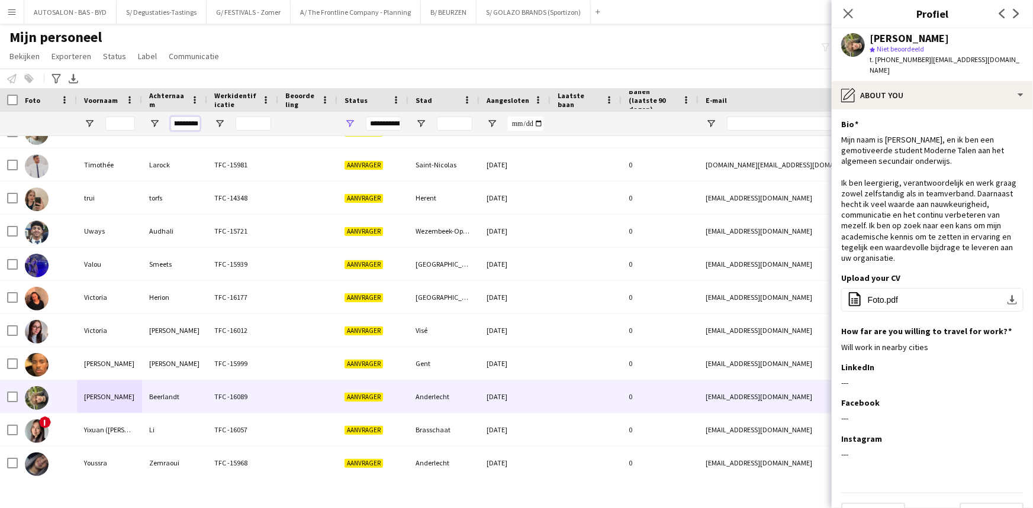
click at [181, 126] on input "**********" at bounding box center [185, 124] width 30 height 14
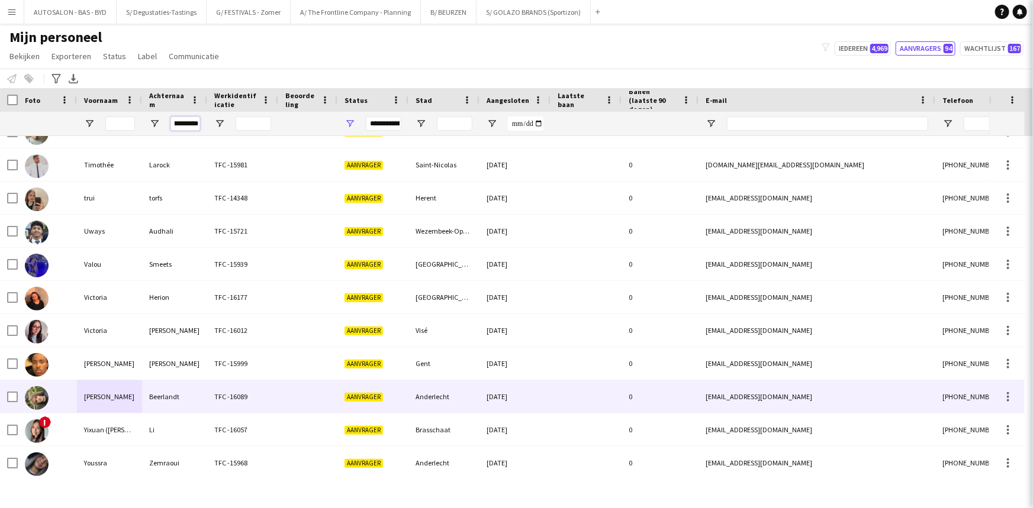
click at [181, 126] on input "**********" at bounding box center [185, 124] width 30 height 14
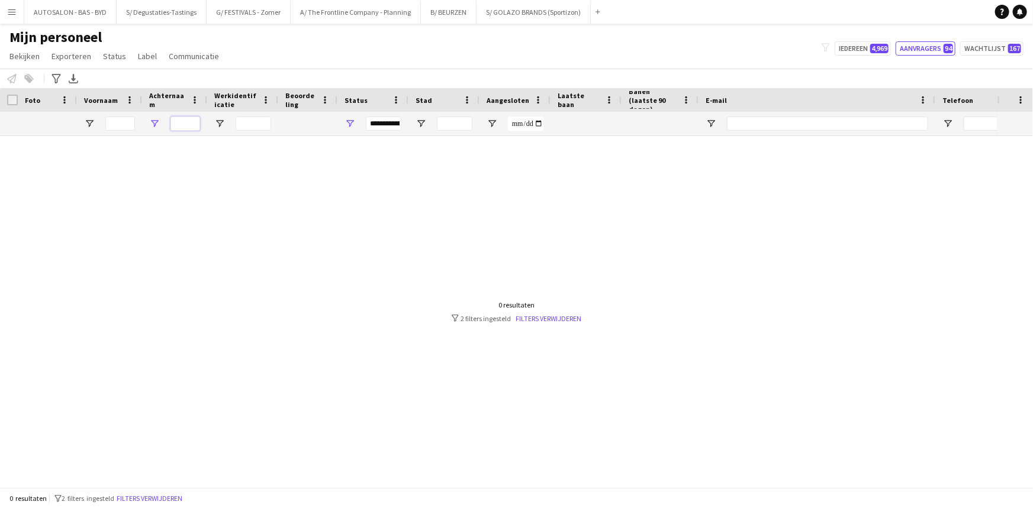
scroll to position [0, 0]
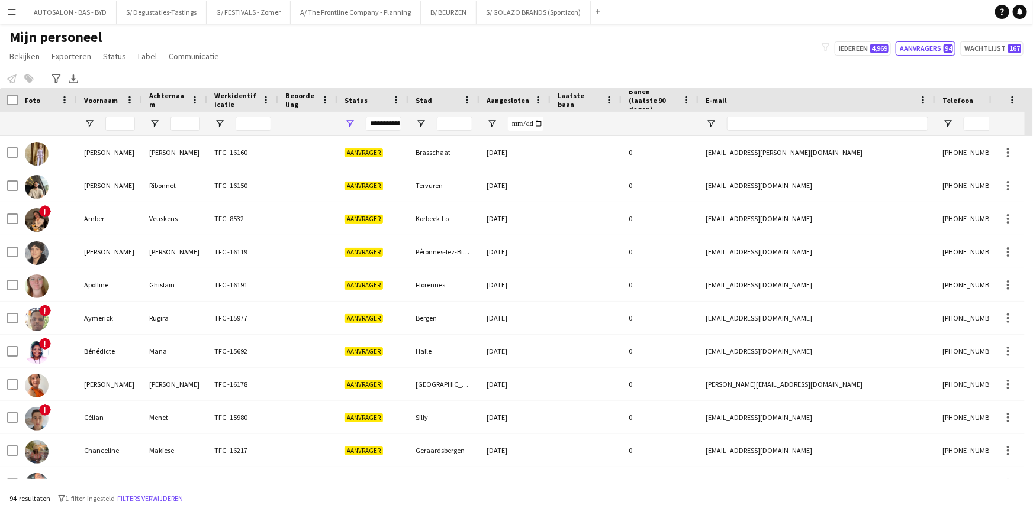
click at [426, 71] on div "Personeel informeren Toevoegen aan label Selecteer minstens één crewlid om hem …" at bounding box center [516, 79] width 1033 height 20
click at [754, 119] on input "E-mail Filter Invoer" at bounding box center [827, 124] width 201 height 14
paste input "**********"
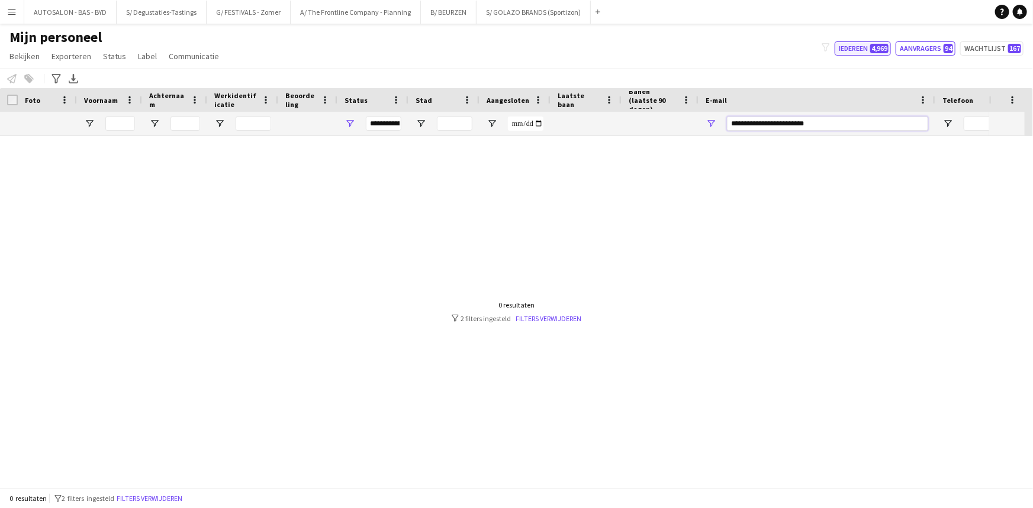
type input "**********"
click at [883, 49] on span "4,969" at bounding box center [879, 48] width 18 height 9
type input "**********"
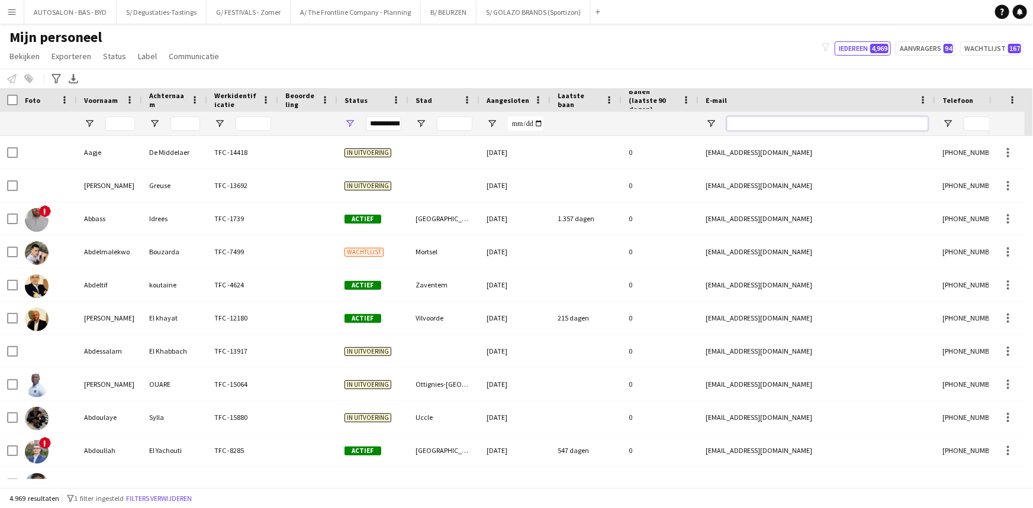
click at [763, 121] on input "E-mail Filter Invoer" at bounding box center [827, 124] width 201 height 14
paste input "**********"
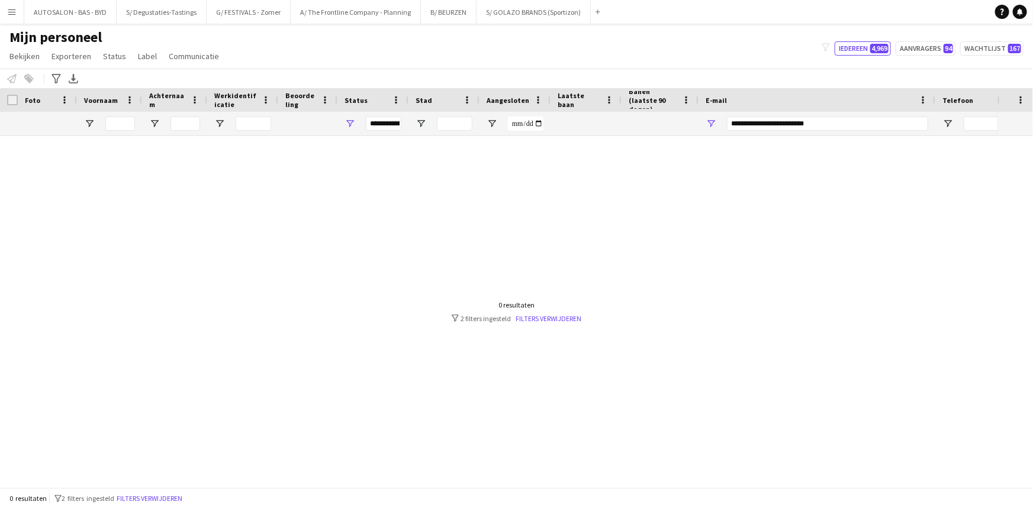
click at [361, 117] on div "**********" at bounding box center [372, 124] width 71 height 24
click at [355, 121] on div "**********" at bounding box center [372, 124] width 71 height 24
click at [353, 122] on span "Open Filtermenu" at bounding box center [349, 123] width 11 height 11
click at [579, 249] on div at bounding box center [498, 307] width 997 height 343
click at [771, 128] on input "**********" at bounding box center [827, 124] width 201 height 14
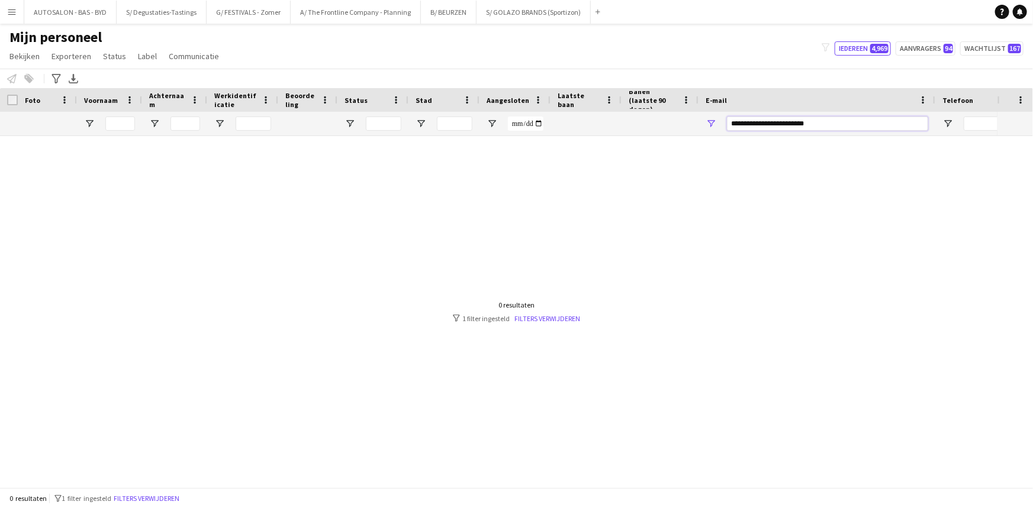
drag, startPoint x: 758, startPoint y: 127, endPoint x: 937, endPoint y: 114, distance: 180.4
click at [935, 114] on div at bounding box center [641, 124] width 1283 height 24
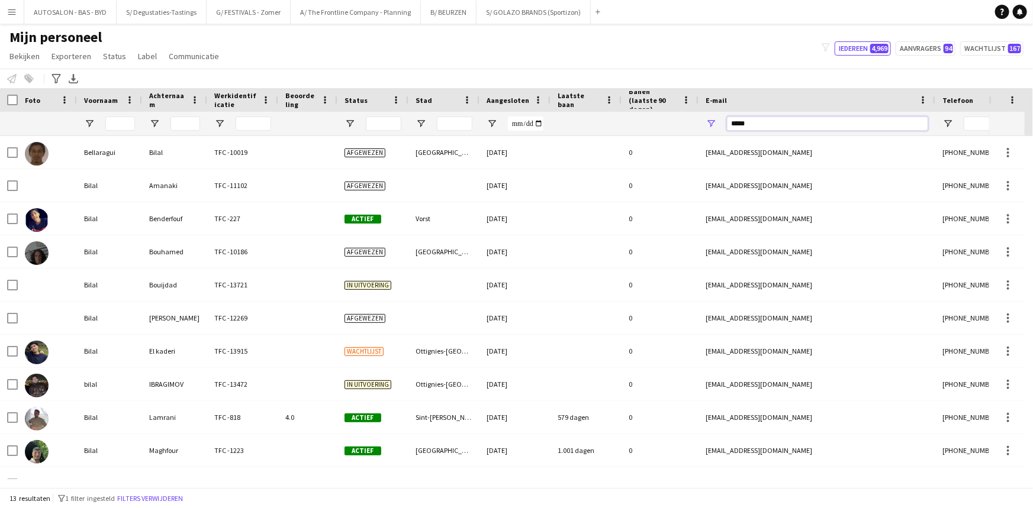
click at [737, 125] on input "*****" at bounding box center [827, 124] width 201 height 14
type input "*******"
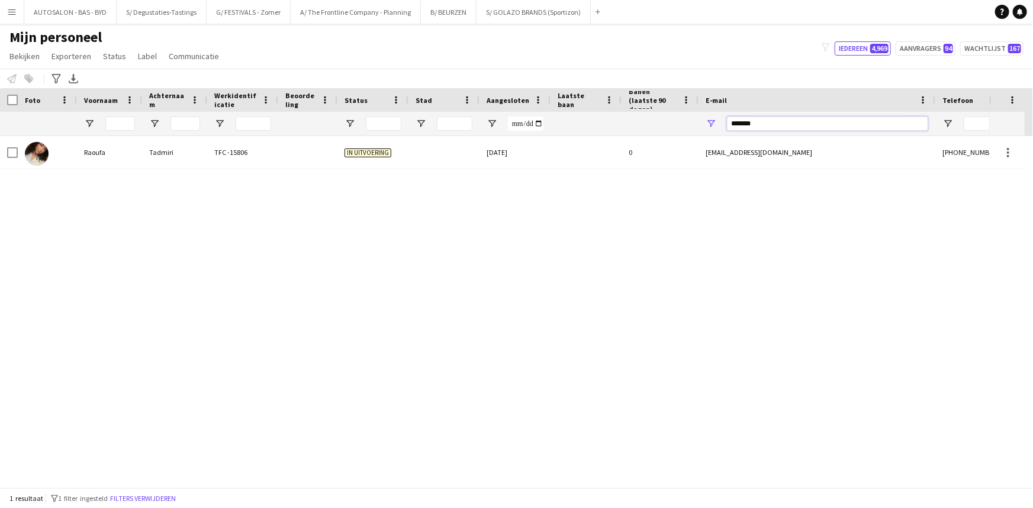
click at [737, 125] on input "*******" at bounding box center [827, 124] width 201 height 14
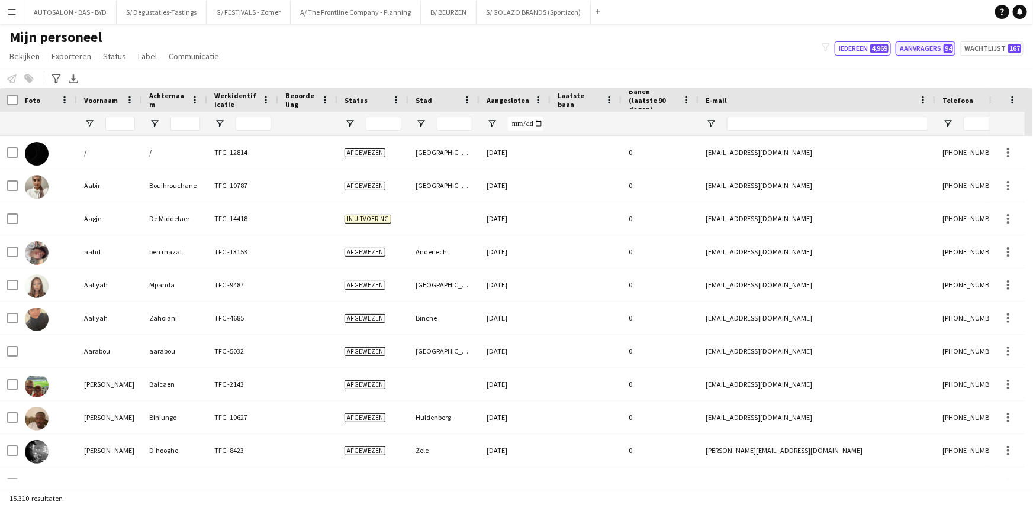
click at [922, 51] on button "Aanvragers 94" at bounding box center [925, 48] width 60 height 14
type input "**********"
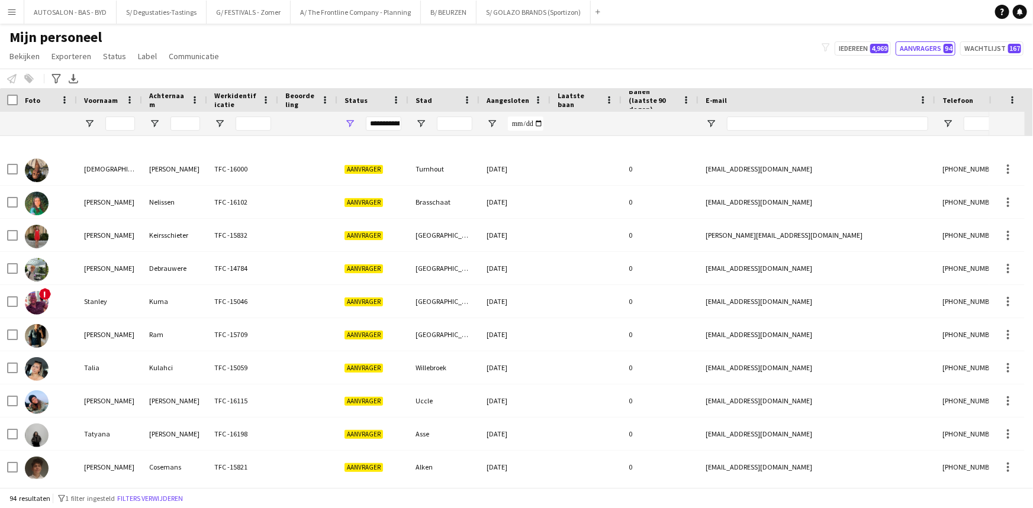
scroll to position [2771, 0]
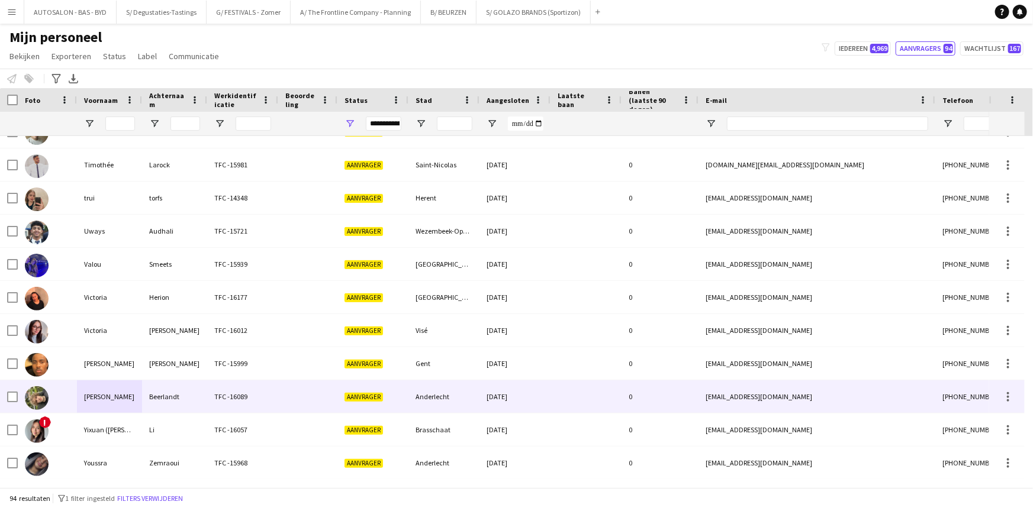
click at [201, 394] on div "Beerlandt" at bounding box center [174, 397] width 65 height 33
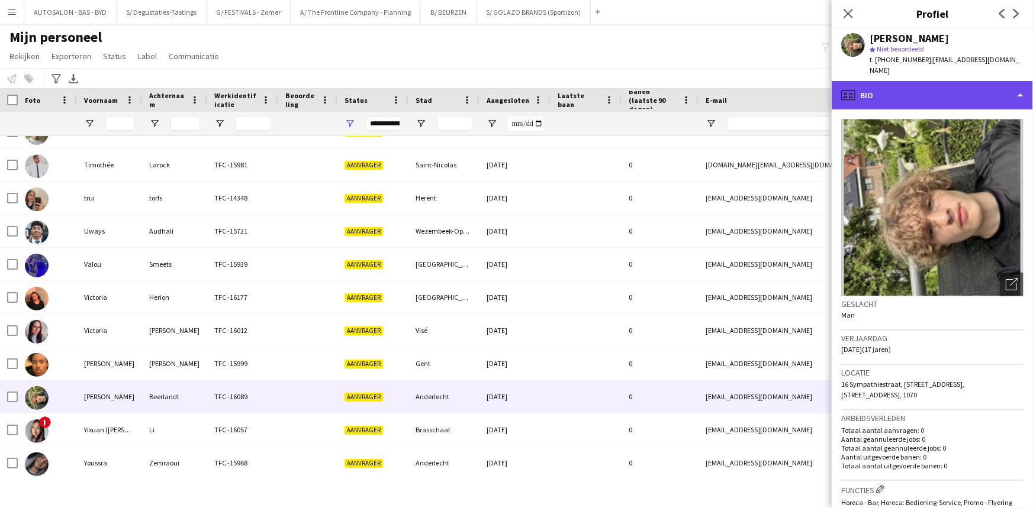
click at [907, 82] on div "profile Bio" at bounding box center [931, 95] width 201 height 28
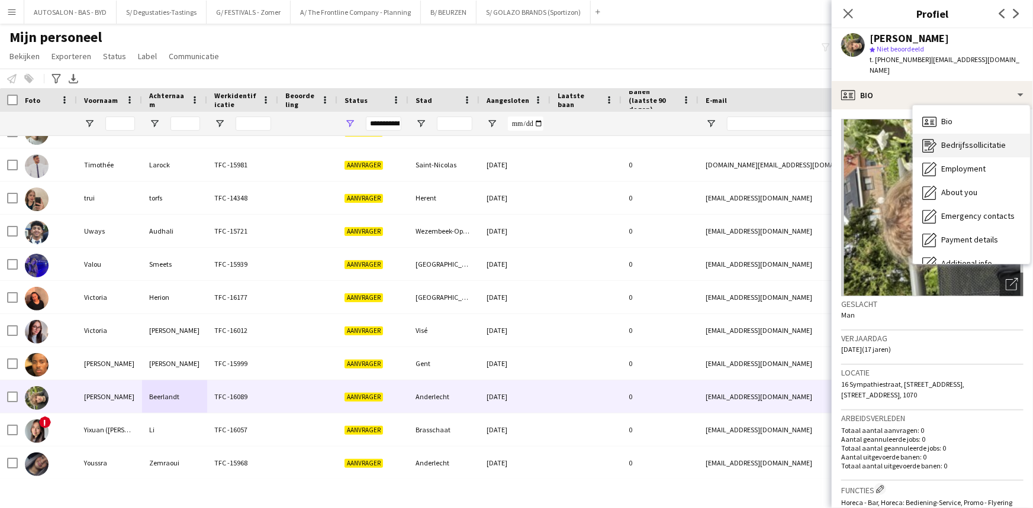
click at [958, 140] on span "Bedrijfssollicitatie" at bounding box center [973, 145] width 65 height 11
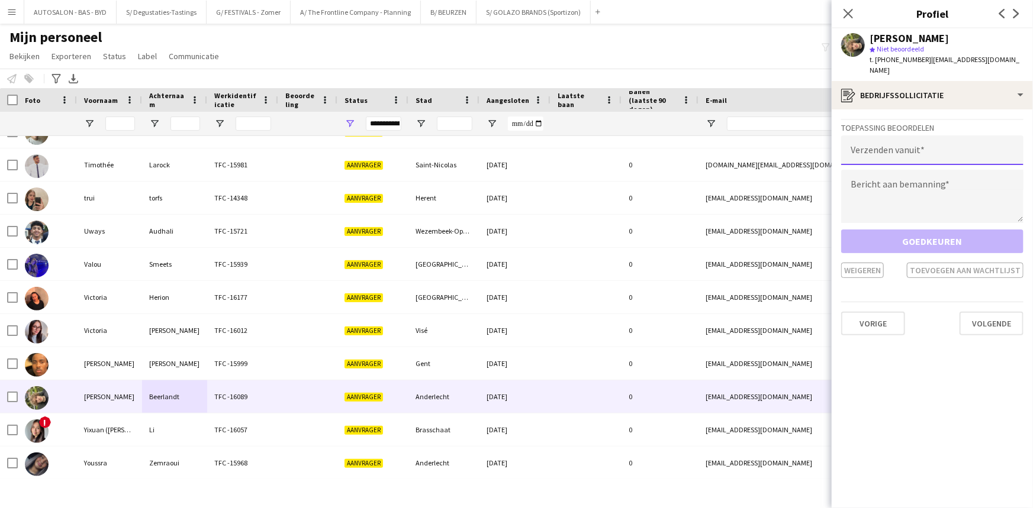
click at [922, 136] on input "email" at bounding box center [932, 151] width 182 height 30
type input "**********"
click at [897, 184] on textarea at bounding box center [932, 196] width 182 height 53
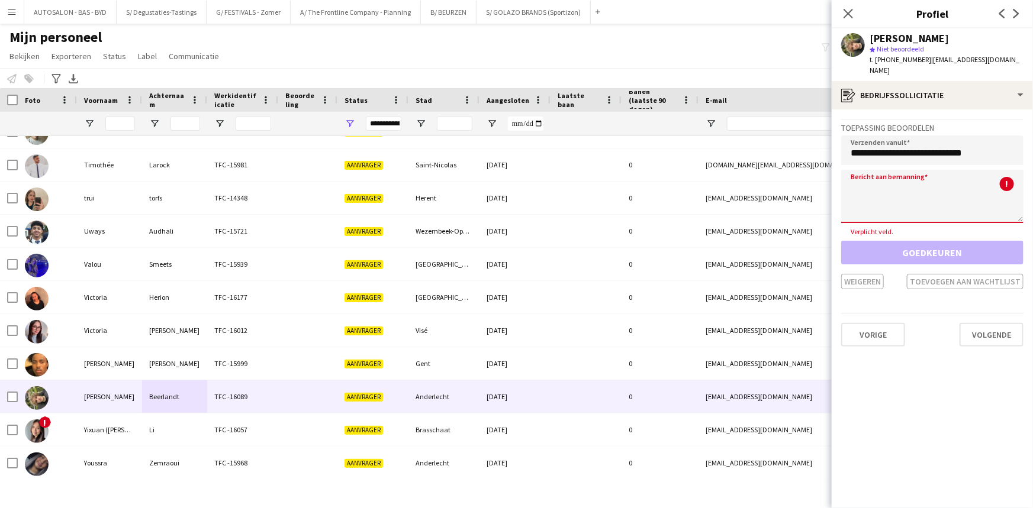
click at [873, 184] on textarea at bounding box center [932, 196] width 182 height 53
paste textarea "**********"
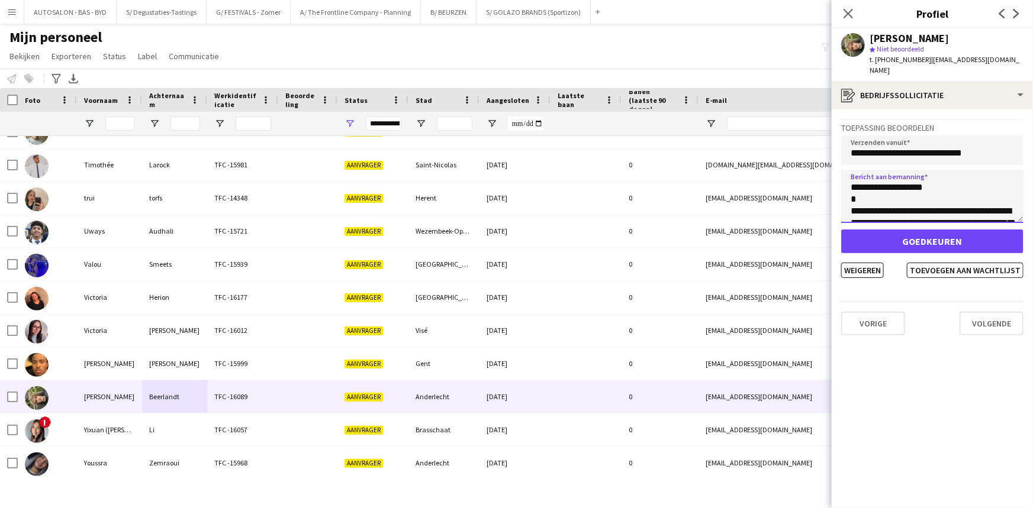
scroll to position [184, 0]
click at [989, 201] on textarea "**********" at bounding box center [932, 196] width 182 height 53
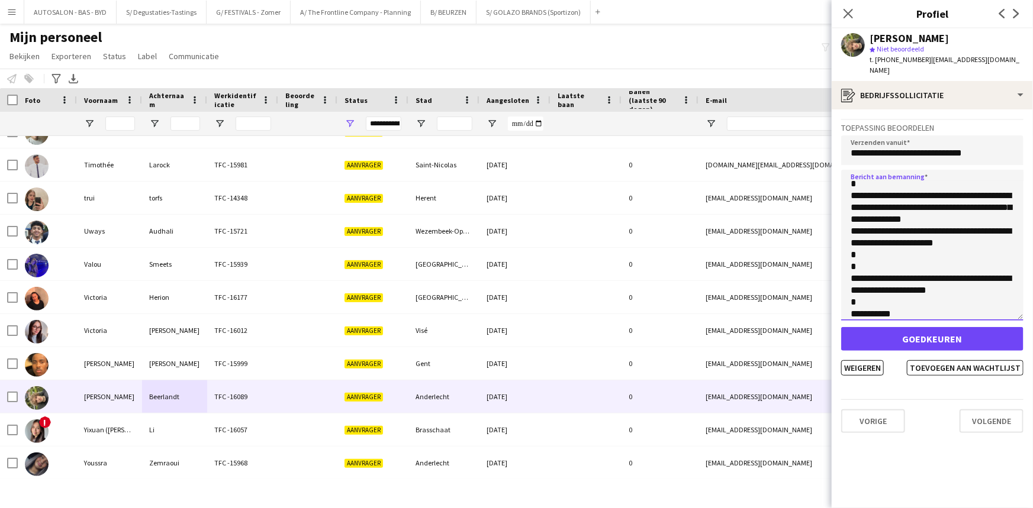
scroll to position [0, 0]
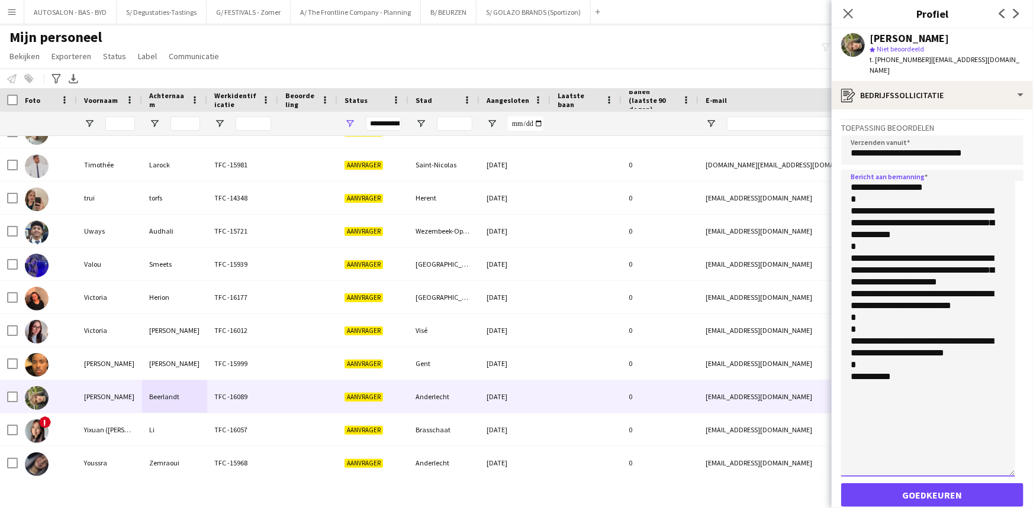
drag, startPoint x: 1023, startPoint y: 207, endPoint x: 978, endPoint y: 460, distance: 257.7
click at [978, 460] on textarea "**********" at bounding box center [928, 323] width 174 height 307
drag, startPoint x: 932, startPoint y: 409, endPoint x: 911, endPoint y: 414, distance: 21.4
click at [919, 414] on textarea "**********" at bounding box center [928, 323] width 174 height 307
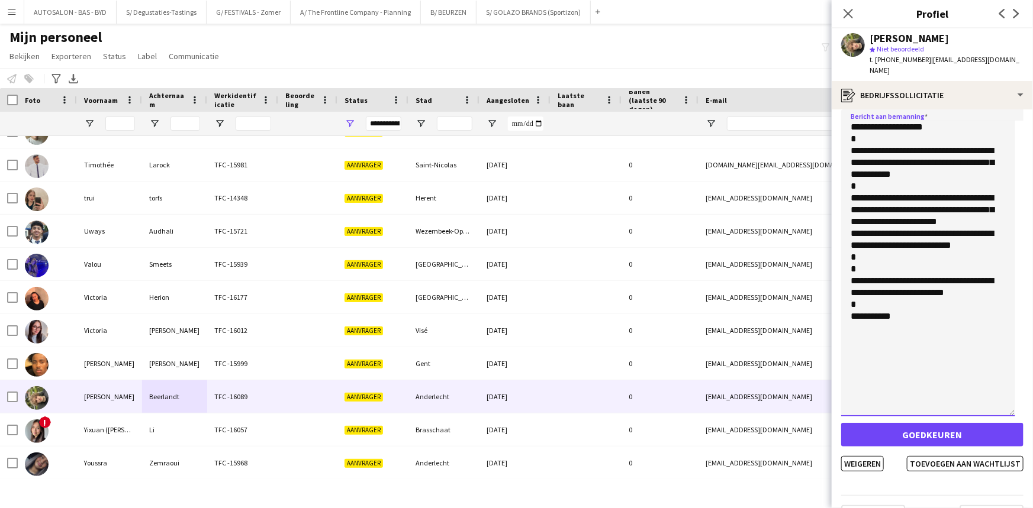
scroll to position [79, 0]
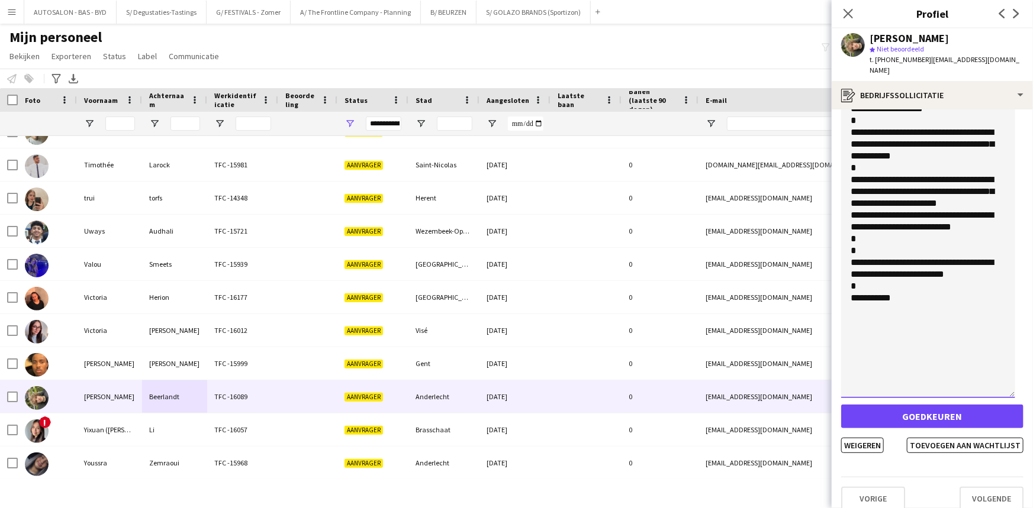
click at [930, 363] on textarea "**********" at bounding box center [928, 244] width 174 height 307
type textarea "**********"
click at [934, 438] on button "Toevoegen aan wachtlijst" at bounding box center [965, 445] width 117 height 15
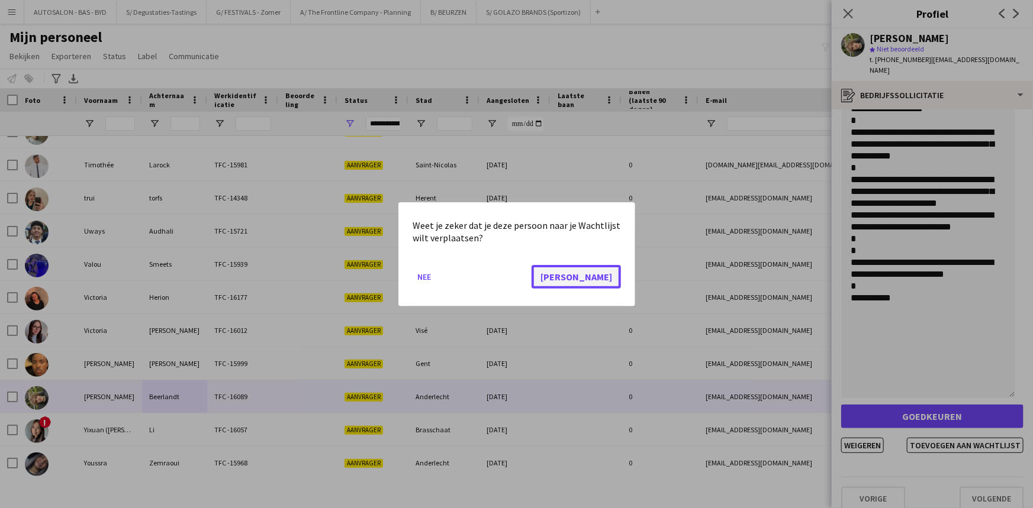
click at [602, 280] on button "[PERSON_NAME]" at bounding box center [575, 277] width 89 height 24
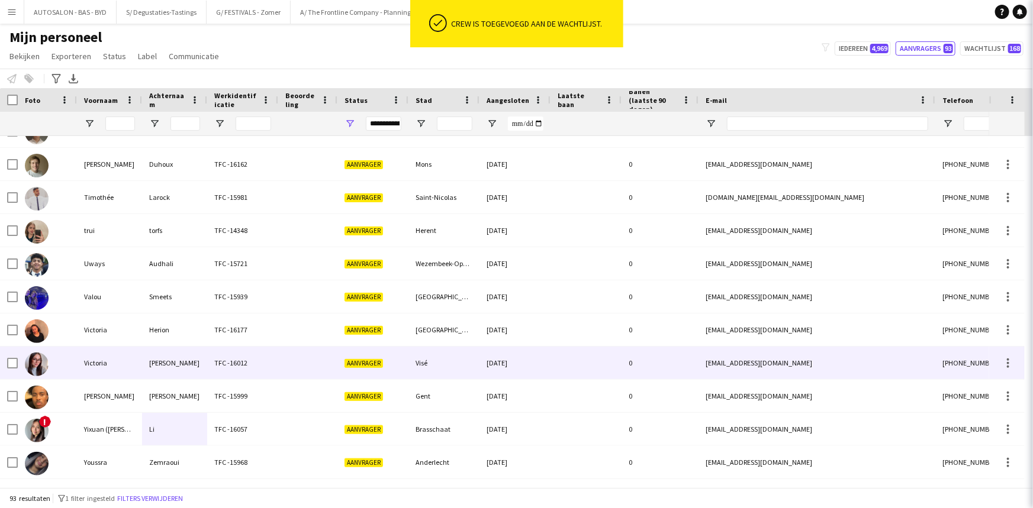
scroll to position [2739, 0]
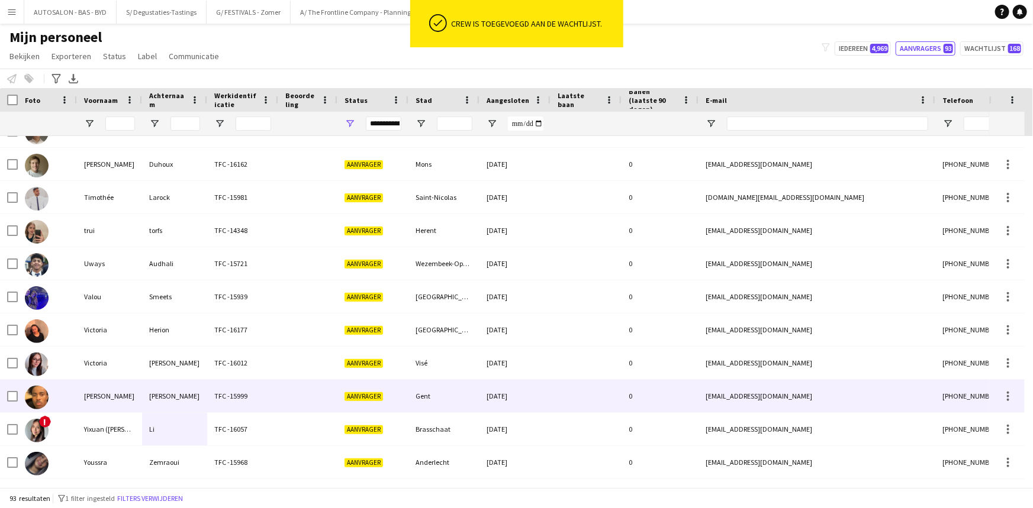
click at [167, 399] on div "[PERSON_NAME]" at bounding box center [174, 396] width 65 height 33
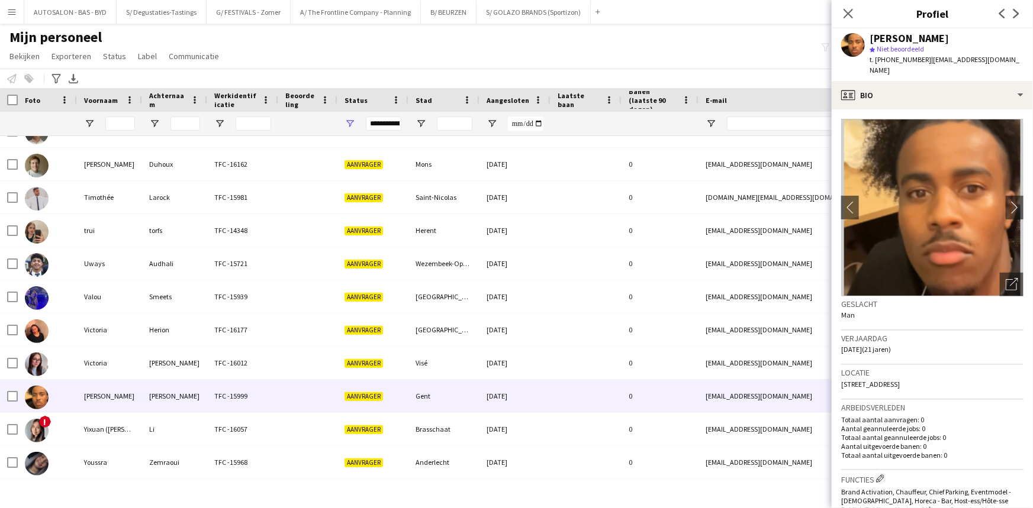
click at [1016, 201] on app-crew-profile-bio "chevron-left chevron-right Foto's pop-up openen Geslacht Man Verjaardag [DATE] …" at bounding box center [931, 308] width 201 height 399
click at [1005, 201] on app-icon "chevron-right" at bounding box center [1014, 207] width 18 height 12
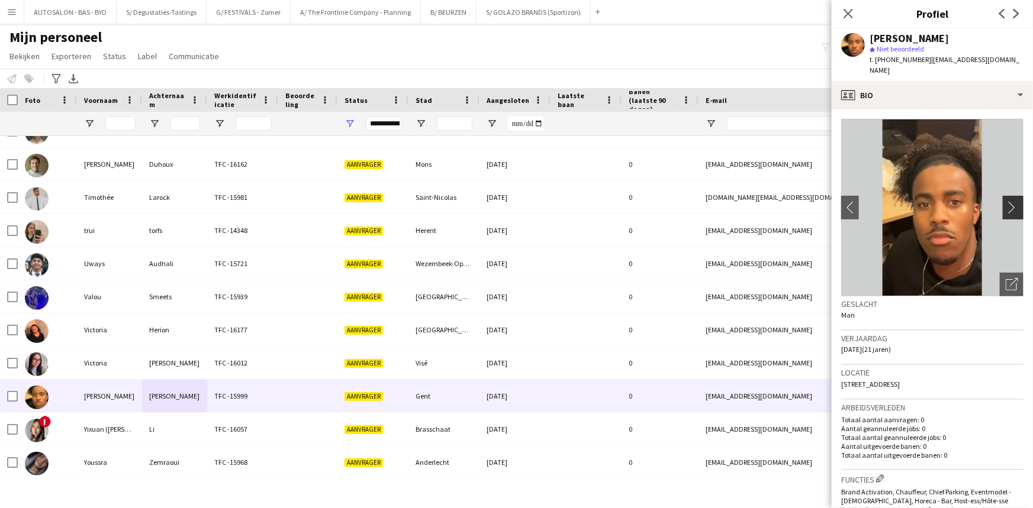
click at [1005, 201] on app-icon "chevron-right" at bounding box center [1014, 207] width 18 height 12
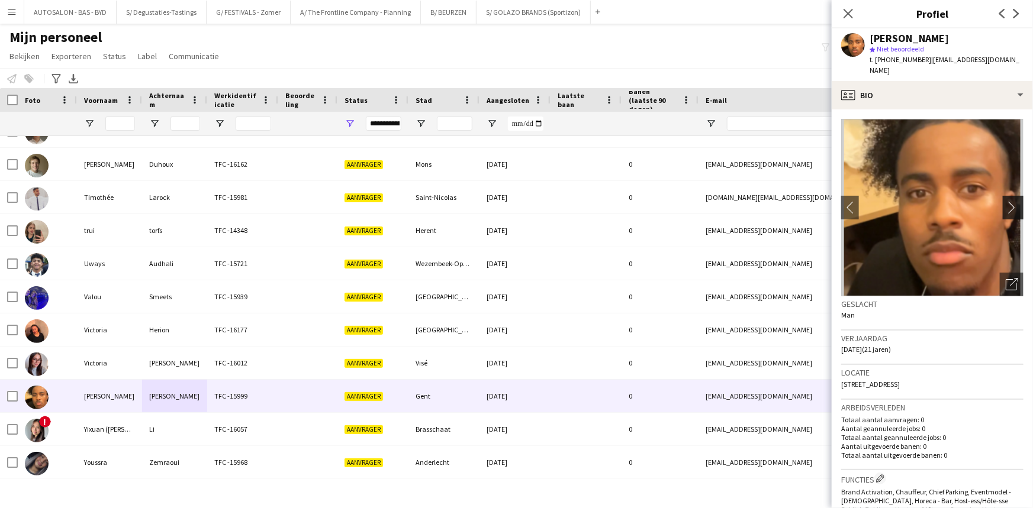
click at [1005, 201] on app-icon "chevron-right" at bounding box center [1014, 207] width 18 height 12
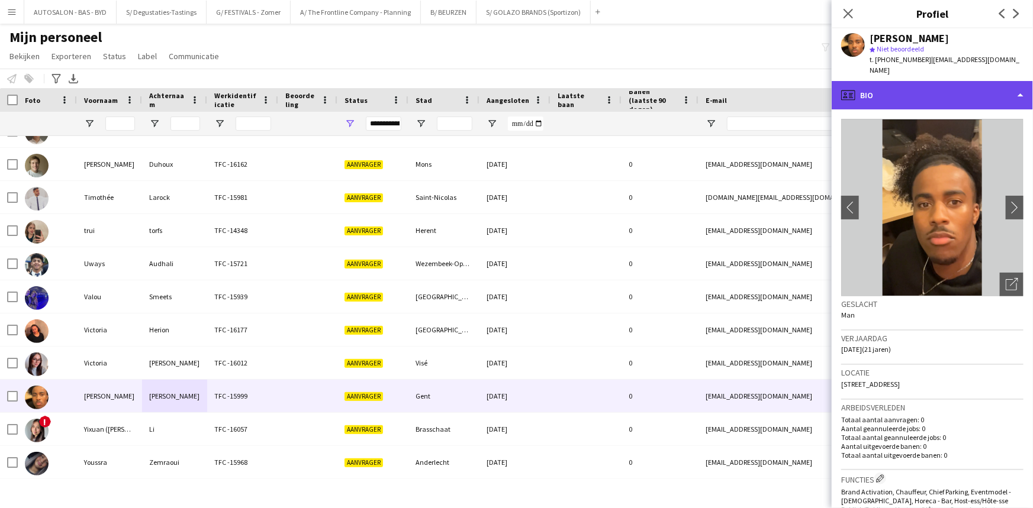
click at [927, 93] on div "profile Bio" at bounding box center [931, 95] width 201 height 28
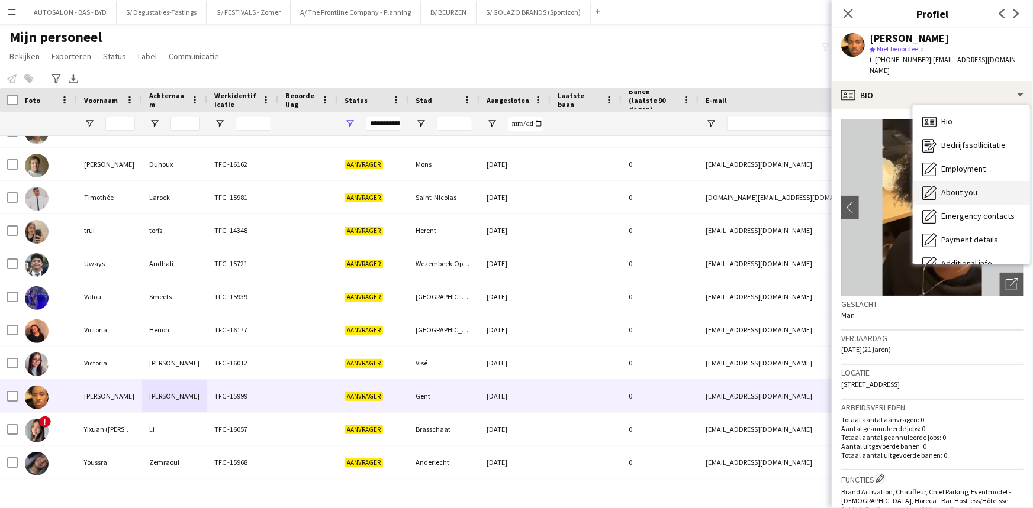
click at [955, 187] on span "About you" at bounding box center [959, 192] width 36 height 11
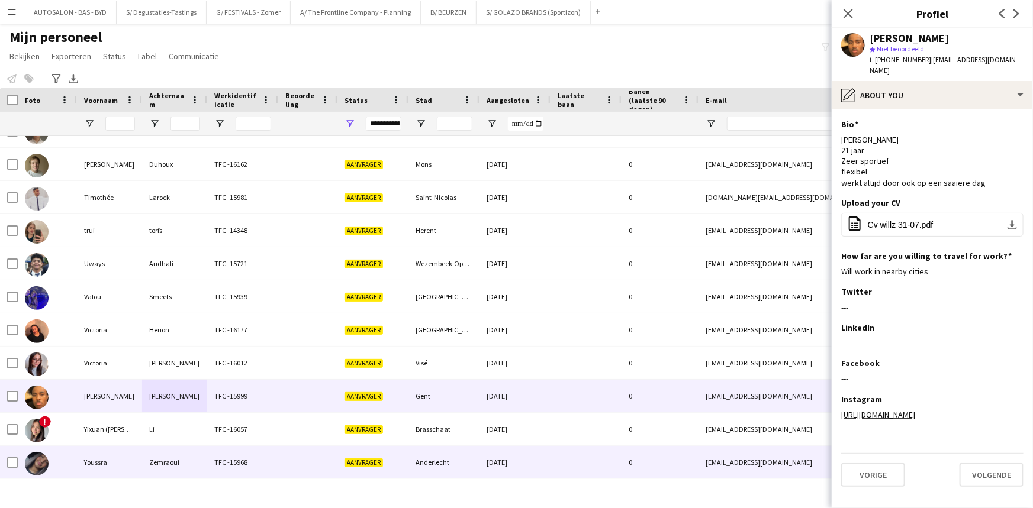
click at [165, 462] on div "Zemraoui" at bounding box center [174, 462] width 65 height 33
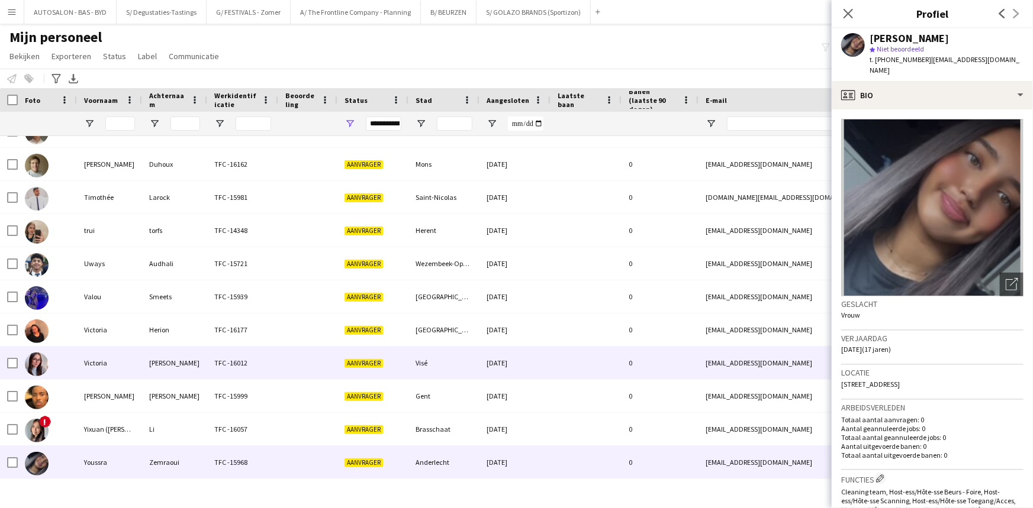
drag, startPoint x: 79, startPoint y: 370, endPoint x: 96, endPoint y: 370, distance: 17.2
click at [80, 370] on div "Victoria" at bounding box center [109, 363] width 65 height 33
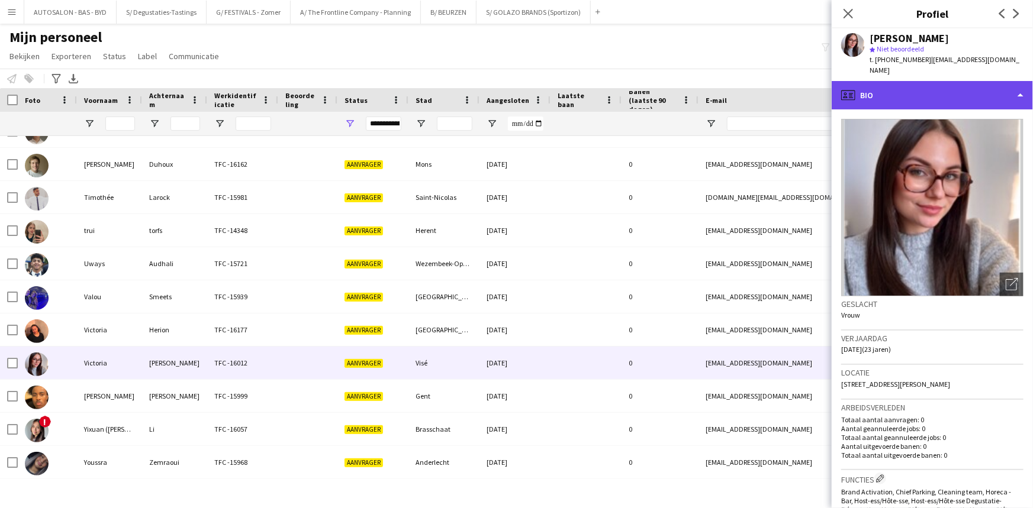
click at [971, 81] on div "profile Bio" at bounding box center [931, 95] width 201 height 28
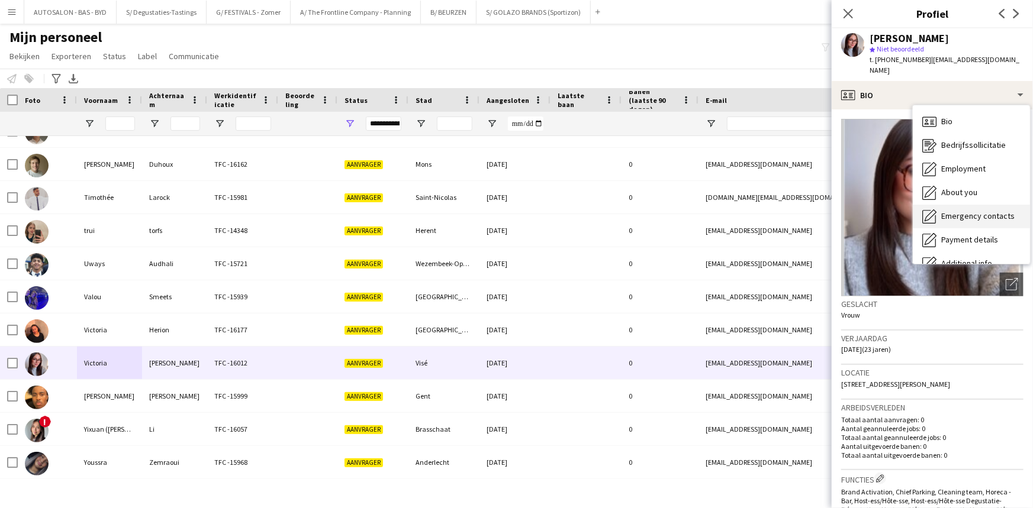
click at [953, 205] on div "Emergency contacts Emergency contacts" at bounding box center [971, 217] width 117 height 24
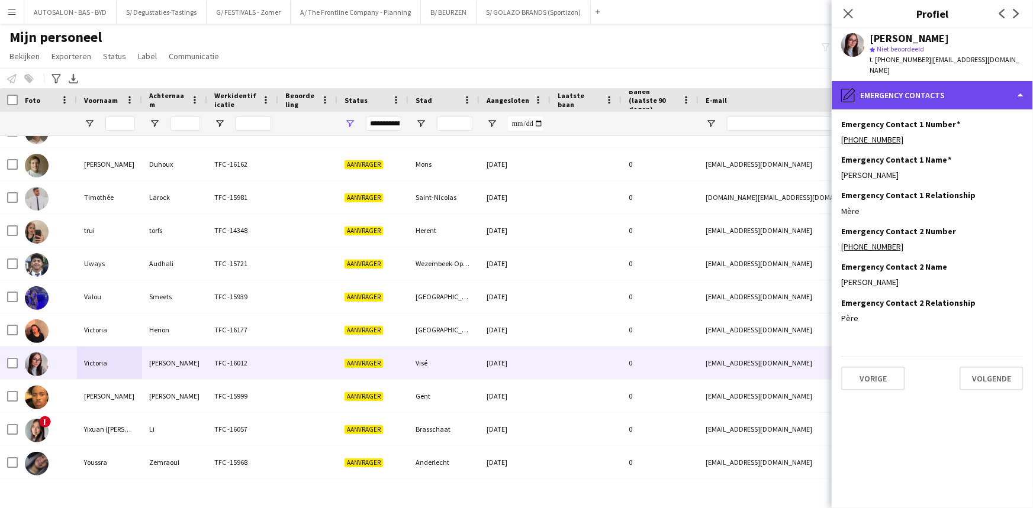
click at [929, 93] on div "pencil4 Emergency contacts" at bounding box center [931, 95] width 201 height 28
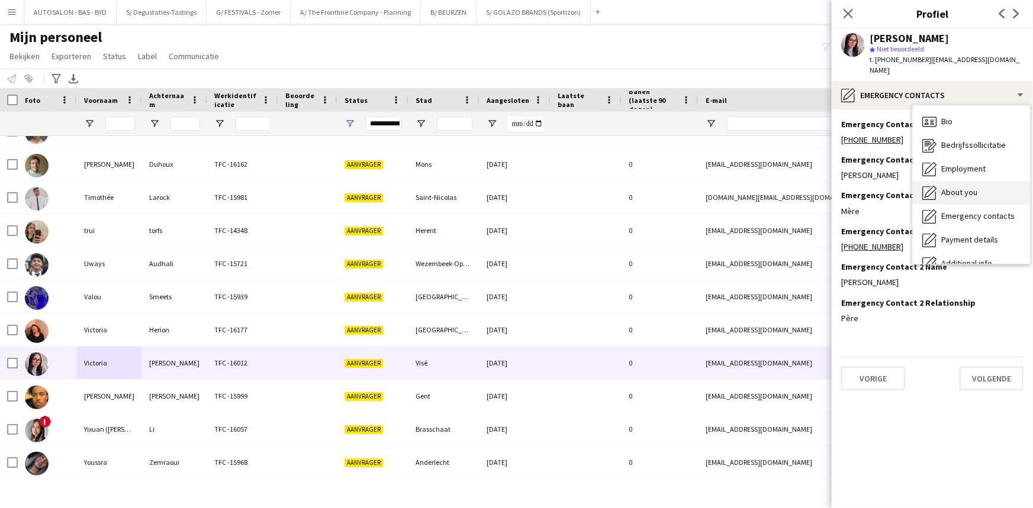
click at [959, 187] on span "About you" at bounding box center [959, 192] width 36 height 11
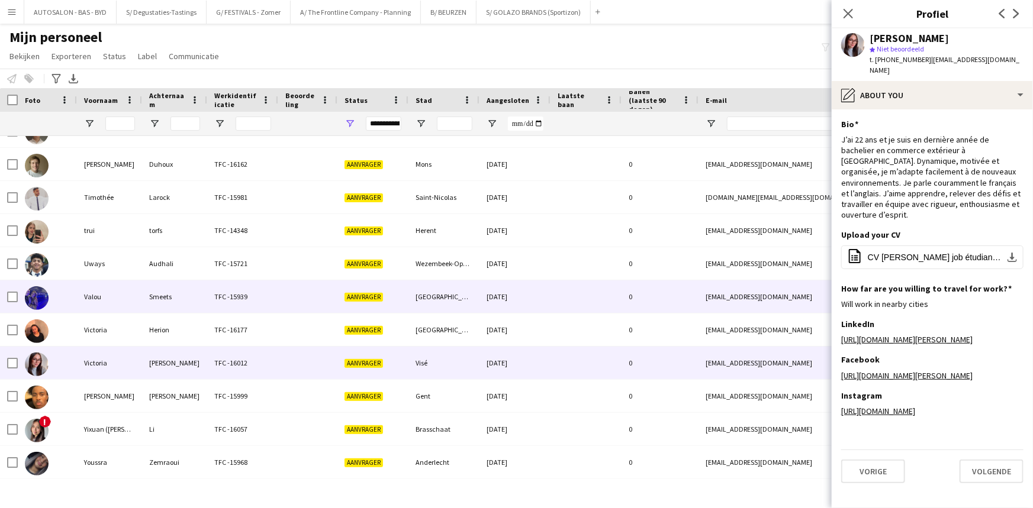
click at [136, 305] on div "Valou" at bounding box center [109, 297] width 65 height 33
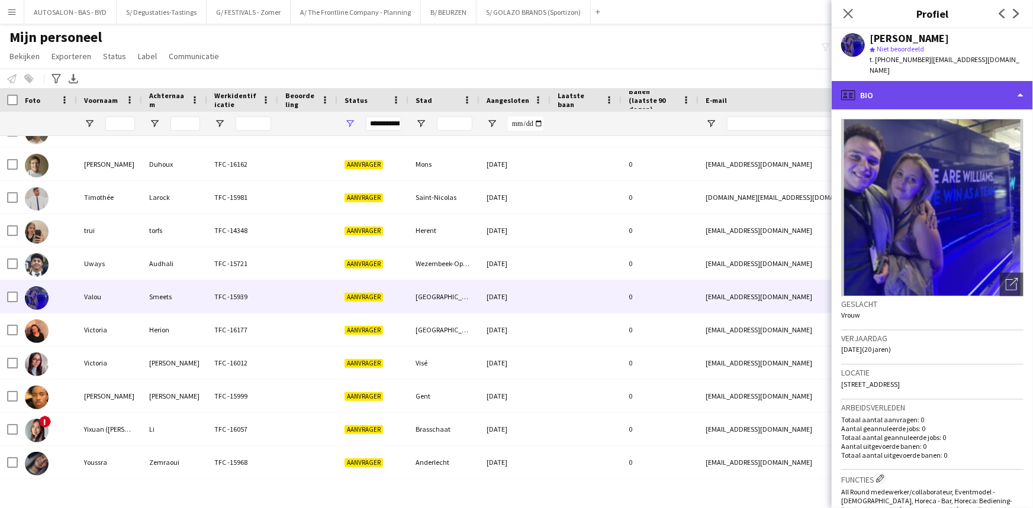
click at [923, 89] on div "profile Bio" at bounding box center [931, 95] width 201 height 28
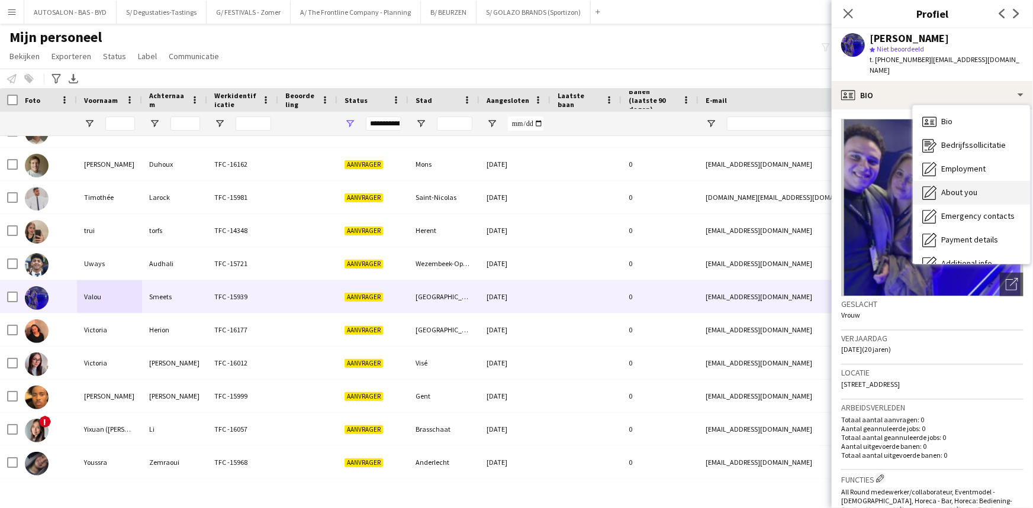
drag, startPoint x: 955, startPoint y: 184, endPoint x: 482, endPoint y: 245, distance: 476.2
click at [953, 187] on span "About you" at bounding box center [959, 192] width 36 height 11
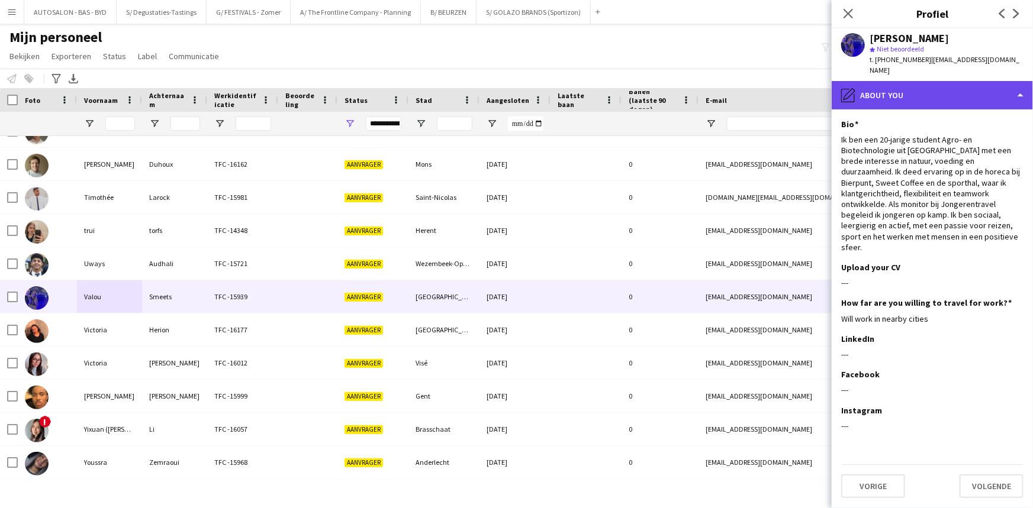
click at [920, 81] on div "pencil4 About you" at bounding box center [931, 95] width 201 height 28
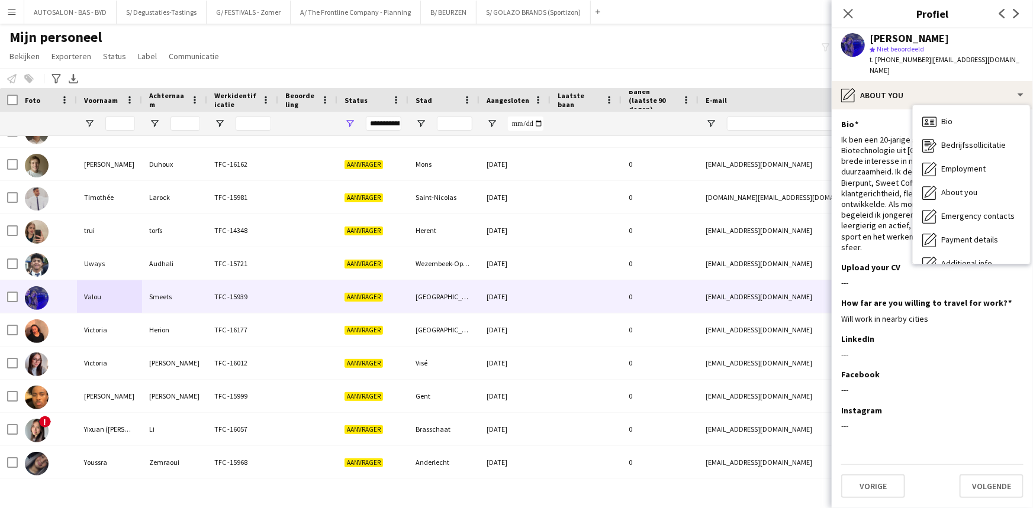
click at [874, 134] on div "Ik ben een 20-jarige student Agro- en Biotechnologie uit [GEOGRAPHIC_DATA] met …" at bounding box center [932, 193] width 182 height 118
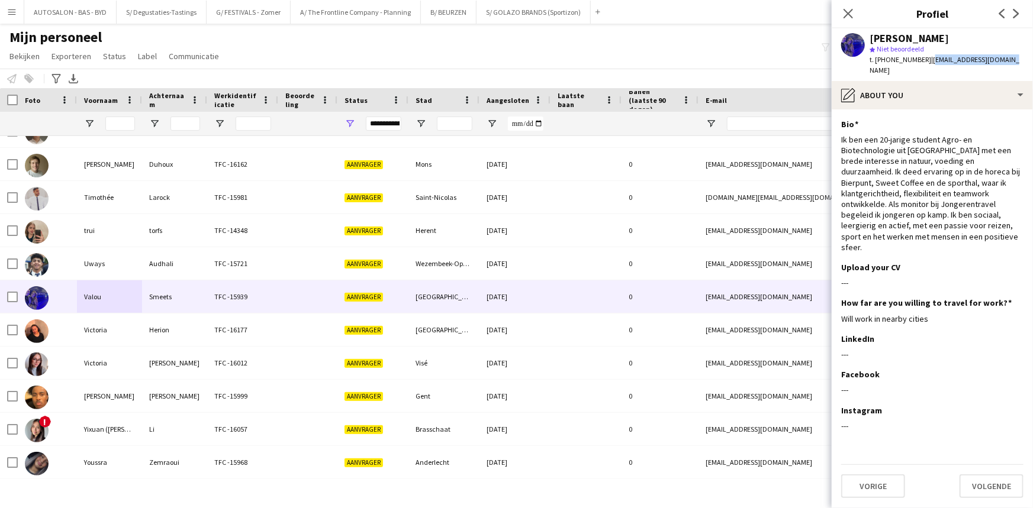
drag, startPoint x: 1000, startPoint y: 62, endPoint x: 923, endPoint y: 63, distance: 76.9
click at [923, 63] on div "[PERSON_NAME] star Niet beoordeeld t. [PHONE_NUMBER] | [EMAIL_ADDRESS][DOMAIN_N…" at bounding box center [931, 54] width 201 height 53
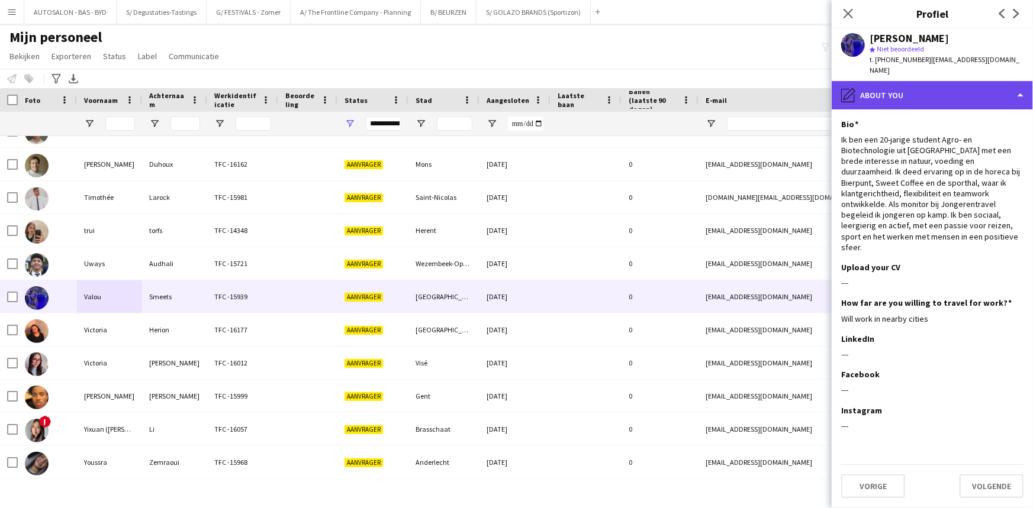
click at [911, 92] on div "pencil4 About you" at bounding box center [931, 95] width 201 height 28
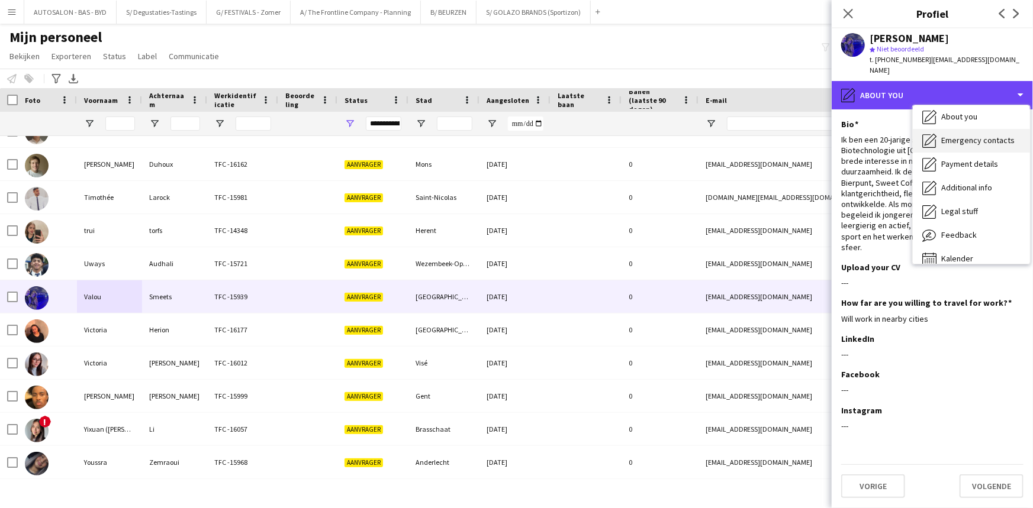
scroll to position [87, 0]
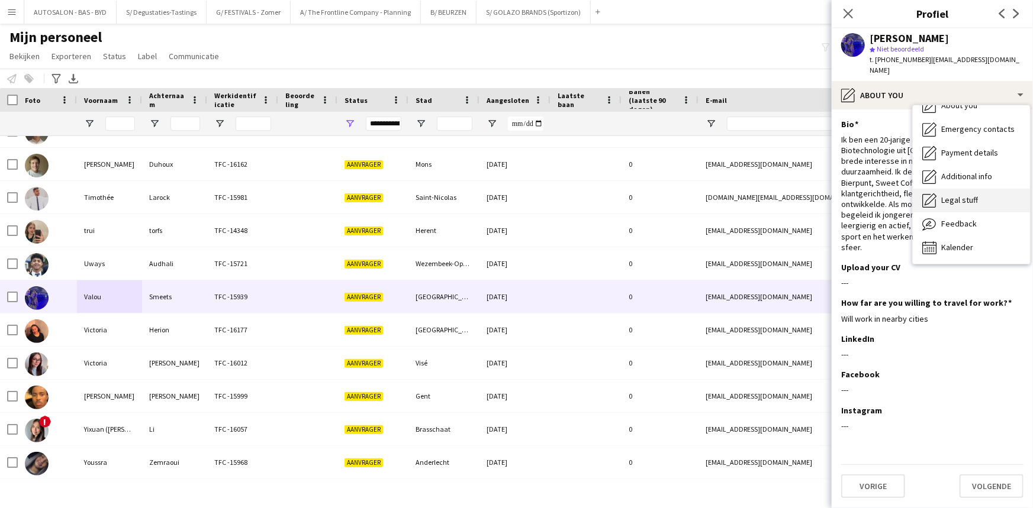
click at [970, 195] on span "Legal stuff" at bounding box center [959, 200] width 37 height 11
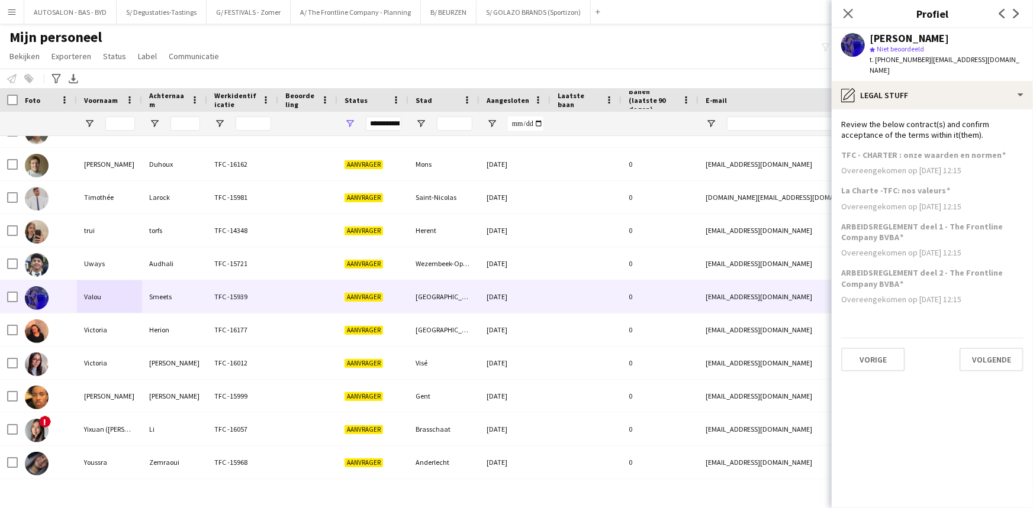
click at [940, 119] on div "Review the below contract(s) and confirm acceptance of the terms within it(them…" at bounding box center [932, 129] width 182 height 21
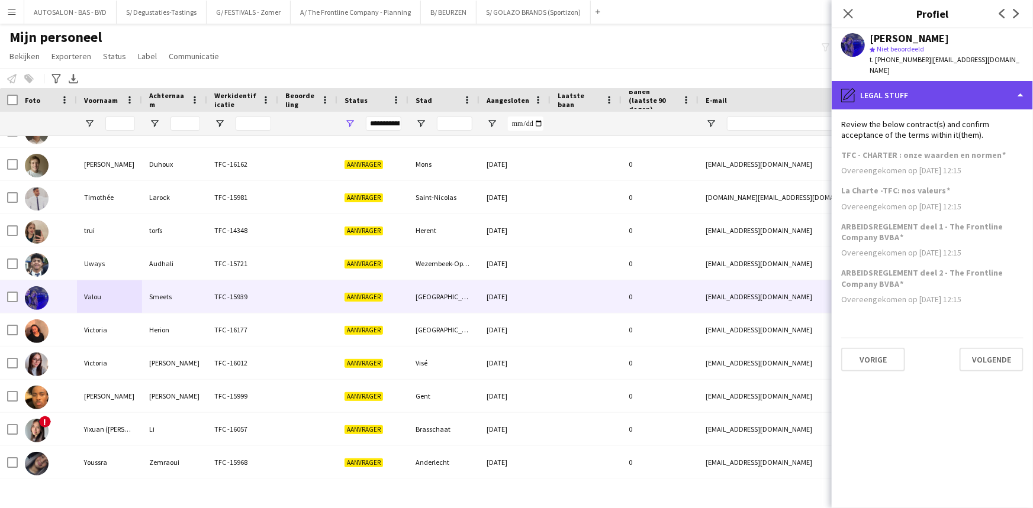
click at [937, 92] on div "pencil4 Legal stuff" at bounding box center [931, 95] width 201 height 28
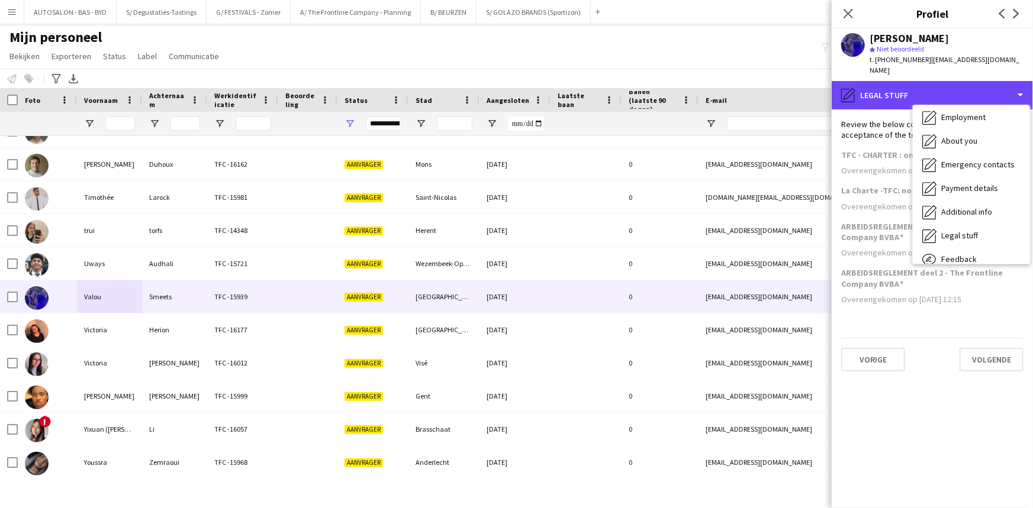
scroll to position [0, 0]
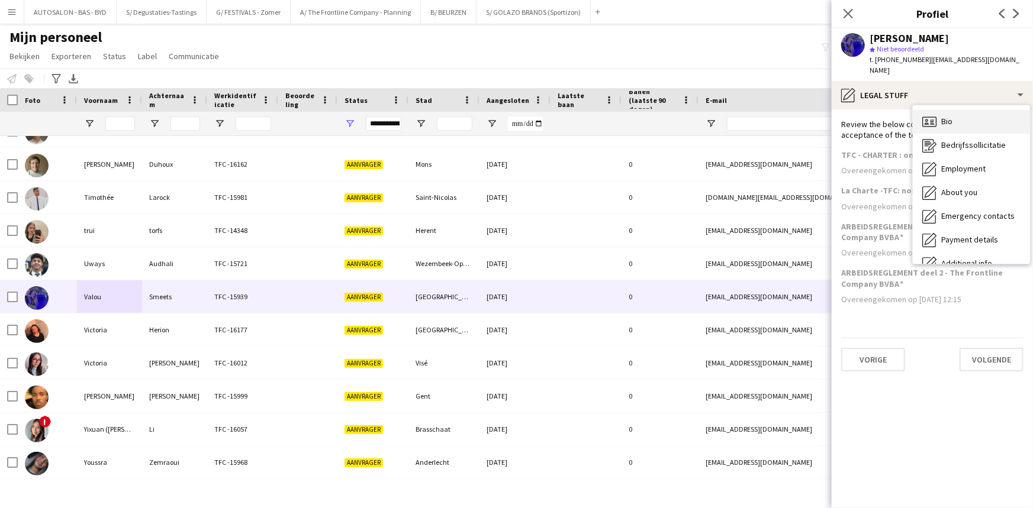
click at [964, 114] on div "Bio Bio" at bounding box center [971, 122] width 117 height 24
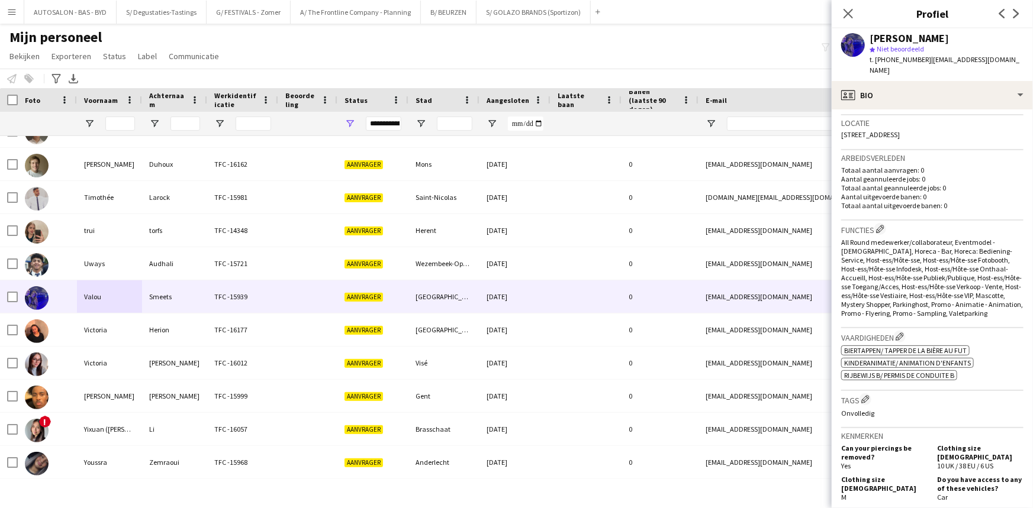
drag, startPoint x: 954, startPoint y: 364, endPoint x: 945, endPoint y: 409, distance: 45.8
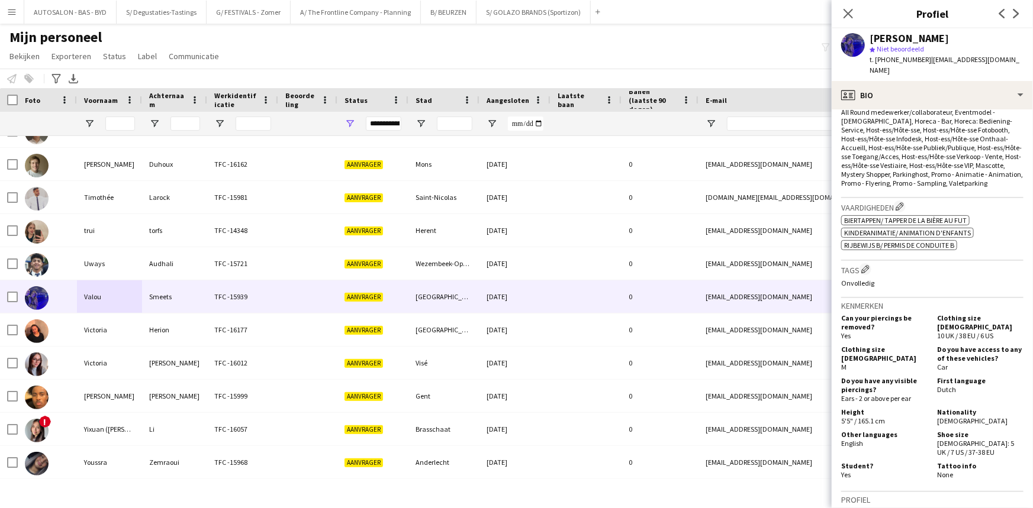
scroll to position [413, 0]
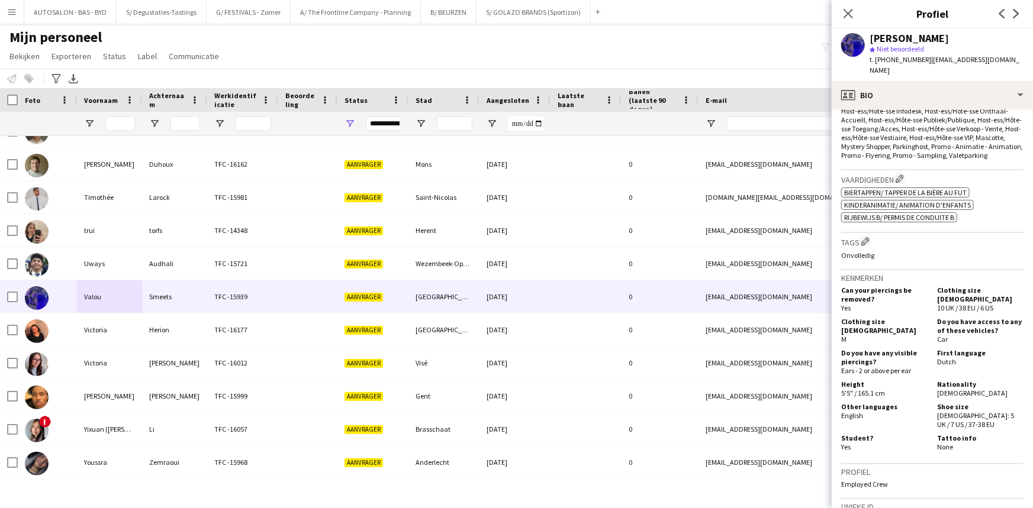
drag, startPoint x: 936, startPoint y: 376, endPoint x: 934, endPoint y: 391, distance: 15.6
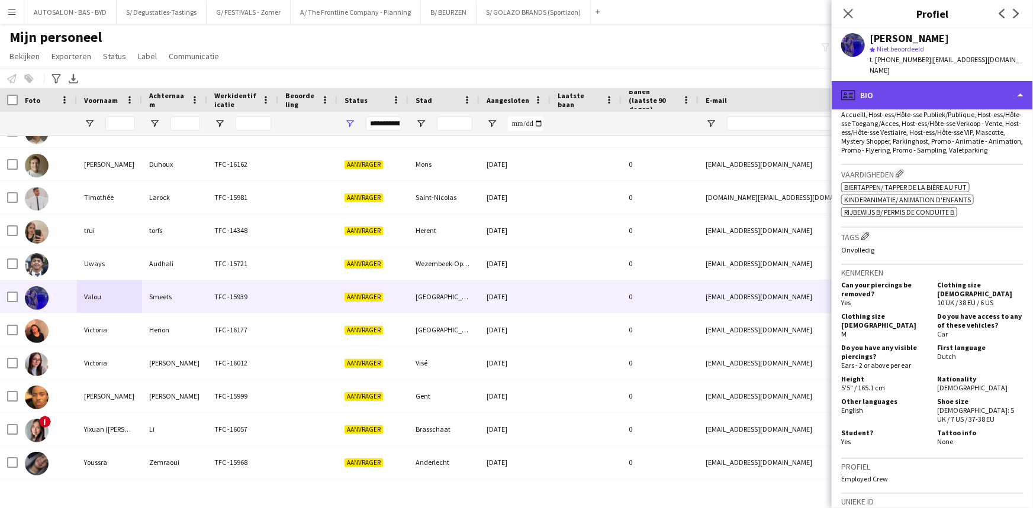
click at [937, 83] on div "profile Bio" at bounding box center [931, 95] width 201 height 28
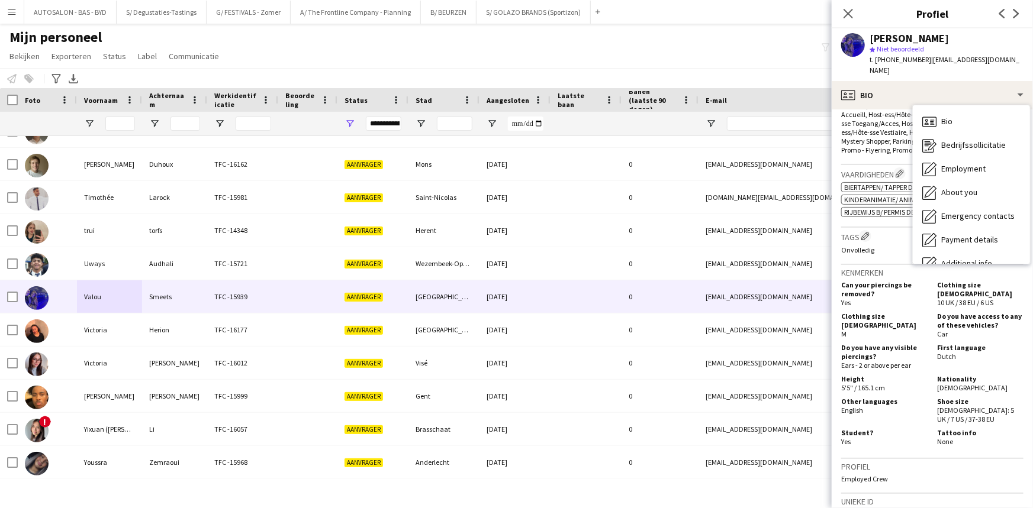
click at [869, 156] on div "Functies Functies van bedrijf bewerken All Round medewerker/collaborateur, Even…" at bounding box center [932, 111] width 182 height 108
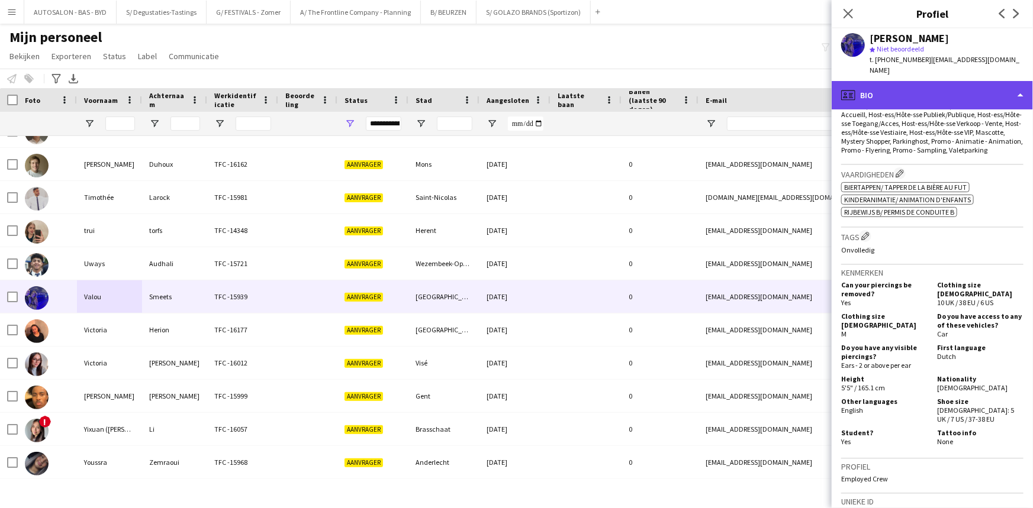
click at [916, 81] on div "profile Bio" at bounding box center [931, 95] width 201 height 28
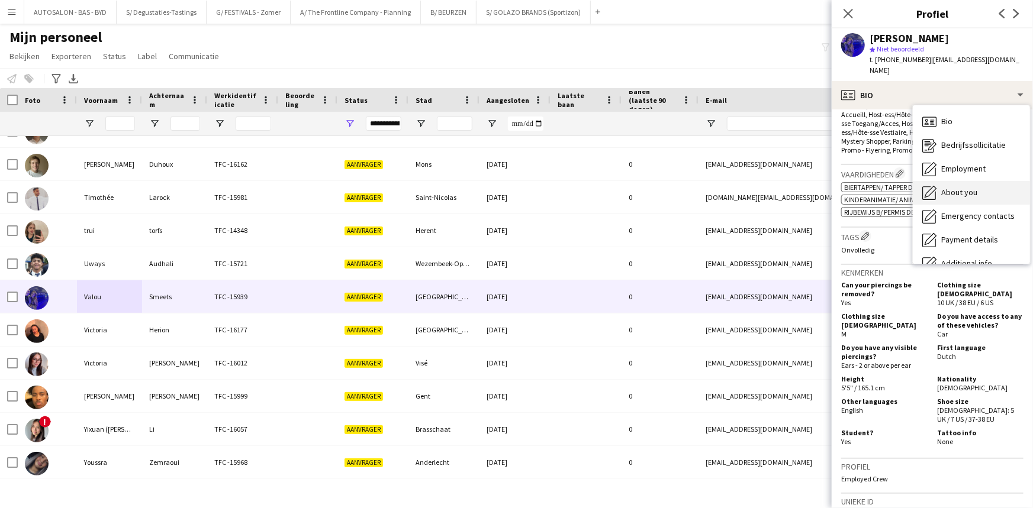
click at [961, 187] on span "About you" at bounding box center [959, 192] width 36 height 11
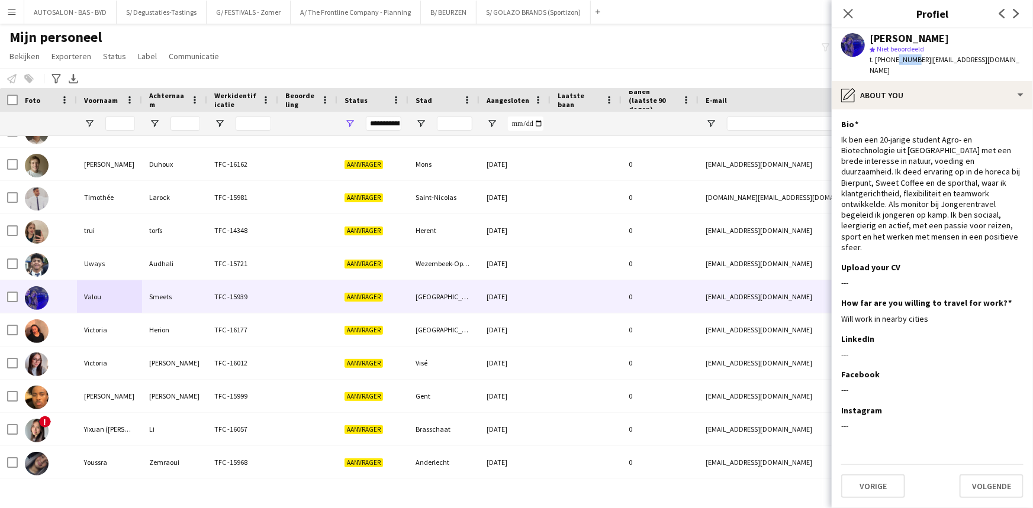
drag, startPoint x: 893, startPoint y: 59, endPoint x: 909, endPoint y: 68, distance: 18.3
click at [909, 68] on div "[PERSON_NAME] star Niet beoordeeld t. [PHONE_NUMBER] | [EMAIL_ADDRESS][DOMAIN_N…" at bounding box center [931, 54] width 201 height 53
click at [909, 119] on div "Bio Dit veld bewerken" at bounding box center [932, 124] width 182 height 11
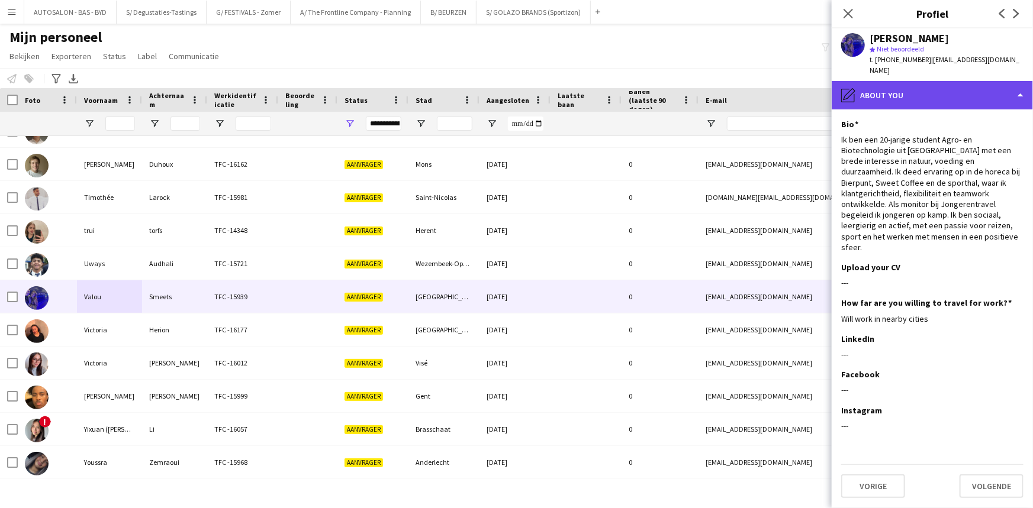
click at [915, 81] on div "pencil4 About you" at bounding box center [931, 95] width 201 height 28
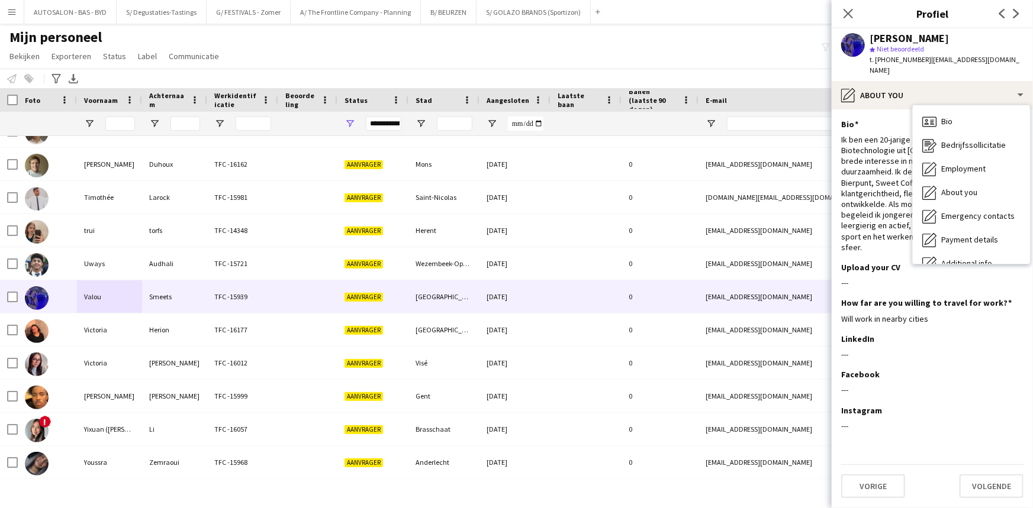
click at [892, 152] on div "Ik ben een 20-jarige student Agro- en Biotechnologie uit [GEOGRAPHIC_DATA] met …" at bounding box center [932, 193] width 182 height 118
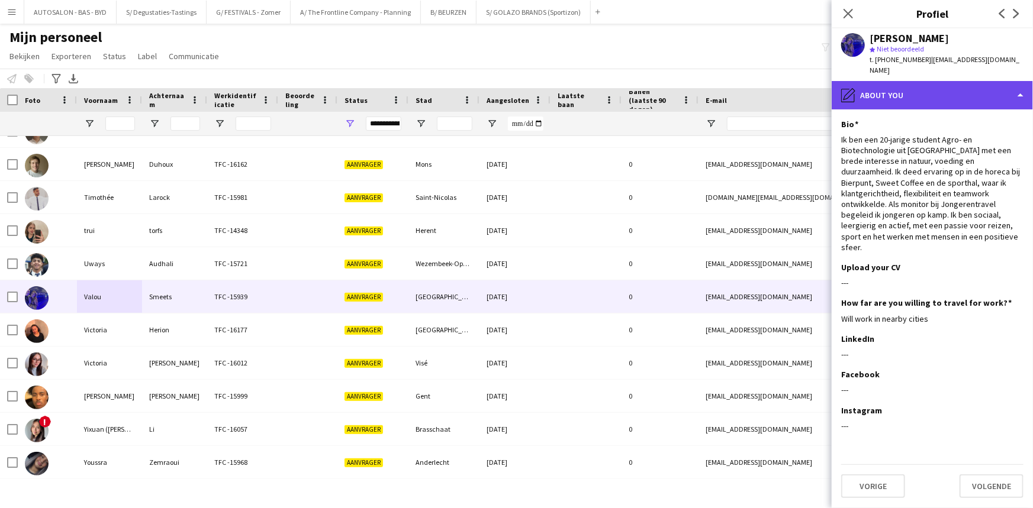
click at [902, 85] on div "pencil4 About you" at bounding box center [931, 95] width 201 height 28
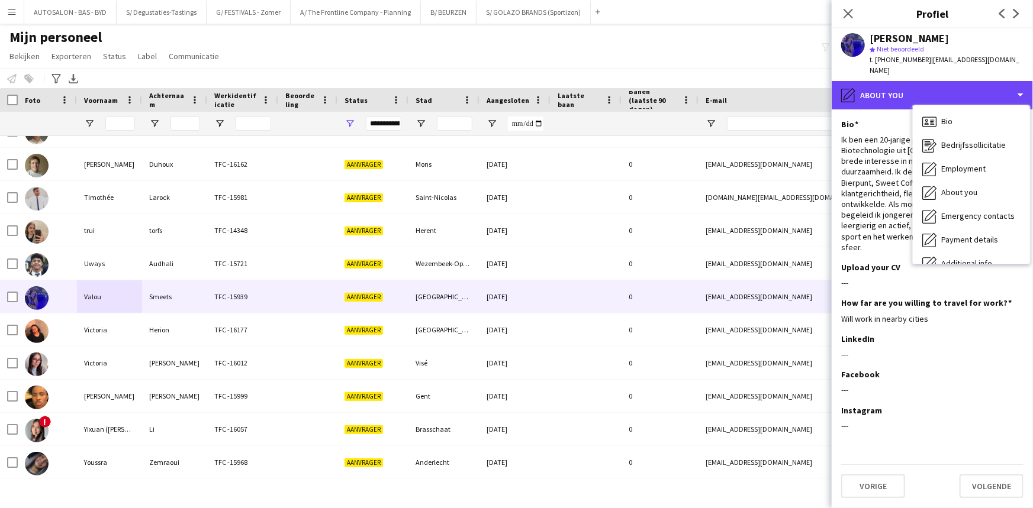
scroll to position [87, 0]
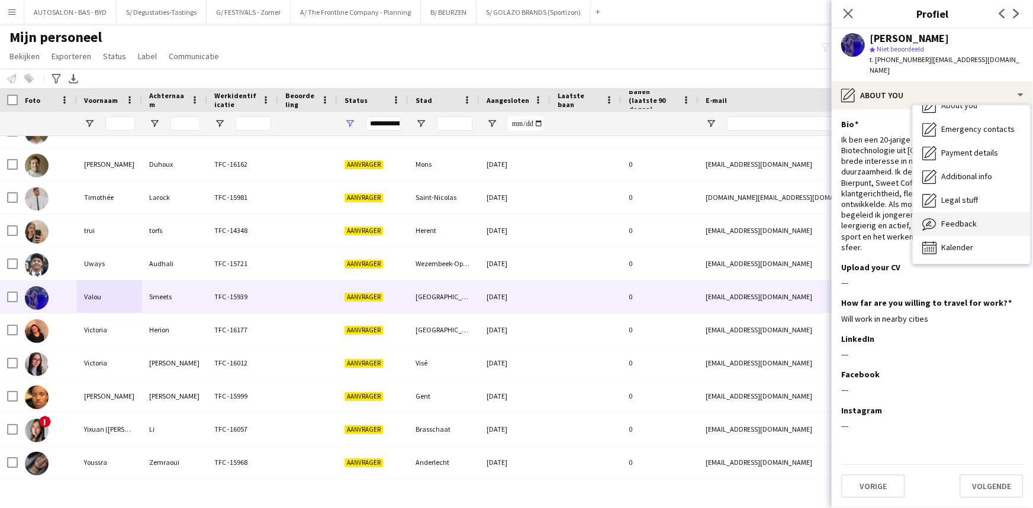
click at [965, 218] on span "Feedback" at bounding box center [959, 223] width 36 height 11
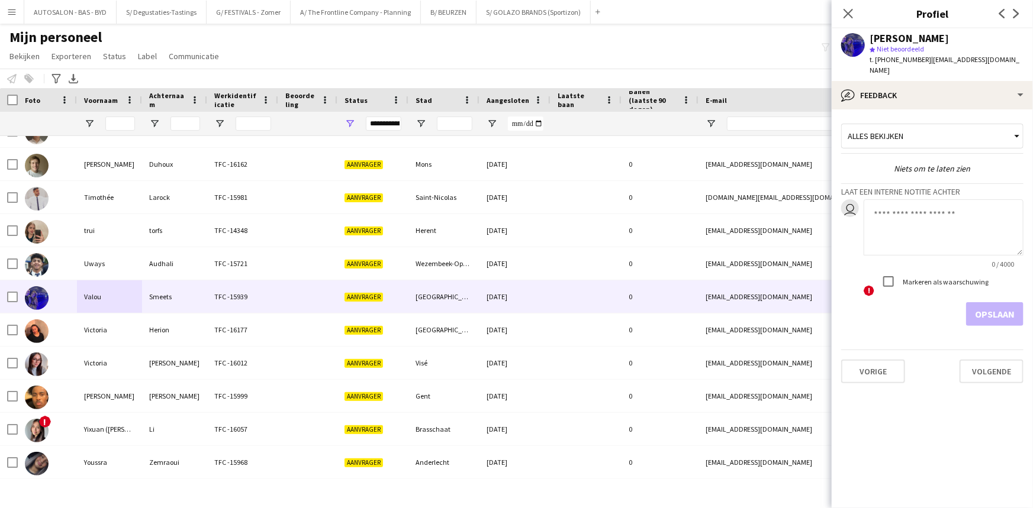
click at [900, 205] on textarea at bounding box center [943, 227] width 160 height 56
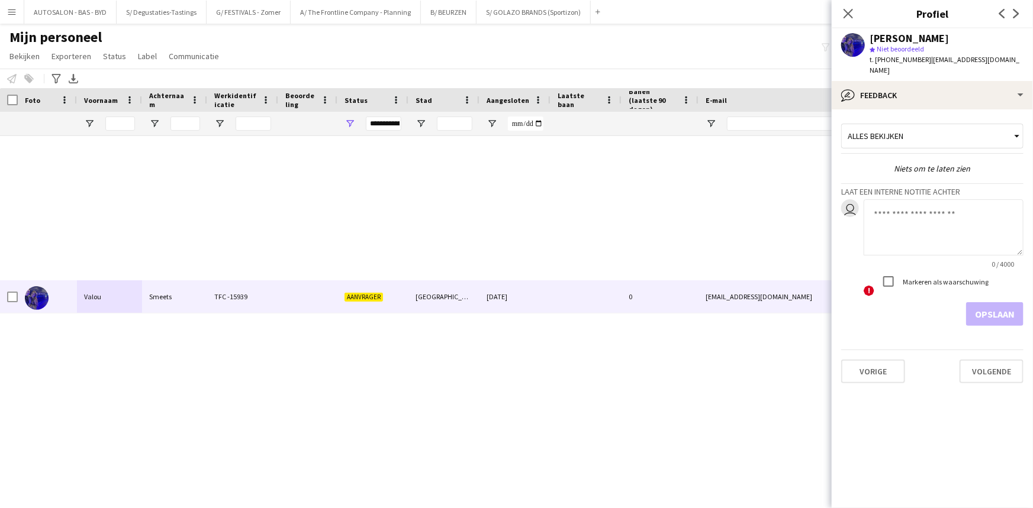
scroll to position [636, 0]
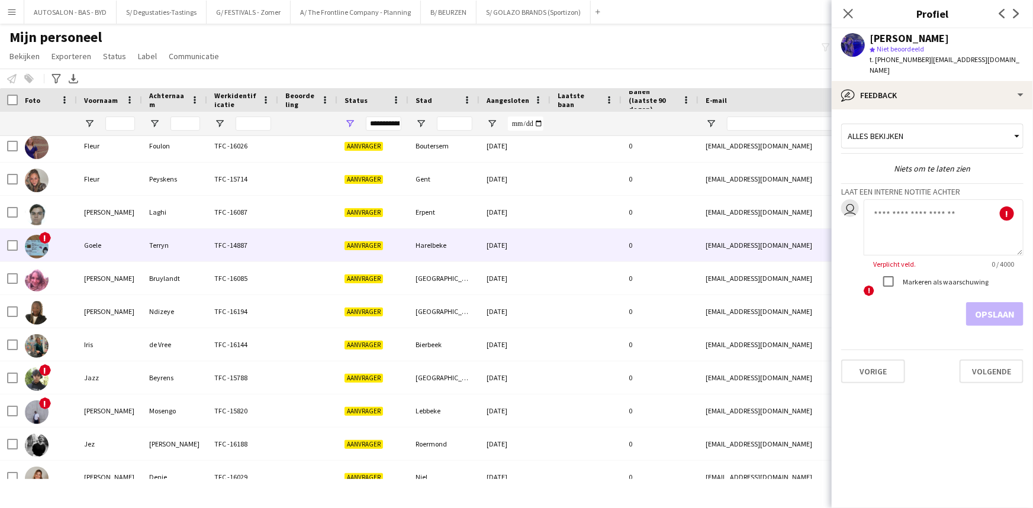
click at [172, 256] on div "Terryn" at bounding box center [174, 245] width 65 height 33
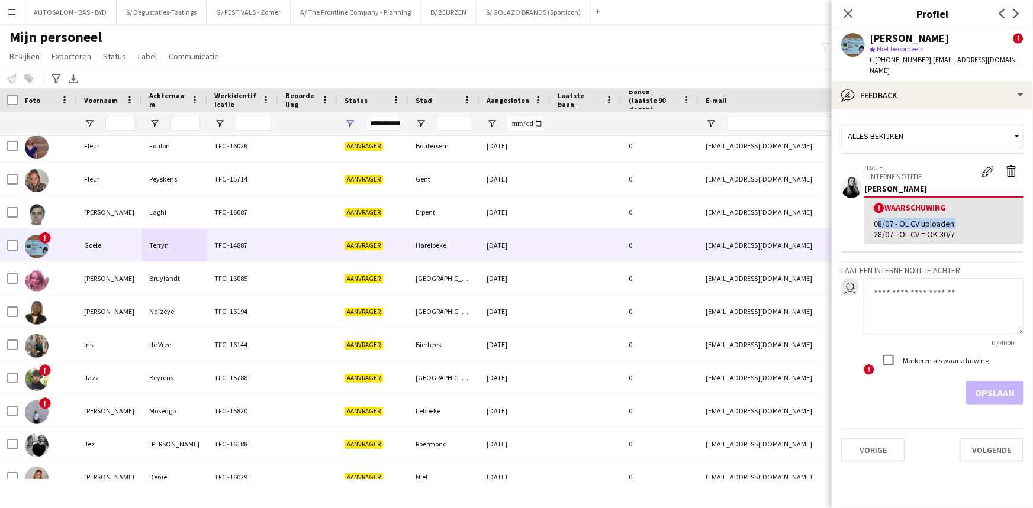
drag, startPoint x: 873, startPoint y: 210, endPoint x: 962, endPoint y: 214, distance: 88.9
click at [962, 214] on div "! Waarschuwing 08/07 - OL CV uploaden 28/07 - OL CV = OK 30/7" at bounding box center [943, 220] width 159 height 48
copy div "08/07 - OL CV uploaden"
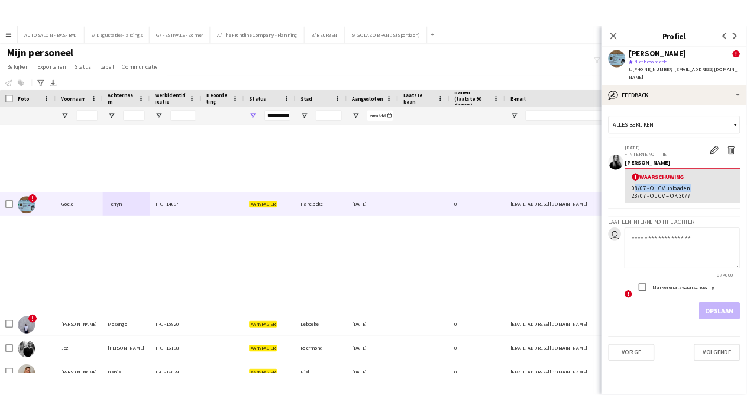
scroll to position [2739, 0]
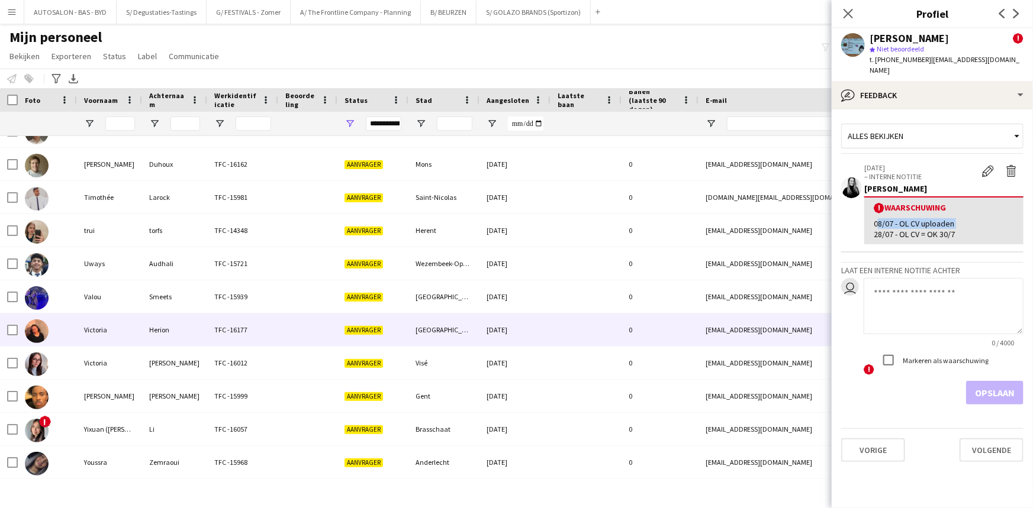
click at [121, 336] on div "Victoria" at bounding box center [109, 330] width 65 height 33
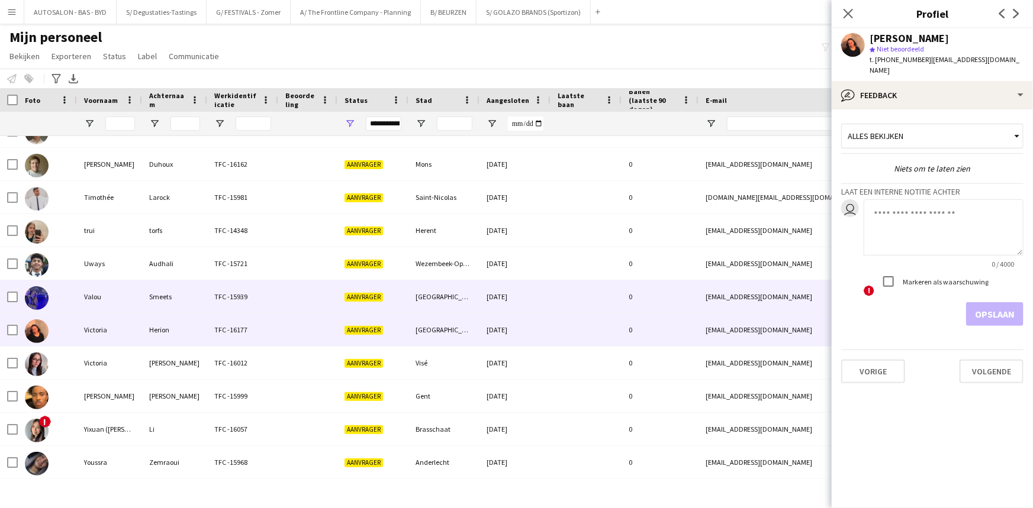
click at [130, 299] on div "Valou" at bounding box center [109, 297] width 65 height 33
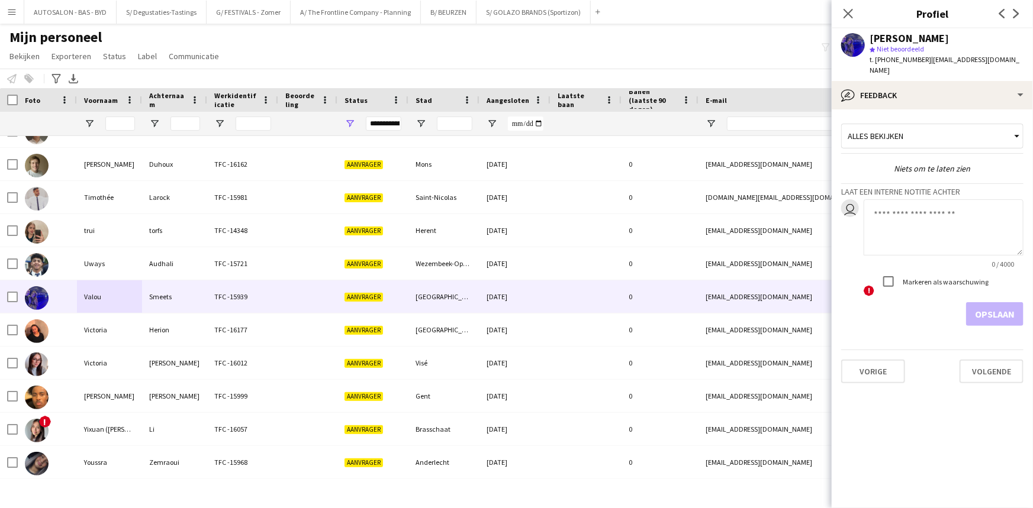
click at [906, 200] on textarea at bounding box center [943, 227] width 160 height 56
paste textarea "**********"
drag, startPoint x: 881, startPoint y: 201, endPoint x: 857, endPoint y: 201, distance: 24.3
click at [866, 203] on textarea "**********" at bounding box center [943, 227] width 160 height 56
click at [917, 205] on textarea "**********" at bounding box center [943, 227] width 160 height 56
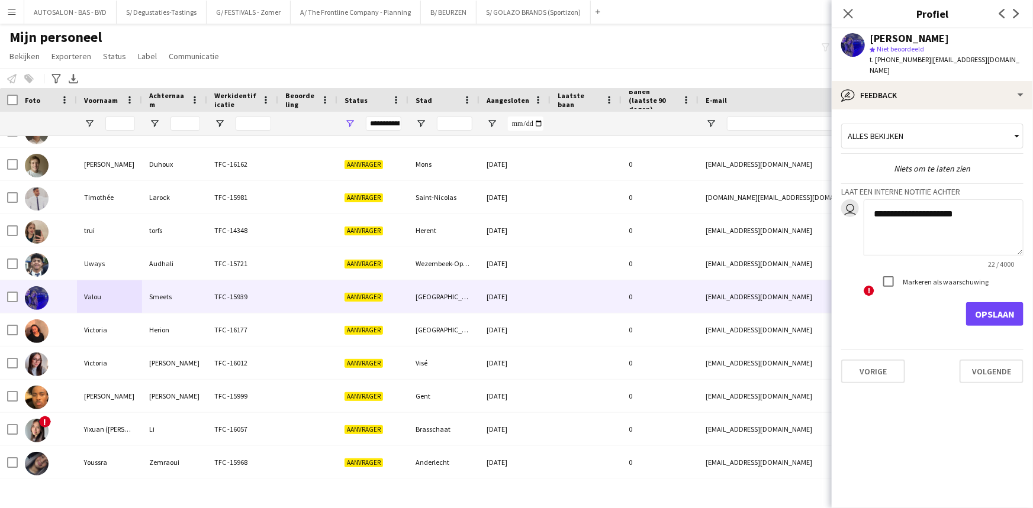
click at [902, 203] on textarea "**********" at bounding box center [943, 227] width 160 height 56
click at [932, 204] on textarea "**********" at bounding box center [943, 227] width 160 height 56
click at [989, 202] on textarea "**********" at bounding box center [943, 227] width 160 height 56
type textarea "**********"
drag, startPoint x: 1003, startPoint y: 305, endPoint x: 840, endPoint y: 315, distance: 162.4
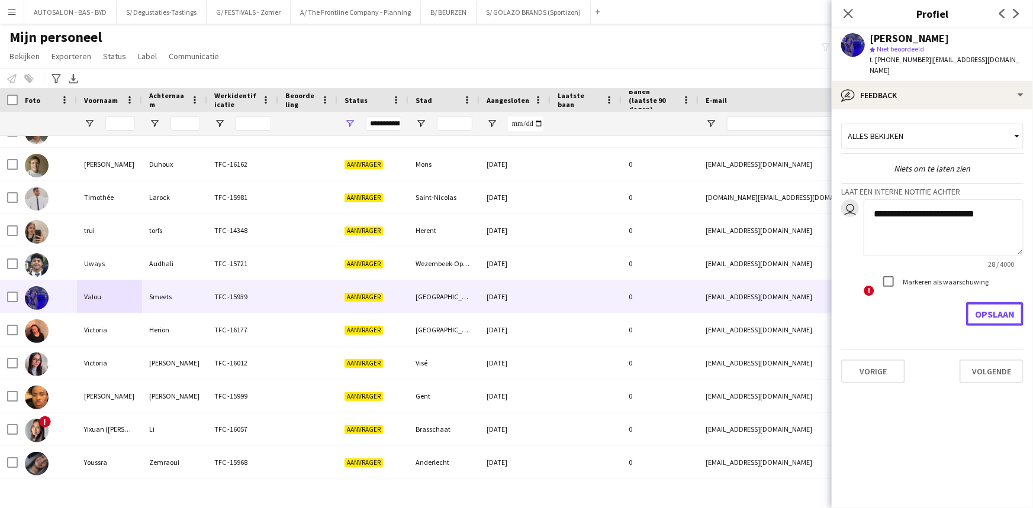
click at [1002, 305] on button "Opslaan" at bounding box center [994, 314] width 57 height 24
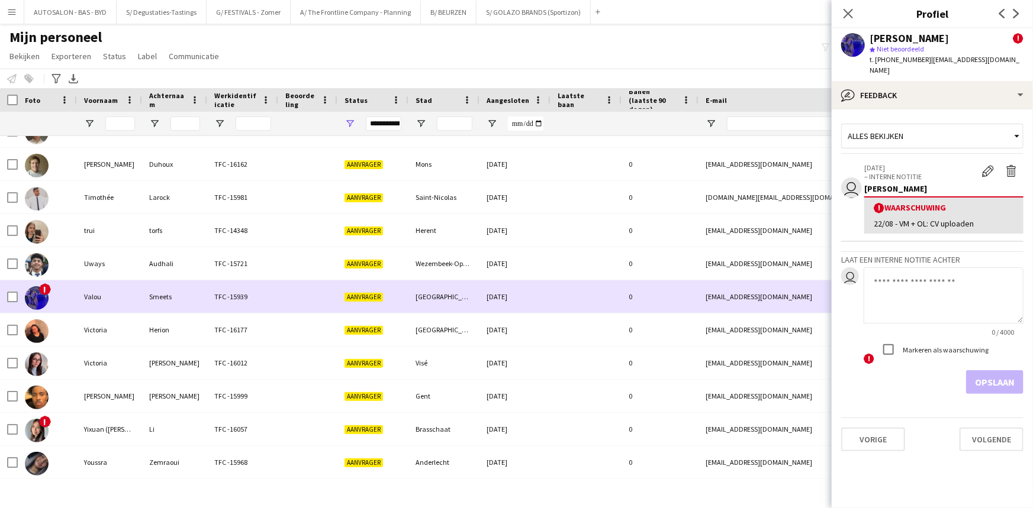
click at [66, 302] on div "!" at bounding box center [47, 297] width 59 height 33
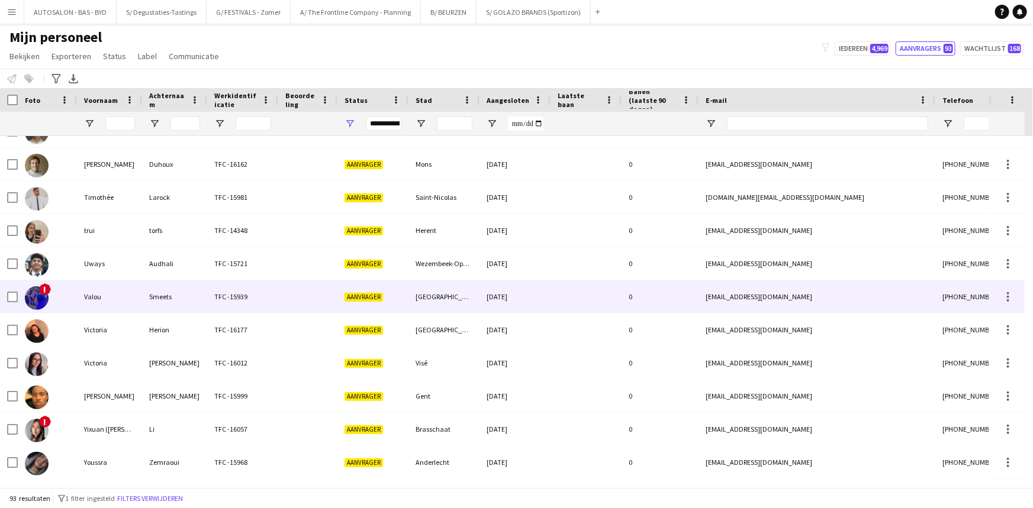
click at [489, 295] on div "[DATE]" at bounding box center [514, 297] width 71 height 33
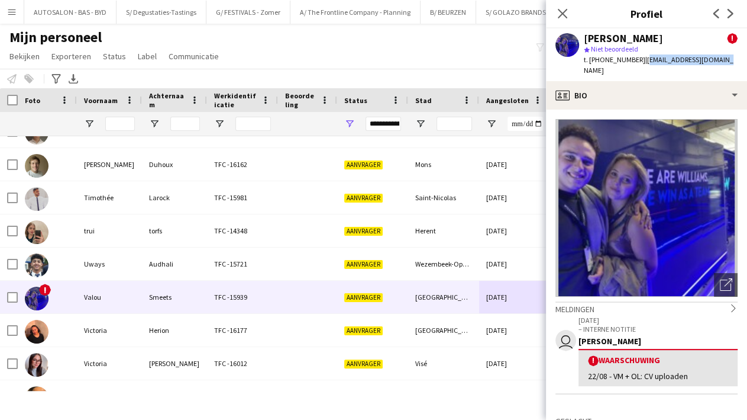
drag, startPoint x: 717, startPoint y: 59, endPoint x: 637, endPoint y: 63, distance: 79.4
click at [637, 63] on div "[PERSON_NAME] ! star Niet beoordeeld t. [PHONE_NUMBER] | [EMAIL_ADDRESS][DOMAIN…" at bounding box center [646, 54] width 201 height 53
copy span "[EMAIL_ADDRESS][DOMAIN_NAME]"
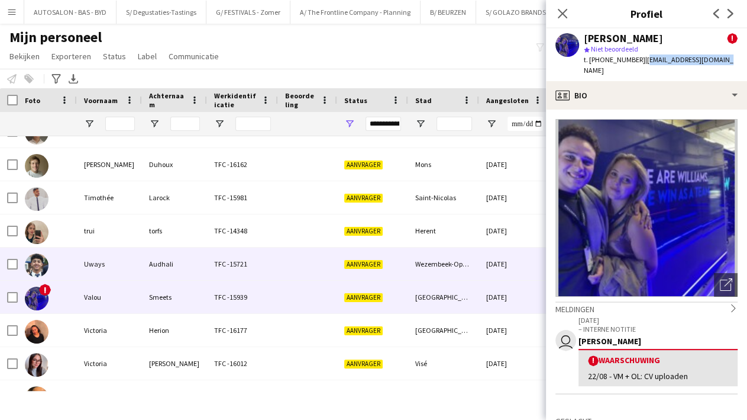
click at [123, 260] on div "Uways" at bounding box center [109, 263] width 65 height 33
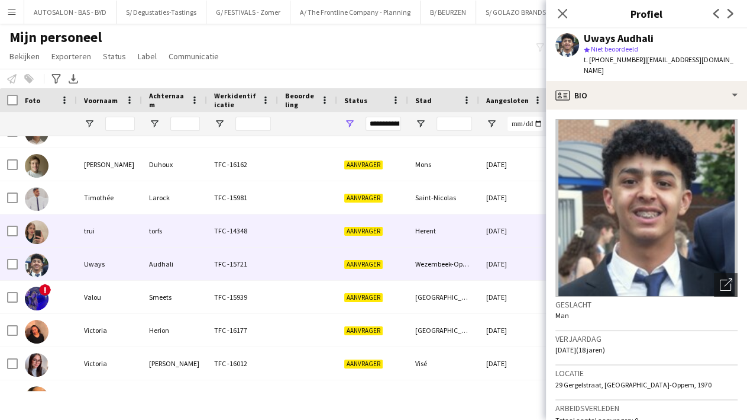
click at [114, 237] on div "trui" at bounding box center [109, 230] width 65 height 33
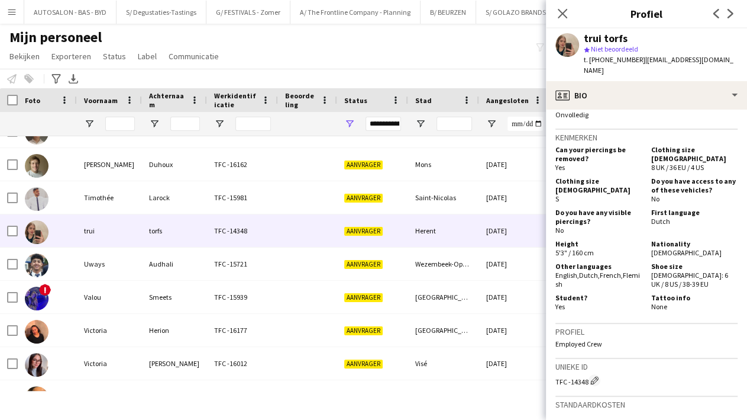
scroll to position [420, 0]
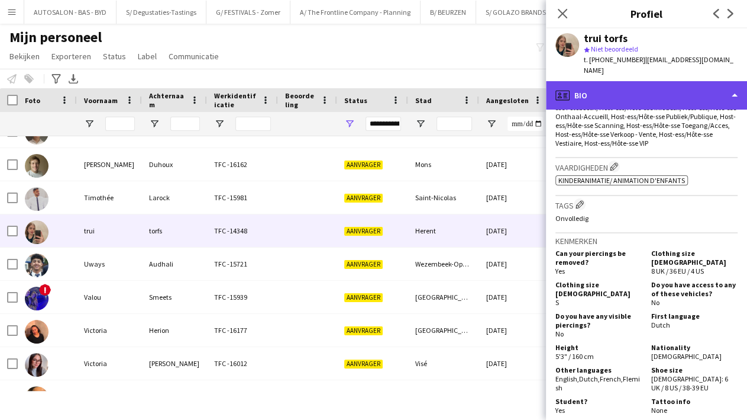
click at [657, 85] on div "profile Bio" at bounding box center [646, 95] width 201 height 28
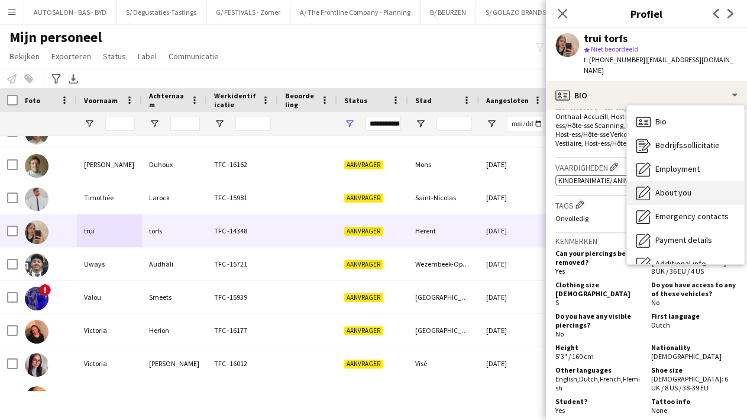
click at [654, 185] on div "About you About you" at bounding box center [685, 193] width 117 height 24
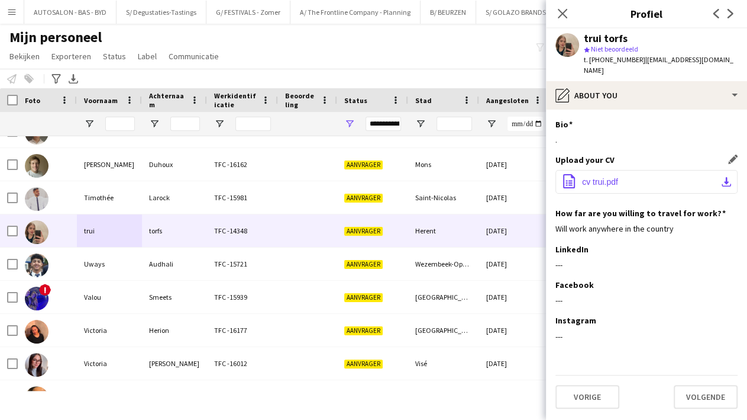
click at [602, 176] on button "office-file-sheet cv trui.pdf download-bottom" at bounding box center [647, 182] width 182 height 24
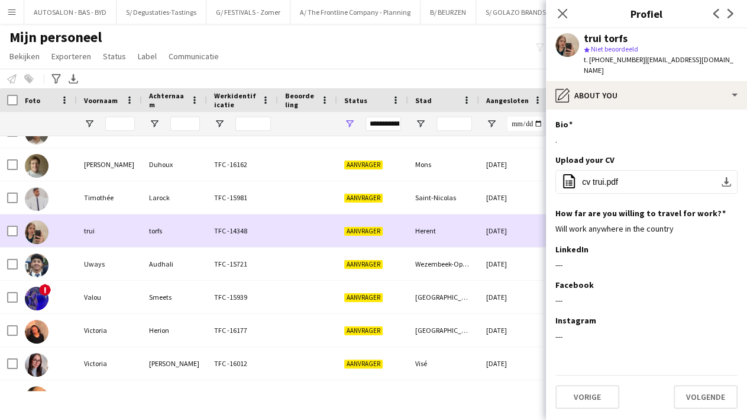
click at [146, 225] on div "torfs" at bounding box center [174, 230] width 65 height 33
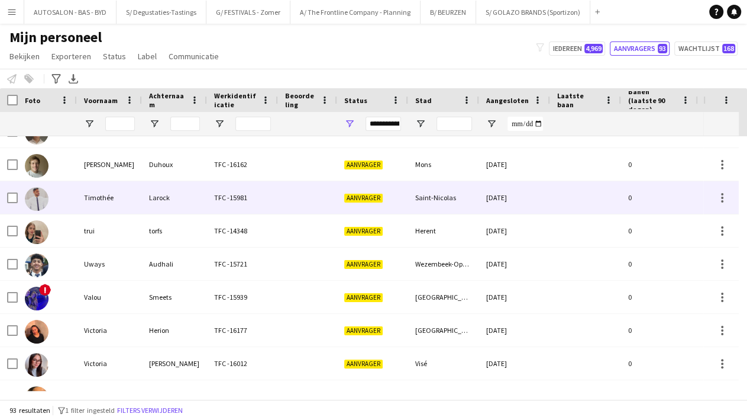
click at [151, 197] on div "Larock" at bounding box center [174, 197] width 65 height 33
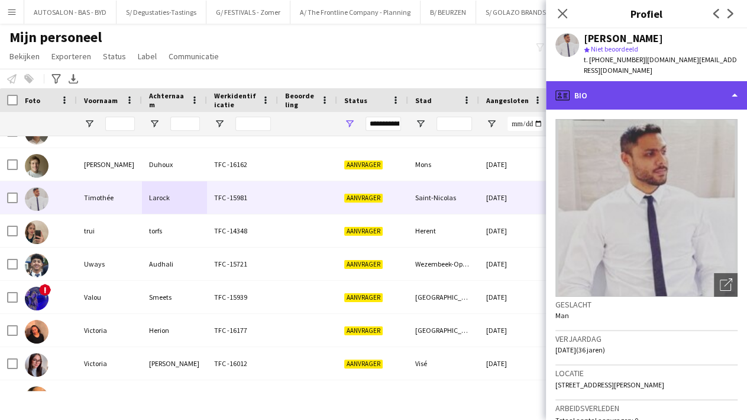
click at [626, 92] on div "profile Bio" at bounding box center [646, 95] width 201 height 28
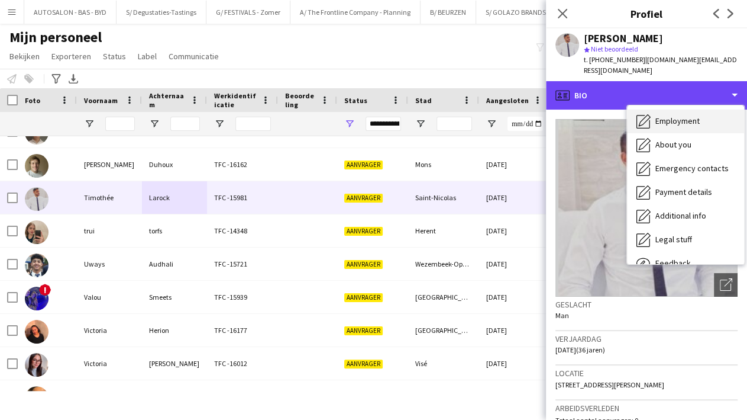
scroll to position [0, 0]
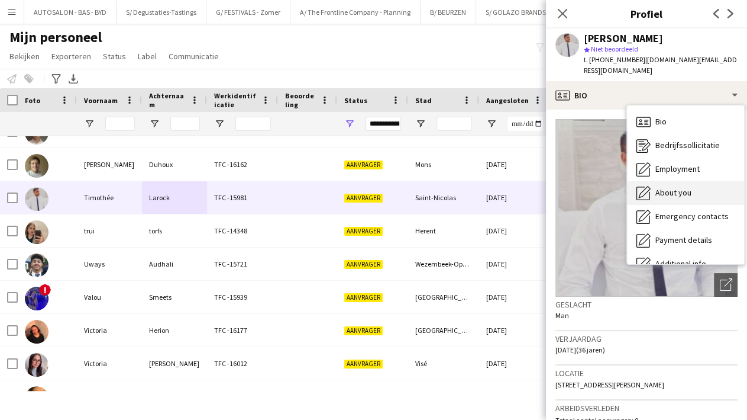
click at [687, 189] on div "About you About you" at bounding box center [685, 193] width 117 height 24
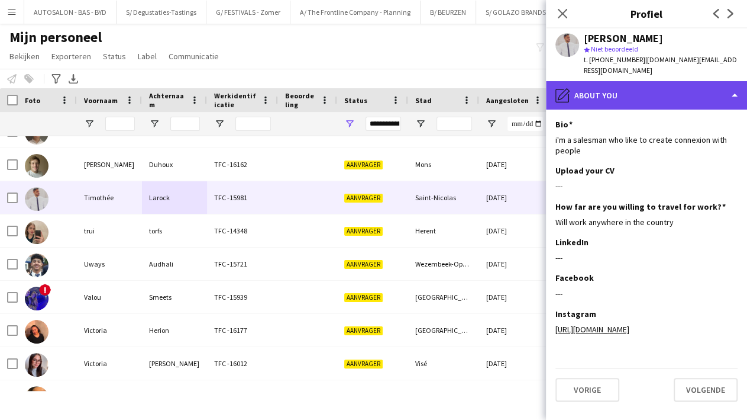
click at [613, 88] on div "pencil4 About you" at bounding box center [646, 95] width 201 height 28
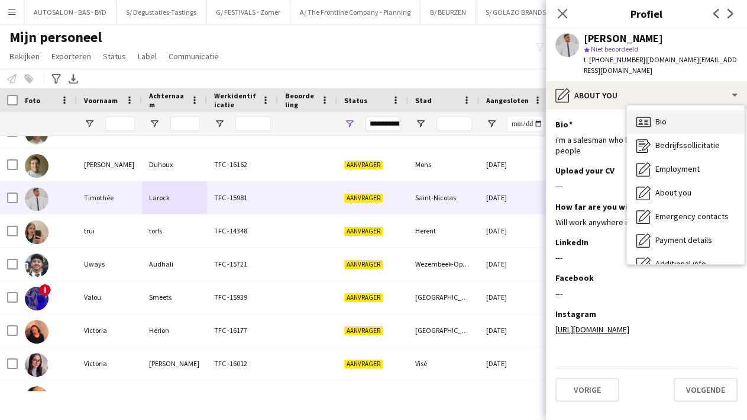
click at [665, 116] on span "Bio" at bounding box center [661, 121] width 11 height 11
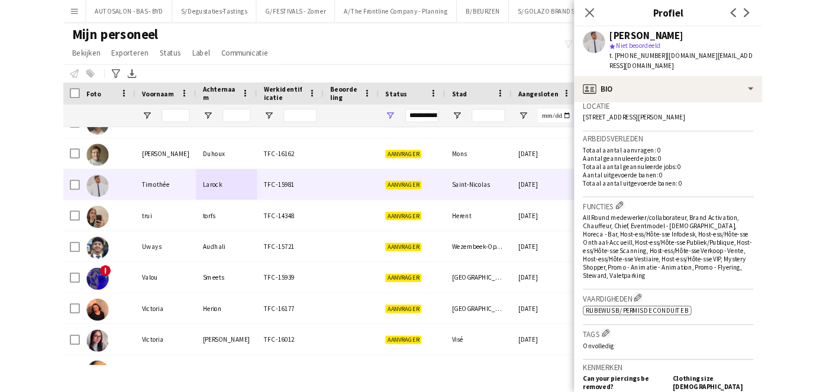
scroll to position [265, 0]
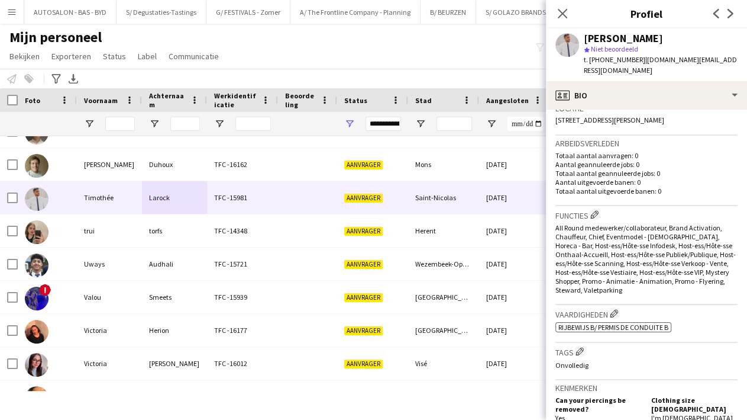
click at [665, 115] on span "[STREET_ADDRESS][PERSON_NAME]" at bounding box center [610, 119] width 109 height 9
drag, startPoint x: 700, startPoint y: 109, endPoint x: 548, endPoint y: 118, distance: 151.8
click at [548, 118] on app-crew-profile-bio "Foto's pop-up openen Geslacht Man Verjaardag [DATE] (36 jaren) Locatie [STREET_…" at bounding box center [646, 264] width 201 height 310
copy span "[STREET_ADDRESS][PERSON_NAME]"
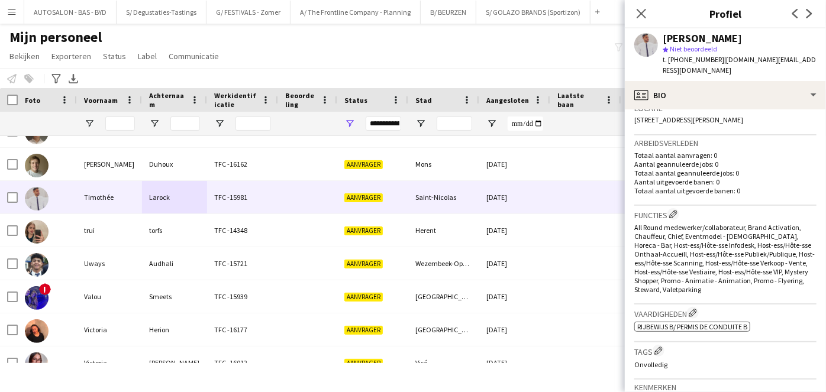
click at [556, 59] on div "Mijn personeel Bekijken Weergaven Standaardweergave Nieuwe weergave Bekijk bijw…" at bounding box center [413, 48] width 826 height 40
